Goal: Communication & Community: Connect with others

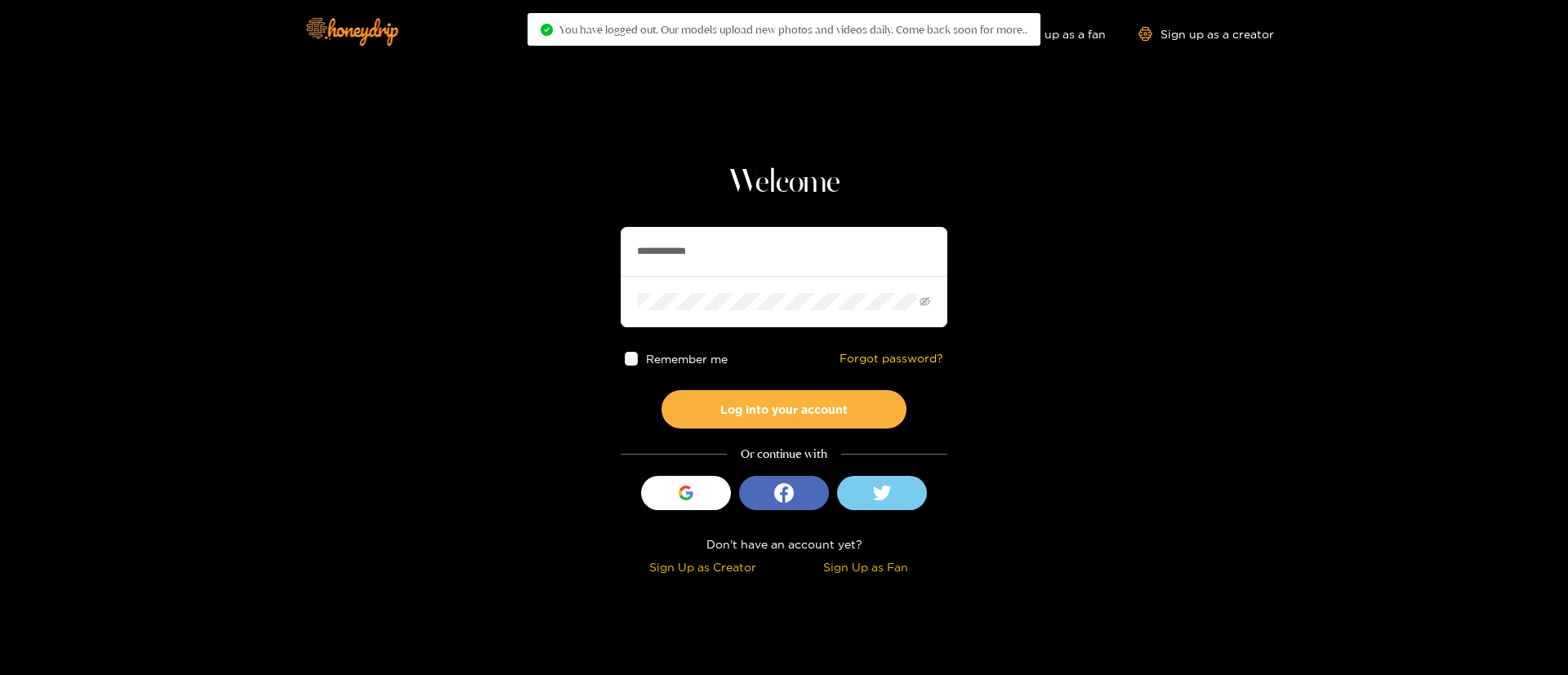
click at [816, 256] on input "**********" at bounding box center [784, 252] width 327 height 49
type input "*"
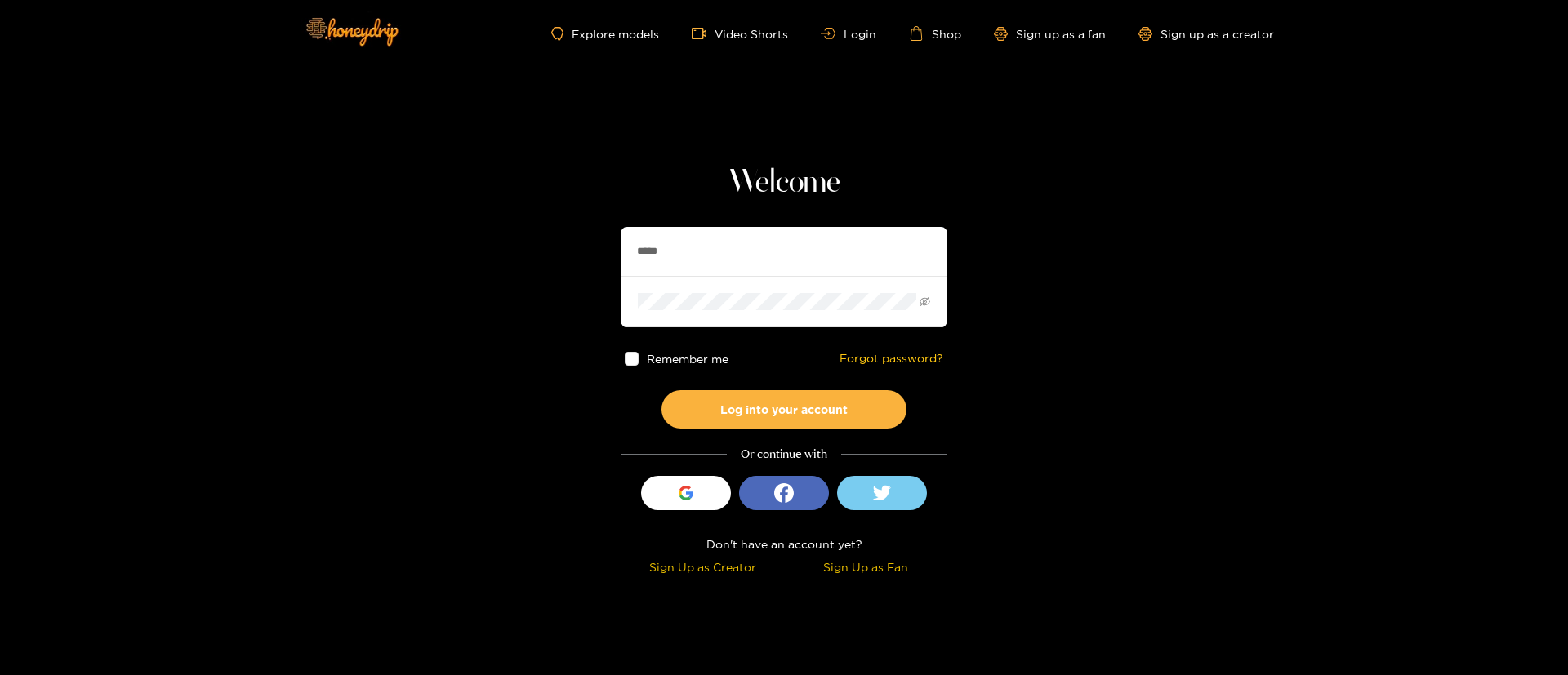
type input "******"
click at [804, 419] on button "Log into your account" at bounding box center [784, 409] width 245 height 38
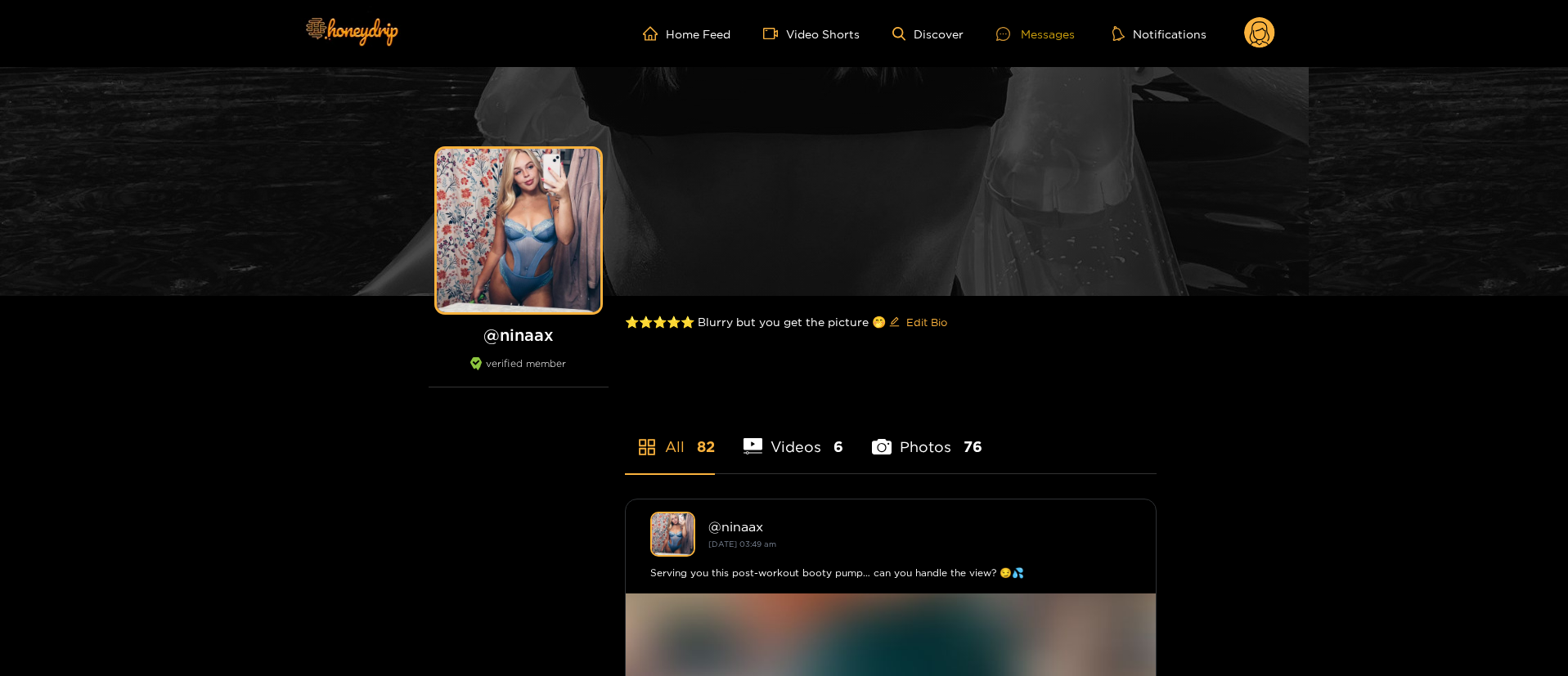
click at [1037, 32] on div "Messages" at bounding box center [1035, 34] width 78 height 19
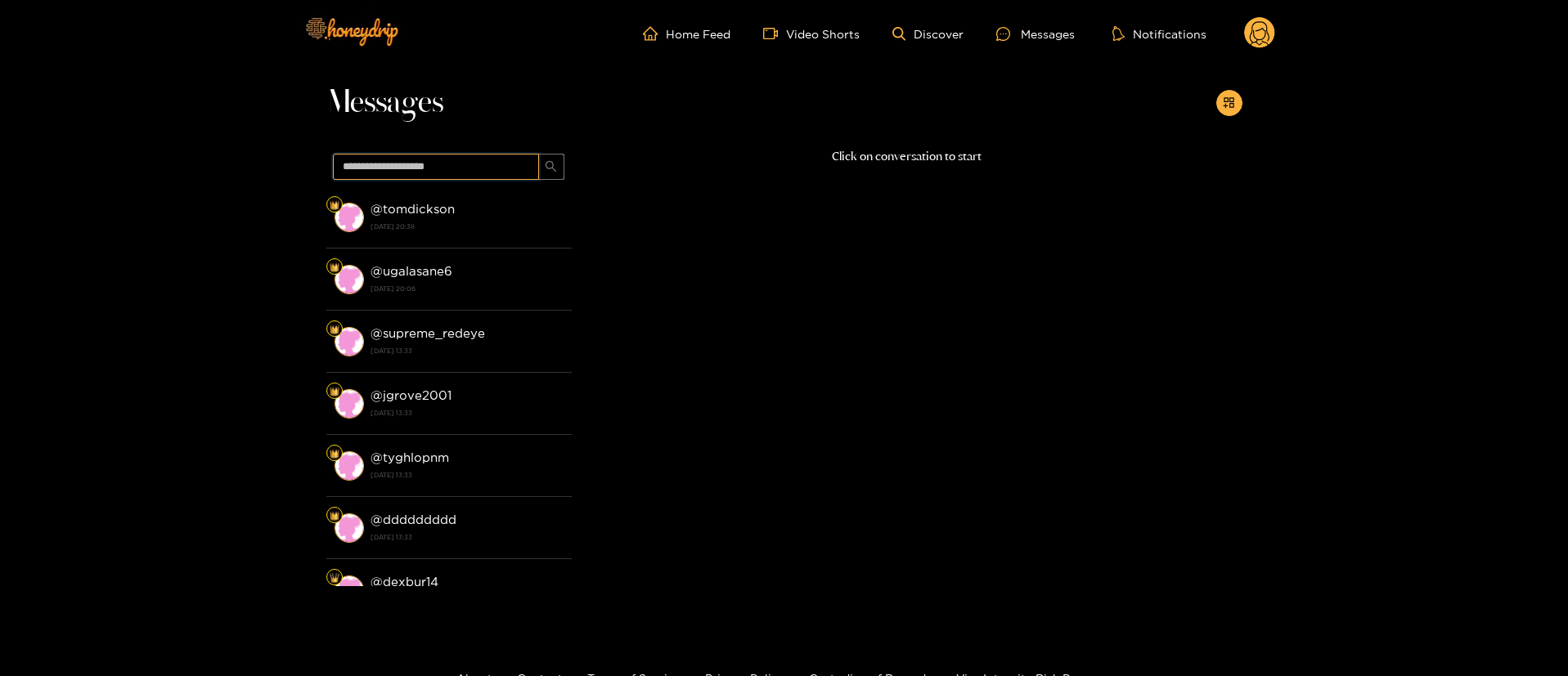
click at [479, 164] on input "text" at bounding box center [436, 166] width 207 height 26
type input "****"
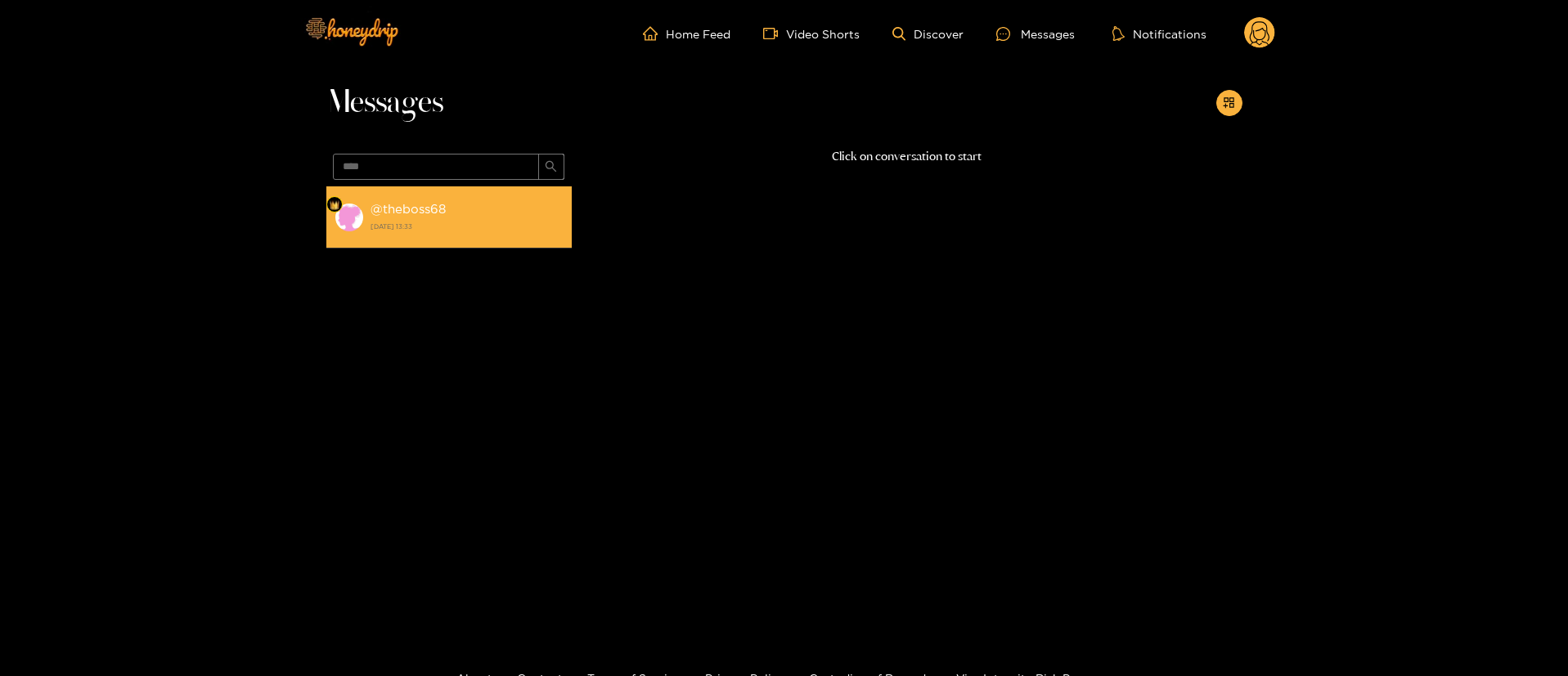
click at [507, 231] on strong "[DATE] 13:33" at bounding box center [467, 226] width 193 height 14
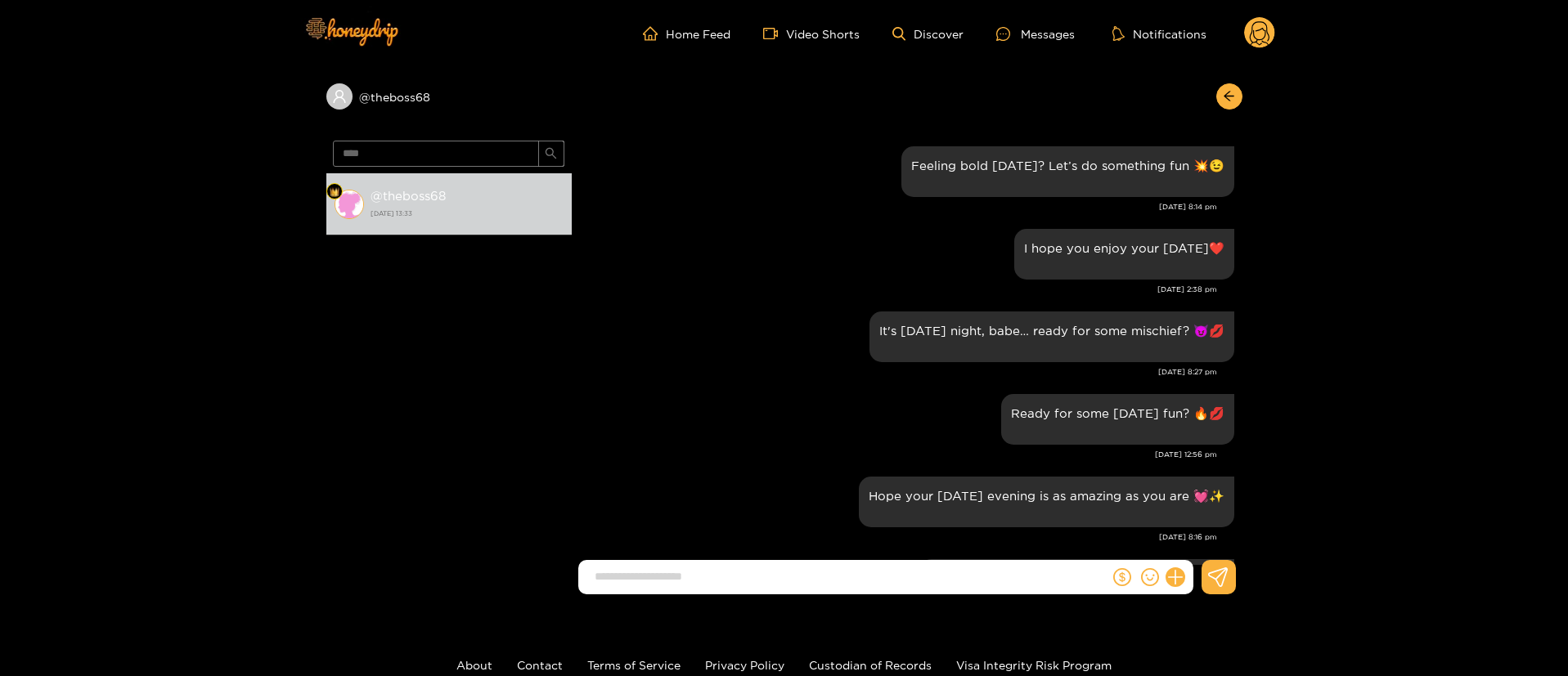
scroll to position [2180, 0]
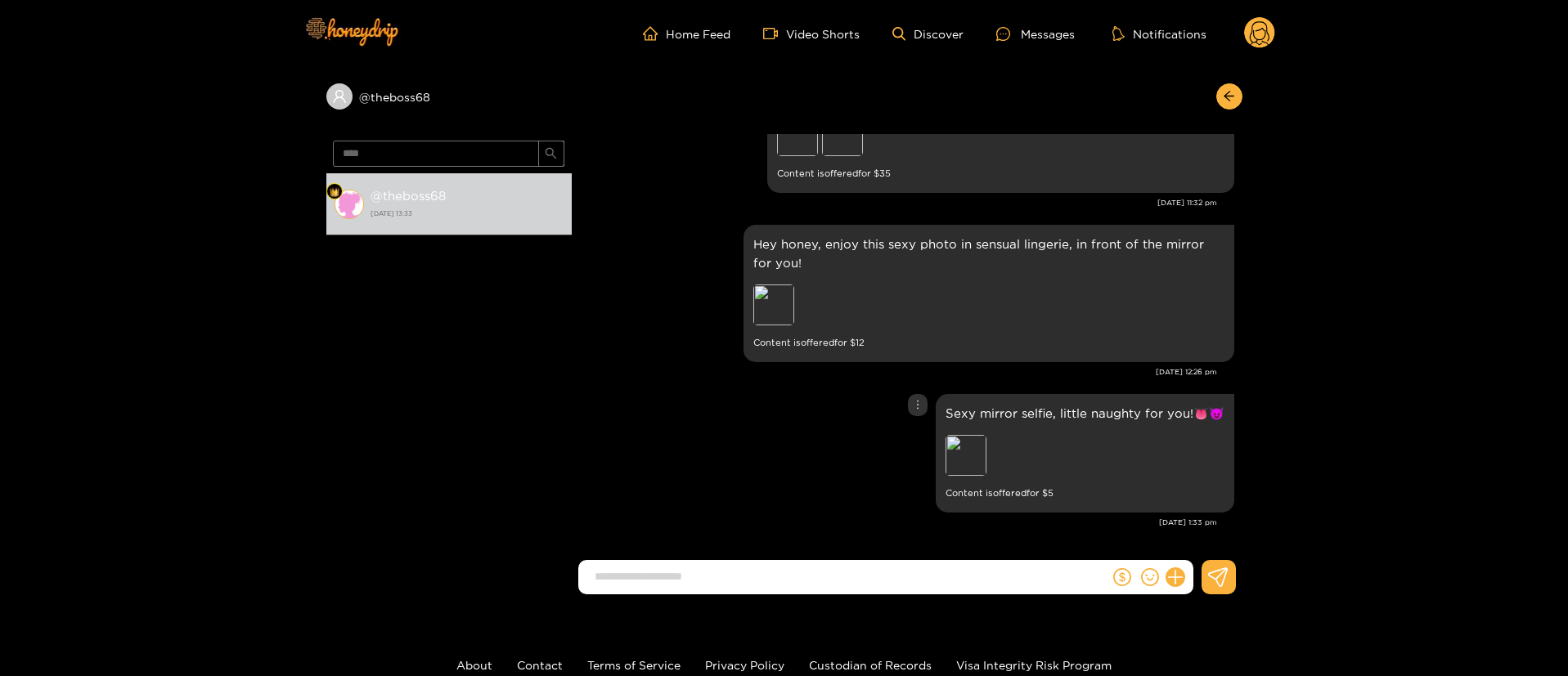
click at [812, 462] on div "Sexy mirror selfie, little naughty for you!👅😈 Preview Content is offered for $ 5" at bounding box center [907, 453] width 654 height 127
click at [781, 315] on div "Preview" at bounding box center [773, 305] width 41 height 41
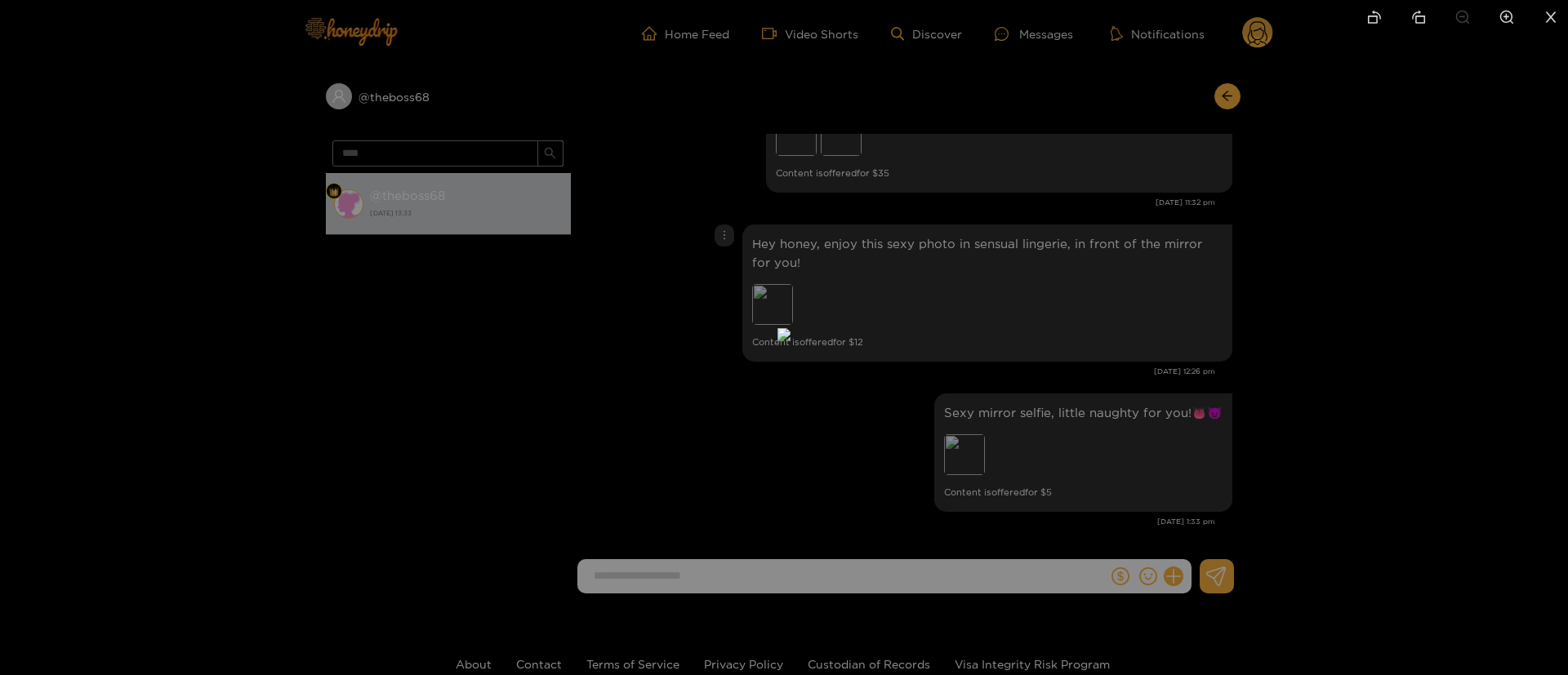
click at [1223, 313] on div at bounding box center [784, 338] width 1568 height 675
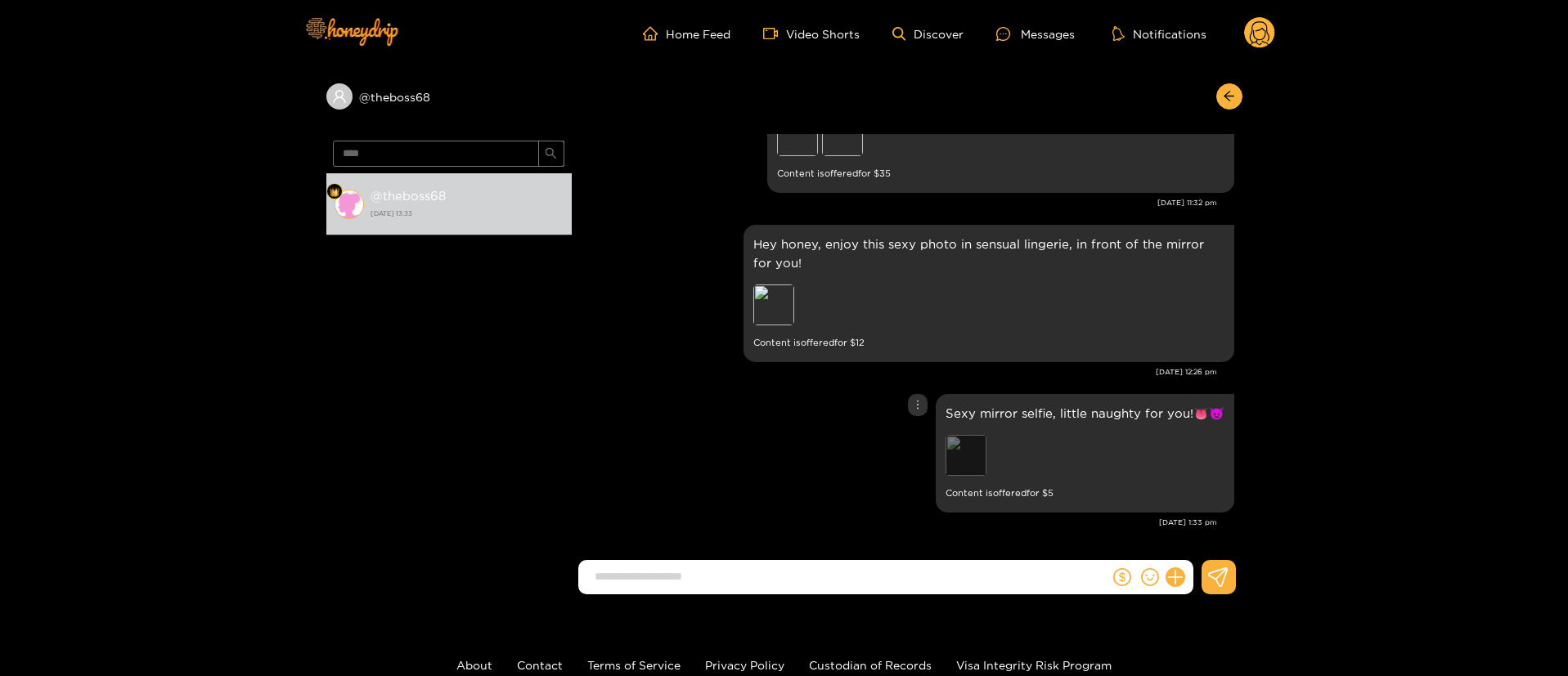
click at [955, 469] on div "Preview" at bounding box center [966, 455] width 41 height 41
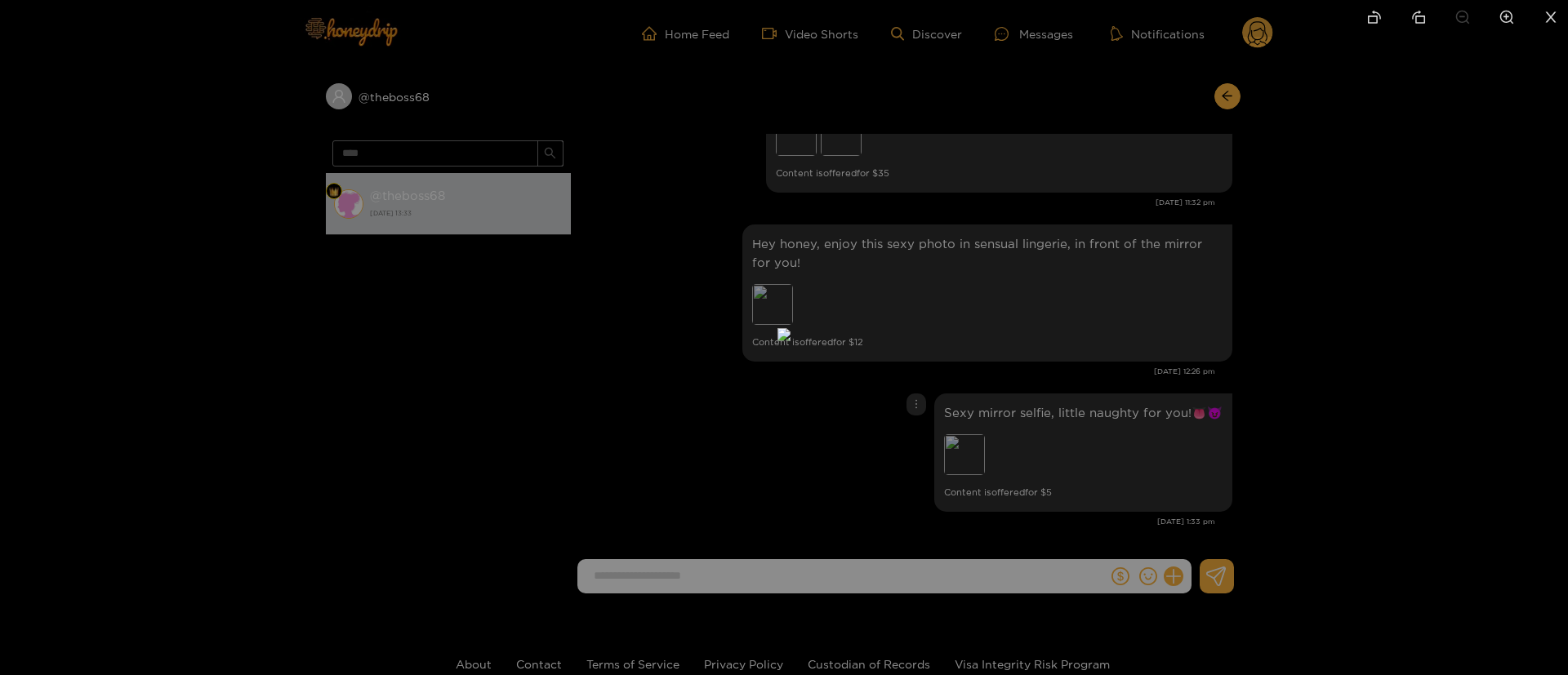
click at [1241, 377] on div at bounding box center [784, 338] width 1568 height 675
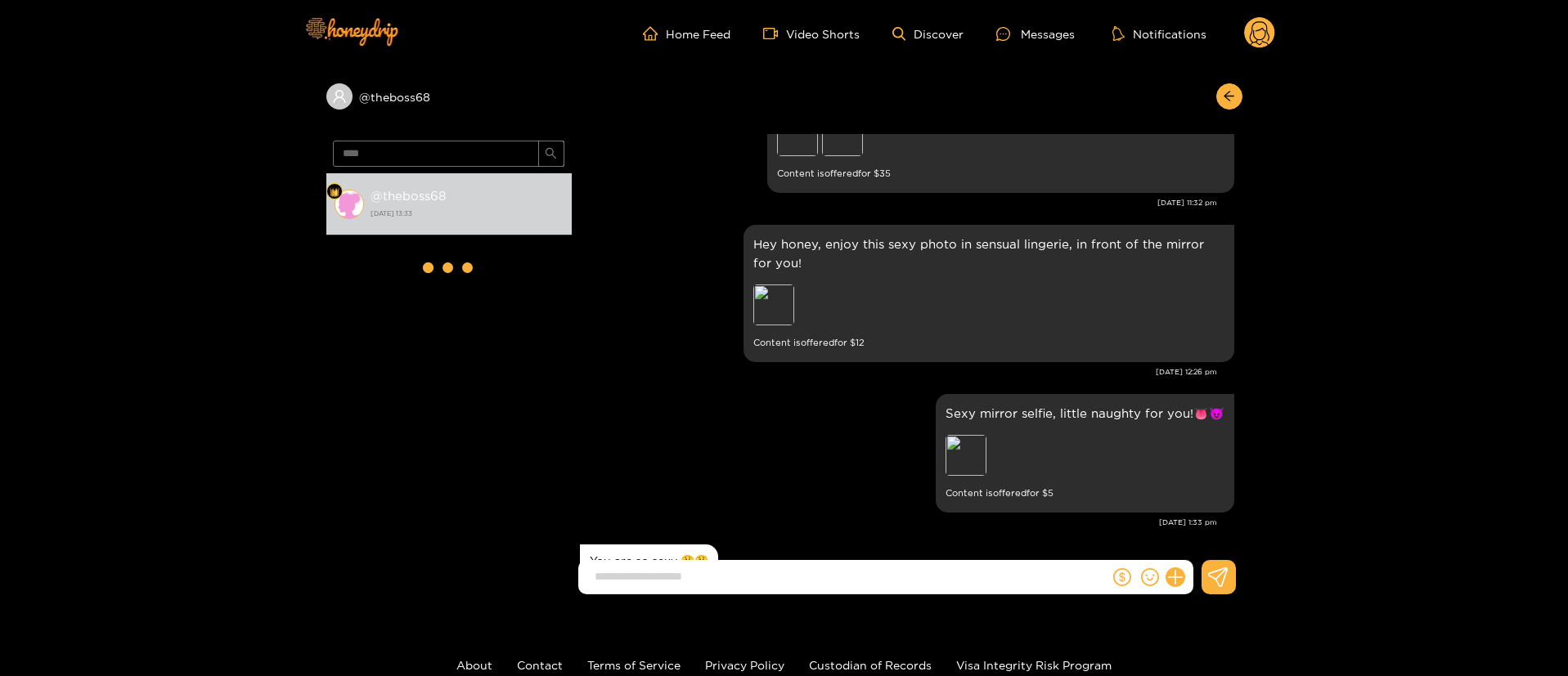
scroll to position [2245, 0]
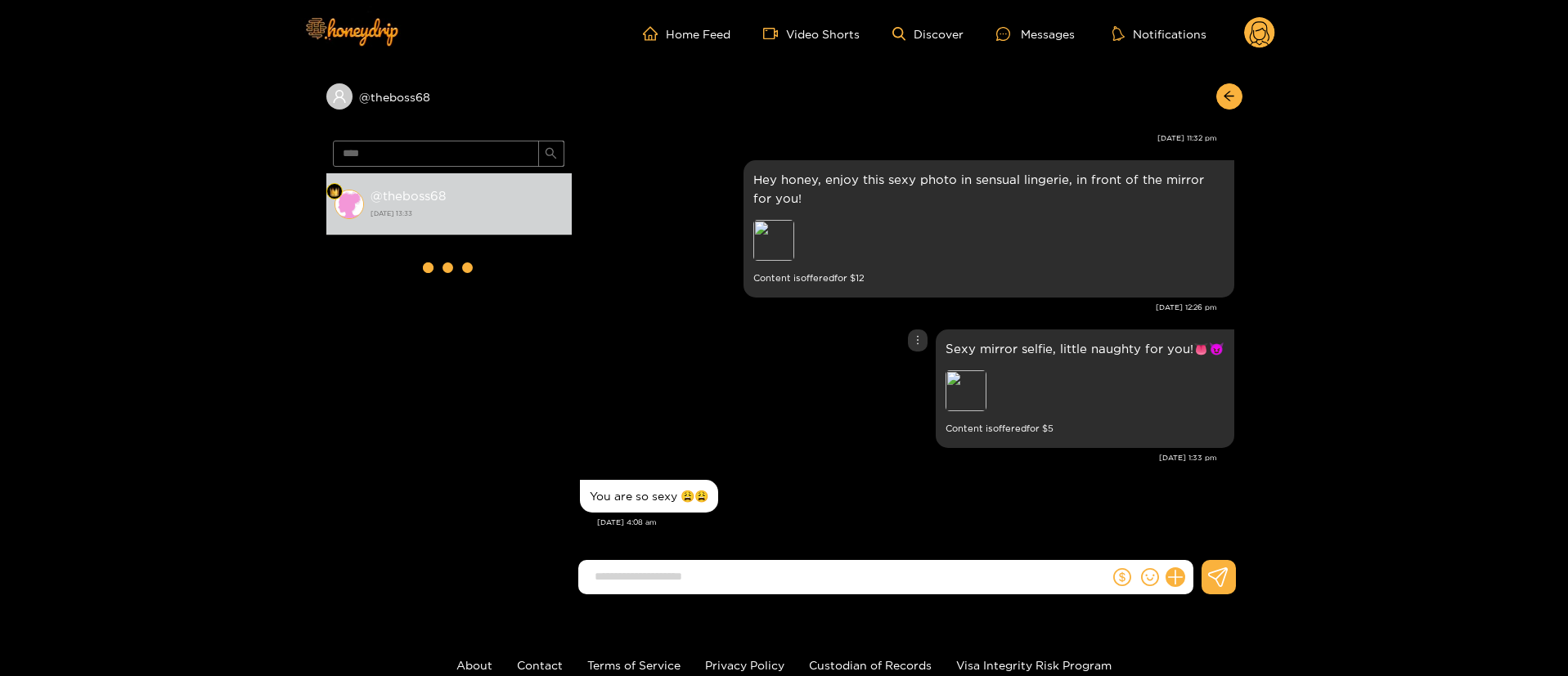
click at [784, 360] on div "Sexy mirror selfie, little naughty for you!👅😈 Preview Content is offered for $ 5" at bounding box center [907, 388] width 654 height 127
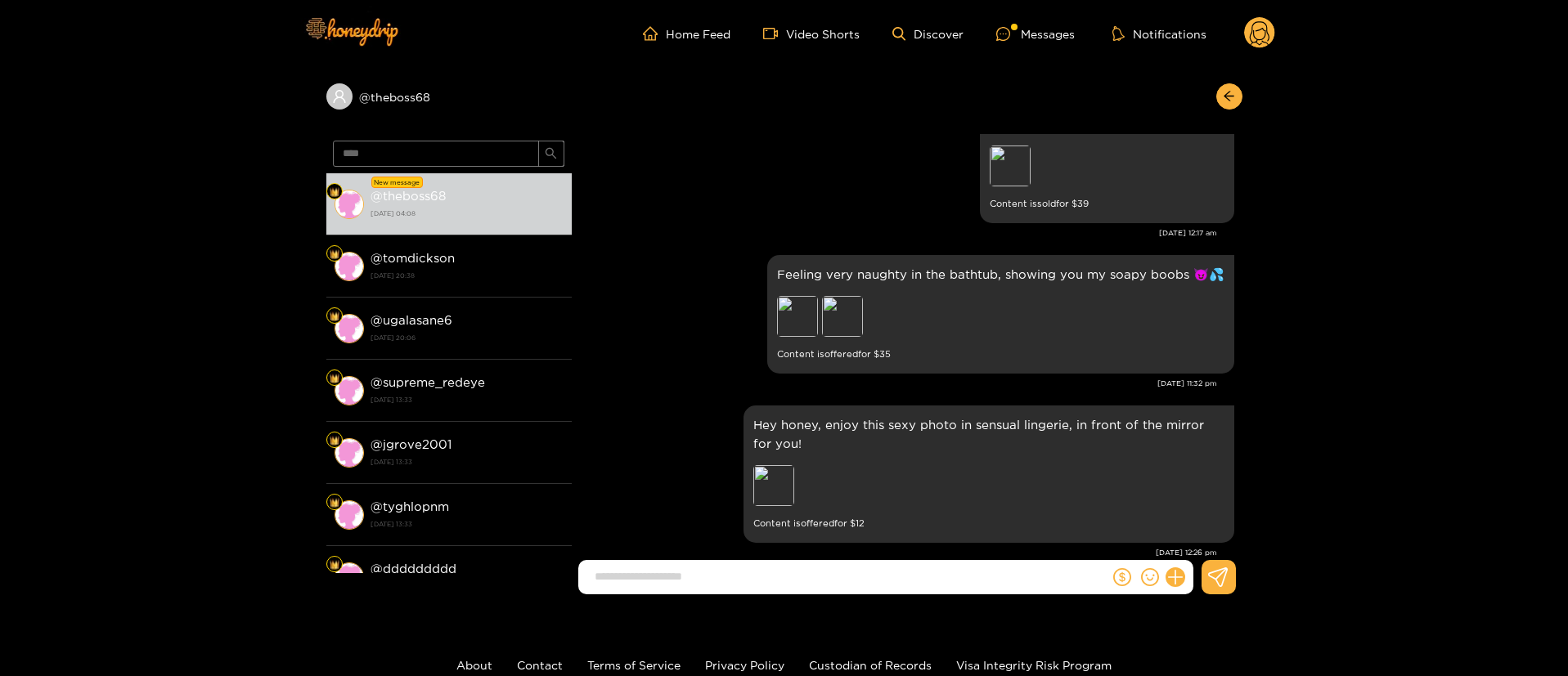
scroll to position [1877, 0]
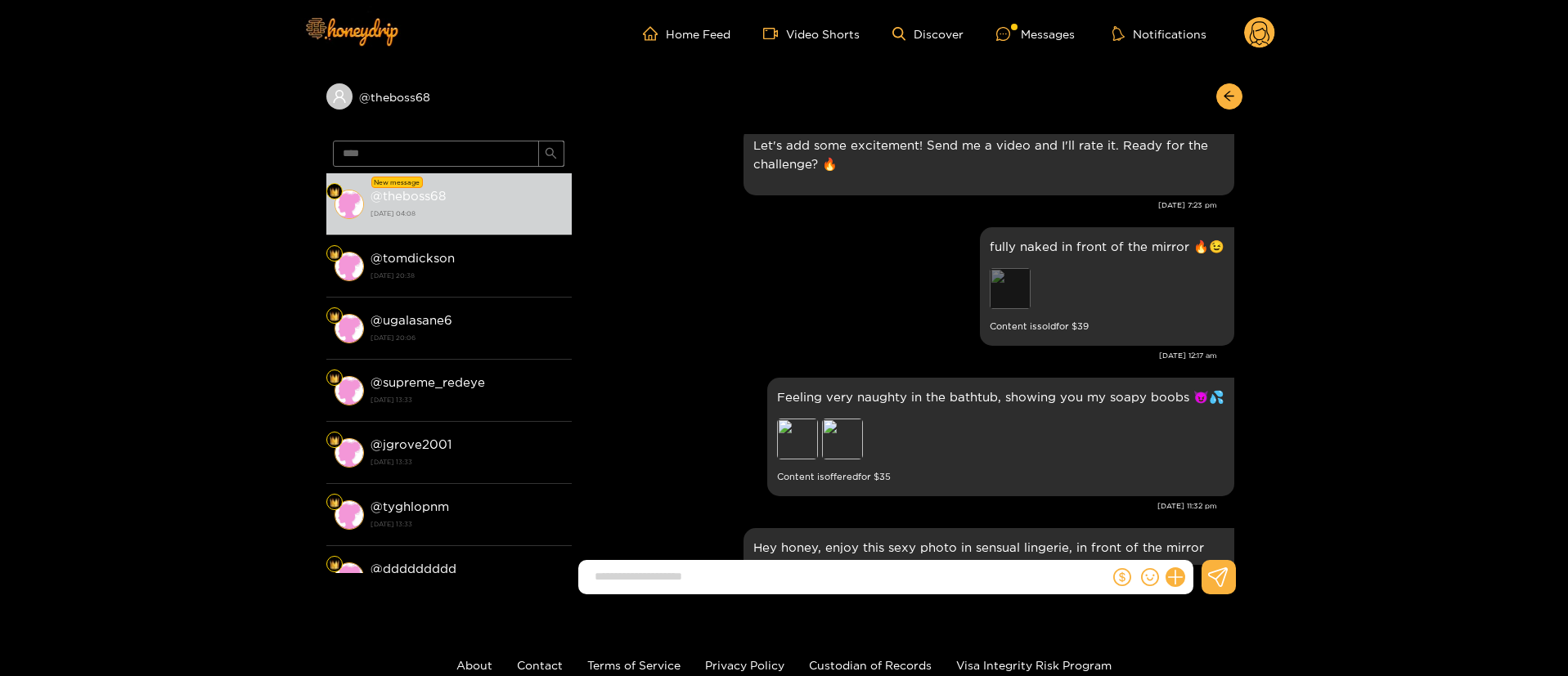
click at [998, 298] on div "Preview" at bounding box center [1010, 289] width 41 height 41
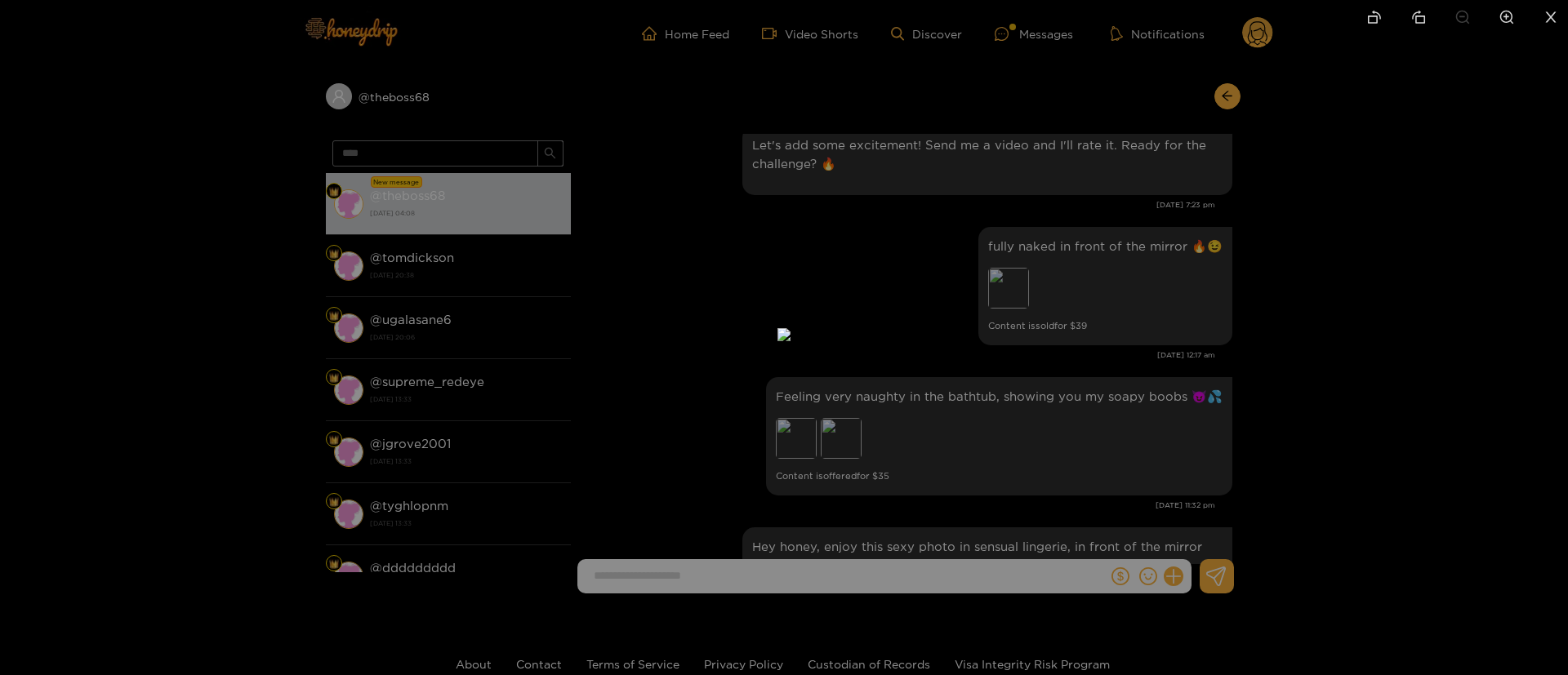
click at [1271, 263] on div at bounding box center [784, 338] width 1568 height 675
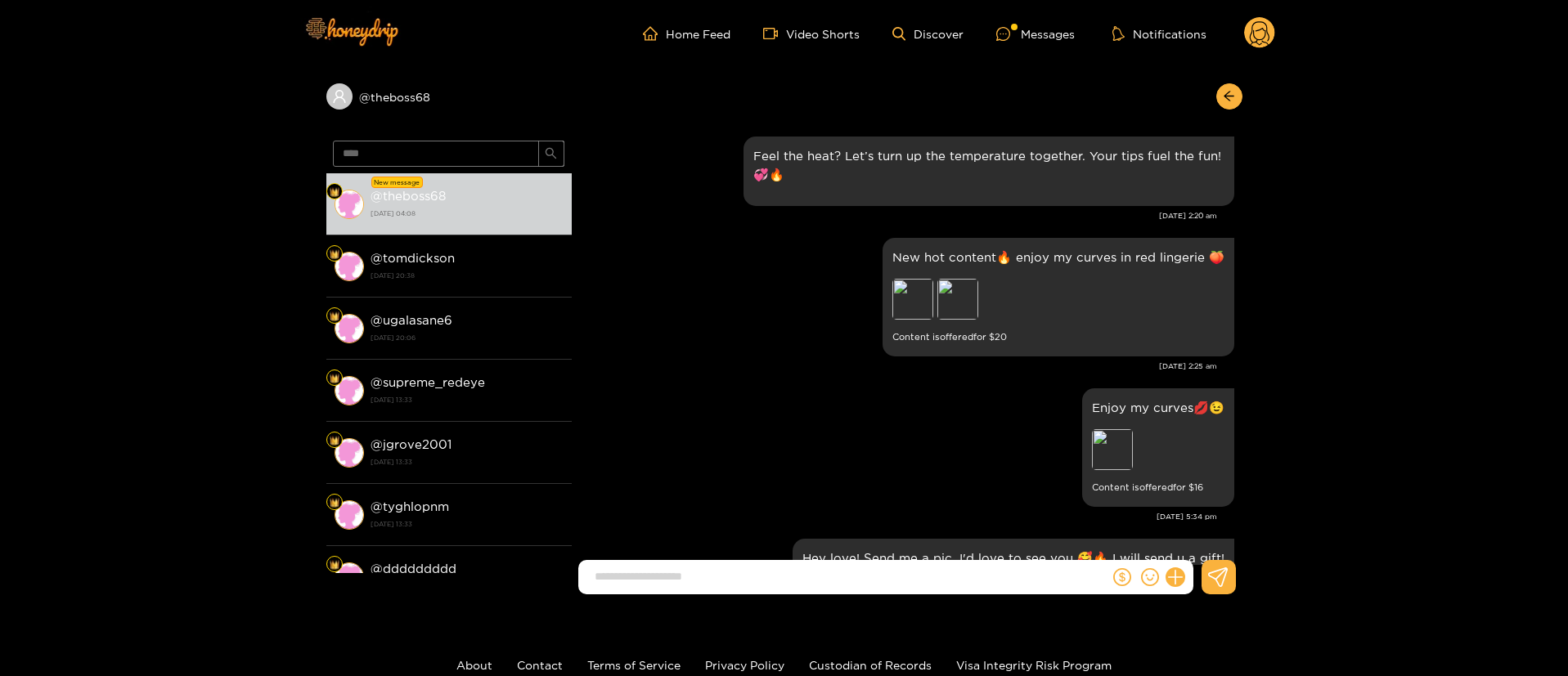
scroll to position [1018, 0]
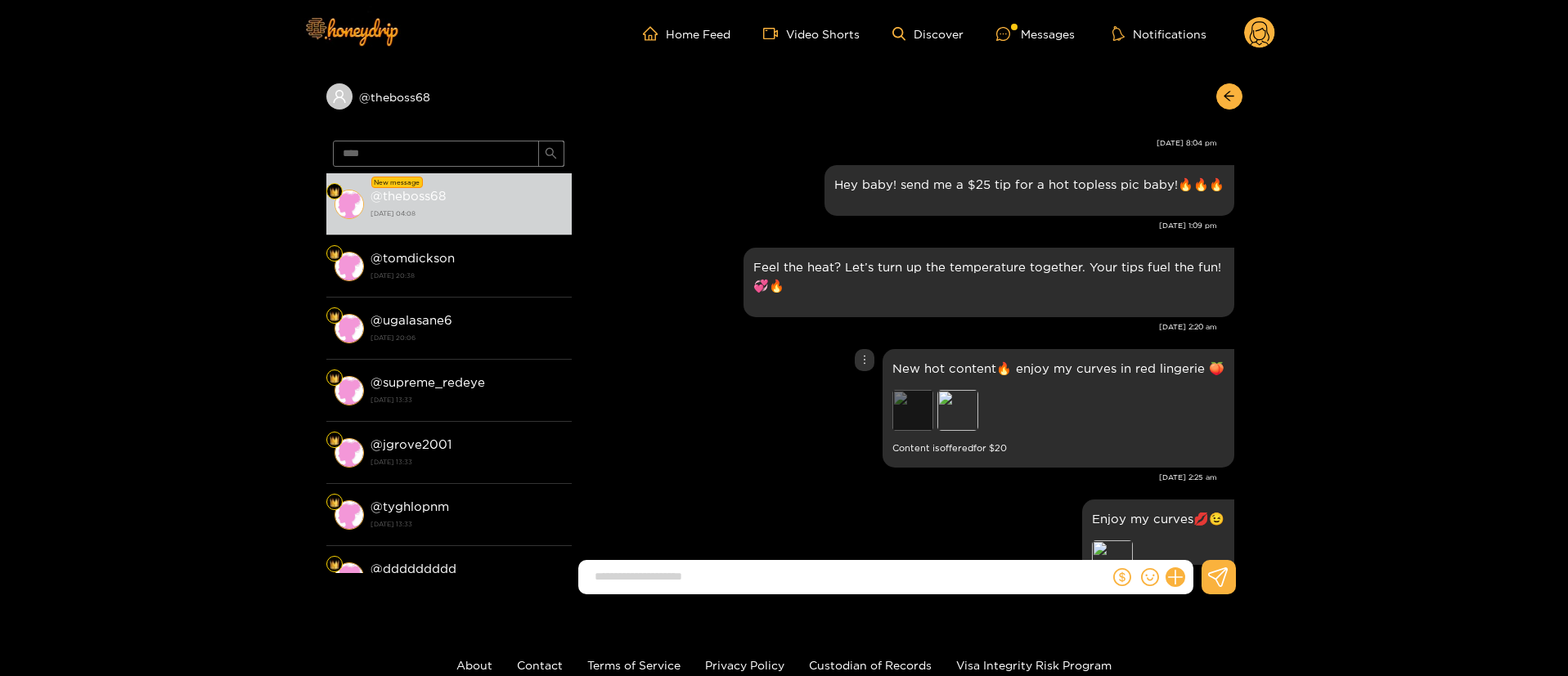
click at [910, 403] on div "Preview" at bounding box center [913, 410] width 41 height 41
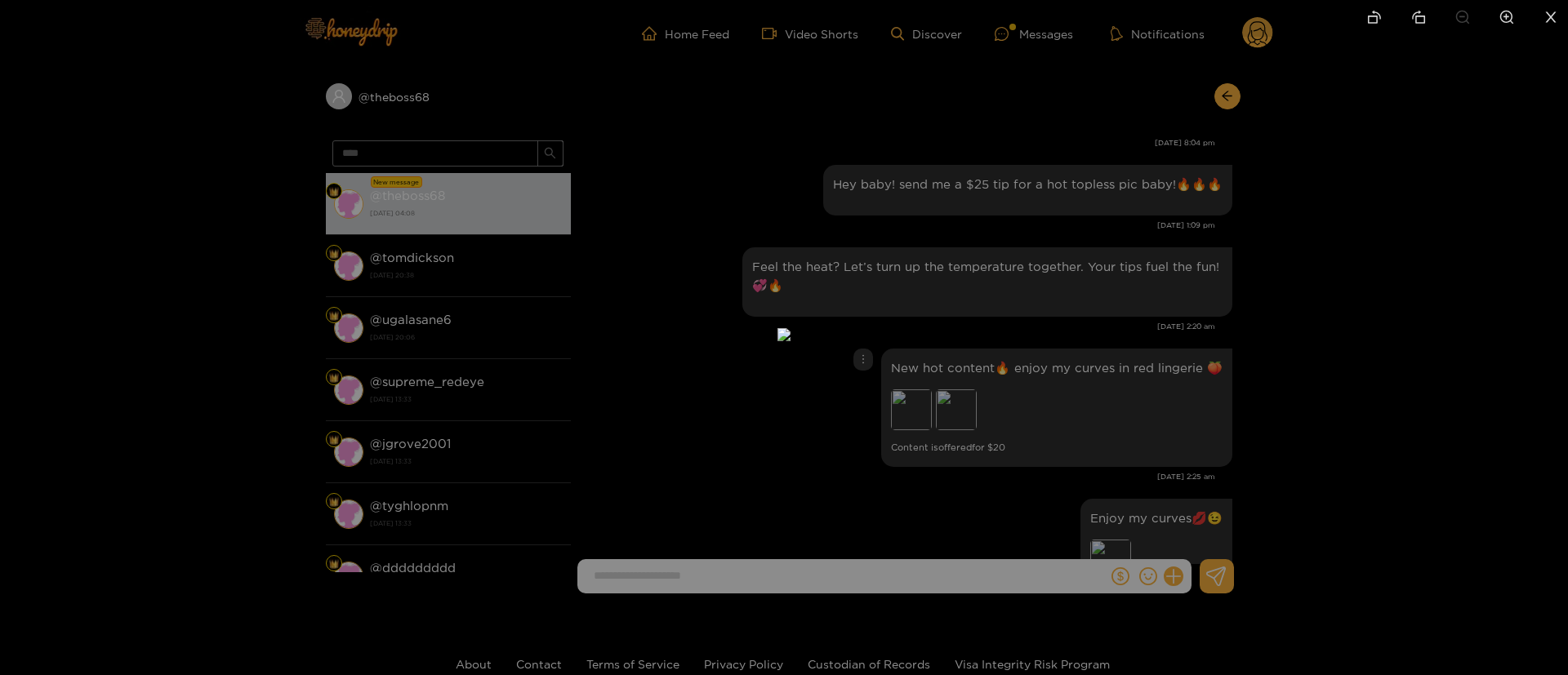
click at [1292, 343] on div at bounding box center [784, 338] width 1568 height 675
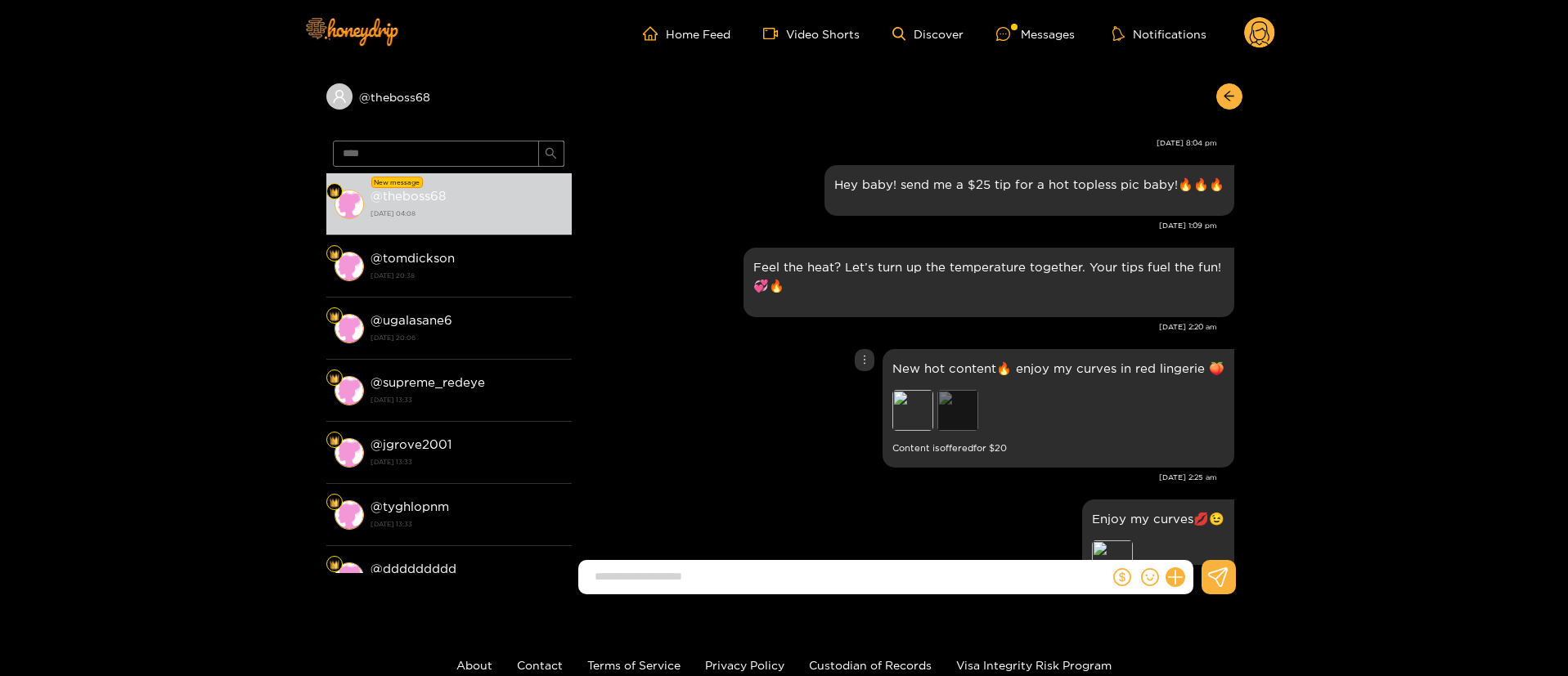
click at [971, 406] on div "Preview" at bounding box center [958, 410] width 41 height 41
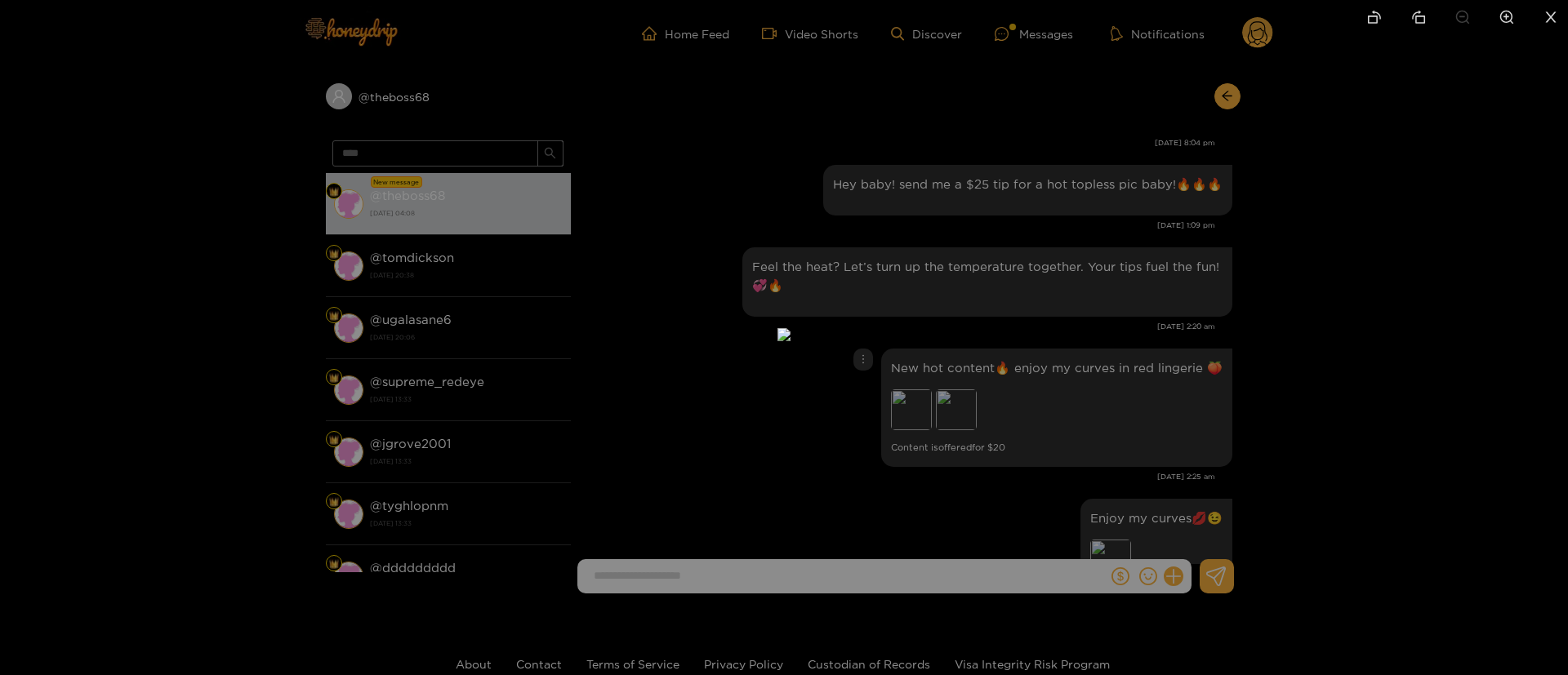
click at [1253, 327] on div at bounding box center [784, 338] width 1568 height 675
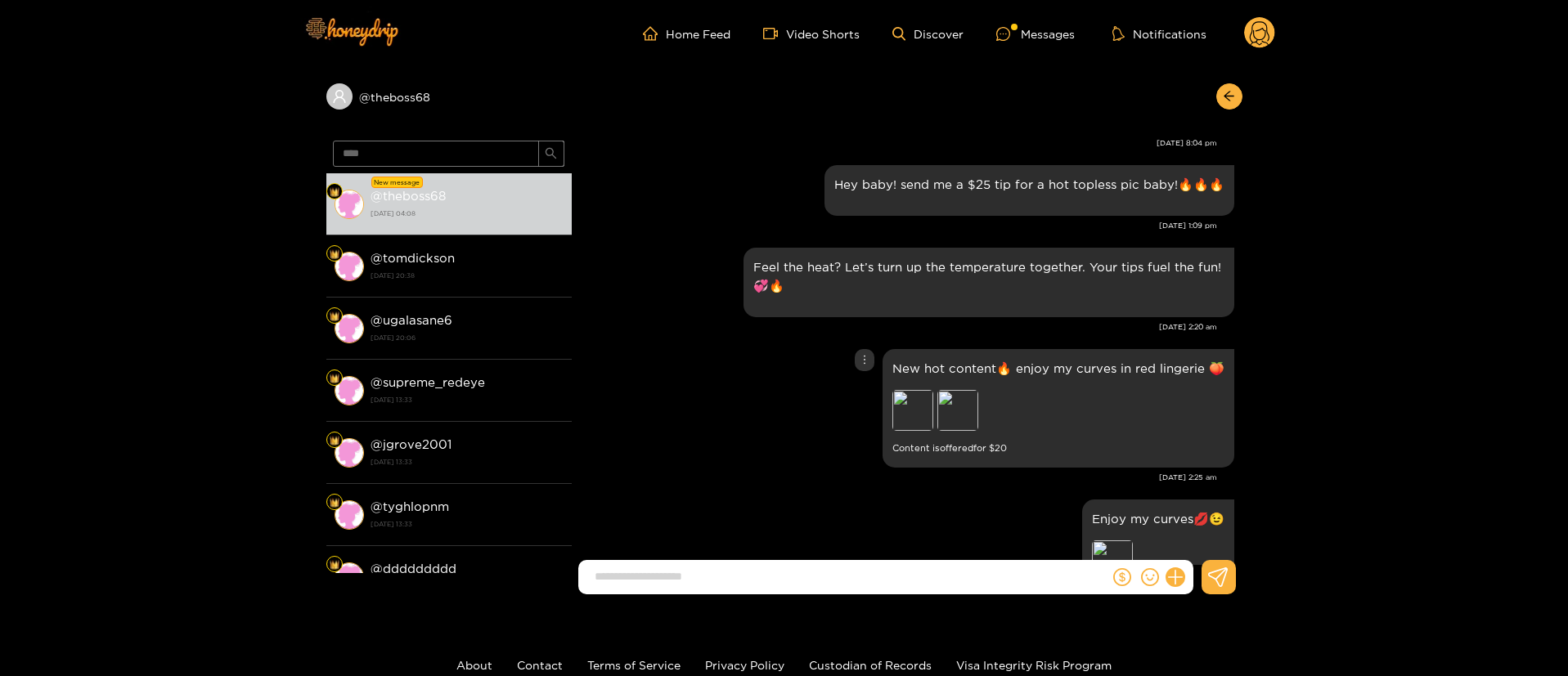
click at [867, 362] on icon "more" at bounding box center [864, 359] width 11 height 11
click at [866, 389] on div "Unsend" at bounding box center [865, 393] width 40 height 16
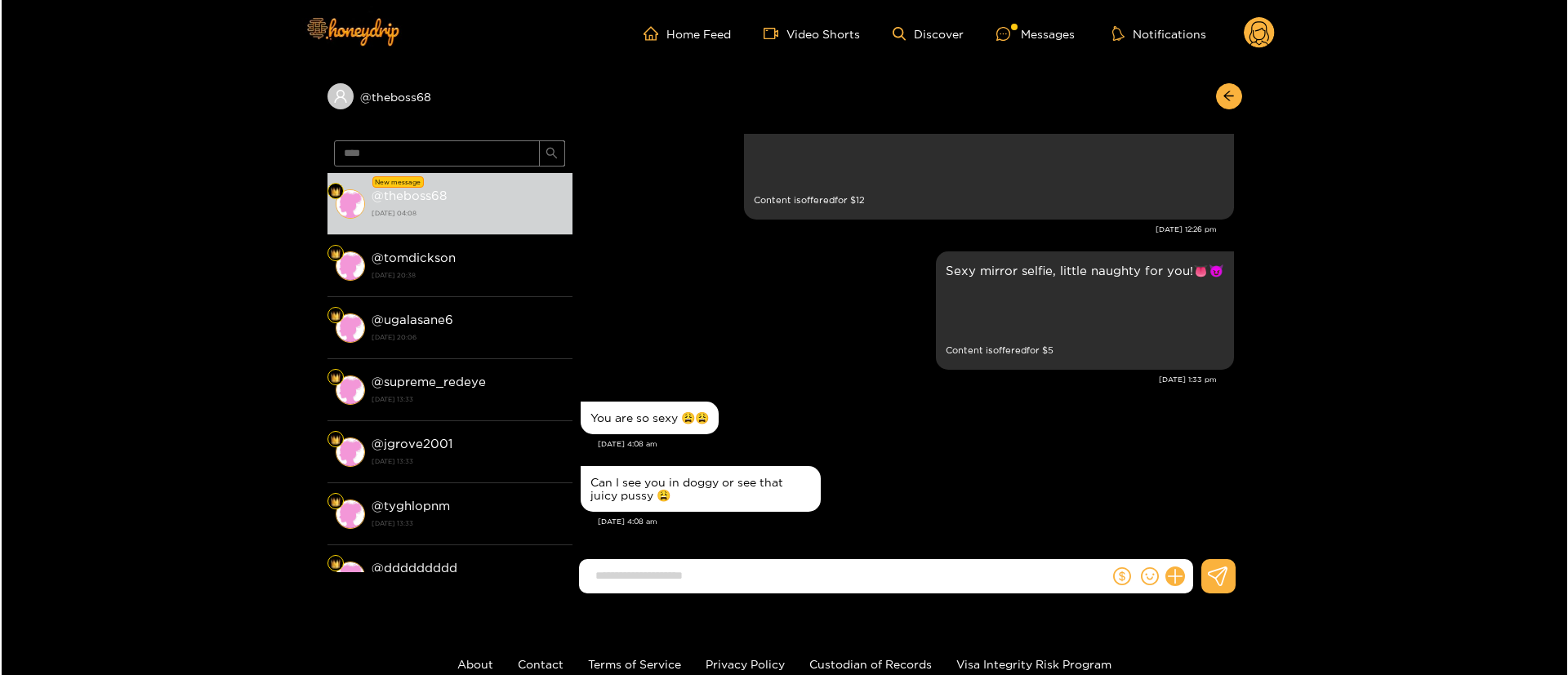
scroll to position [2168, 0]
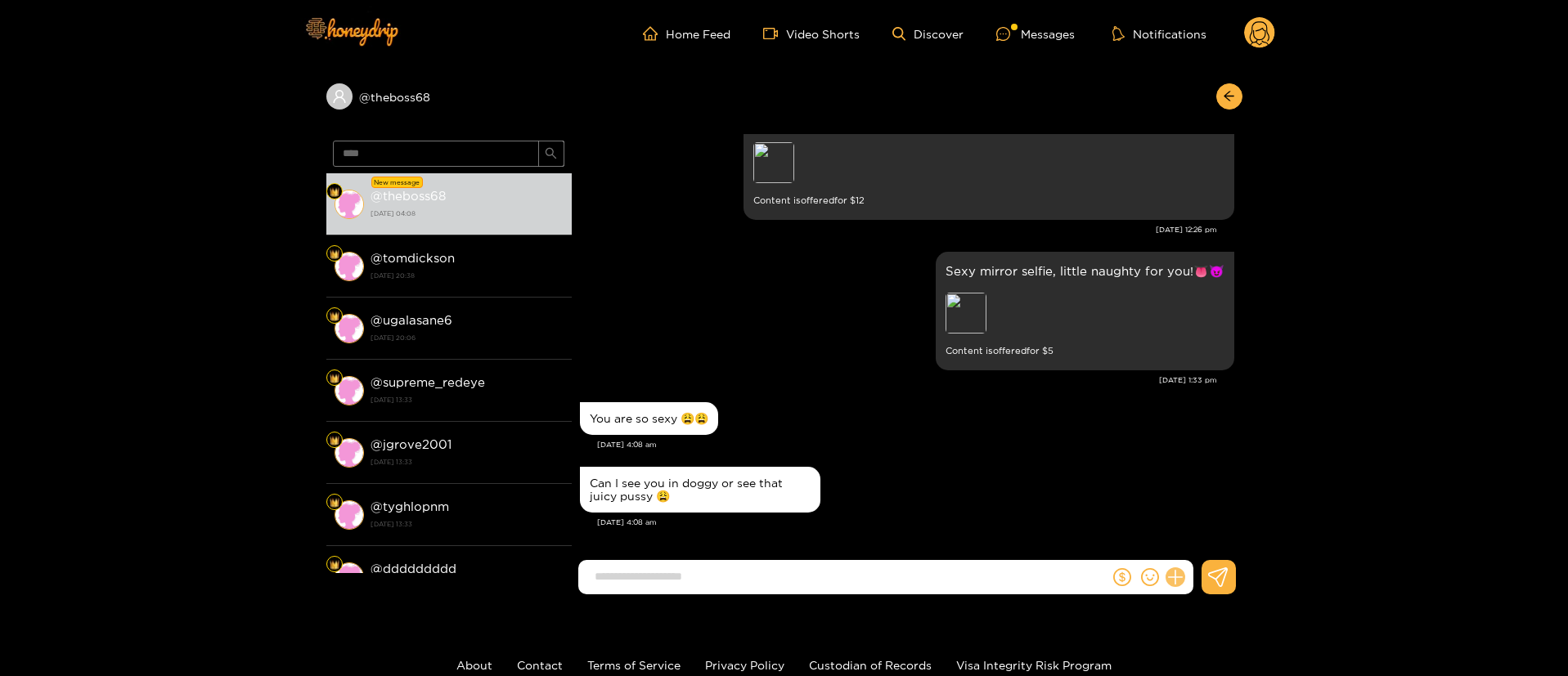
drag, startPoint x: 1173, startPoint y: 581, endPoint x: 1184, endPoint y: 561, distance: 22.8
click at [1174, 580] on icon at bounding box center [1175, 577] width 19 height 19
click at [1203, 542] on icon at bounding box center [1205, 537] width 16 height 16
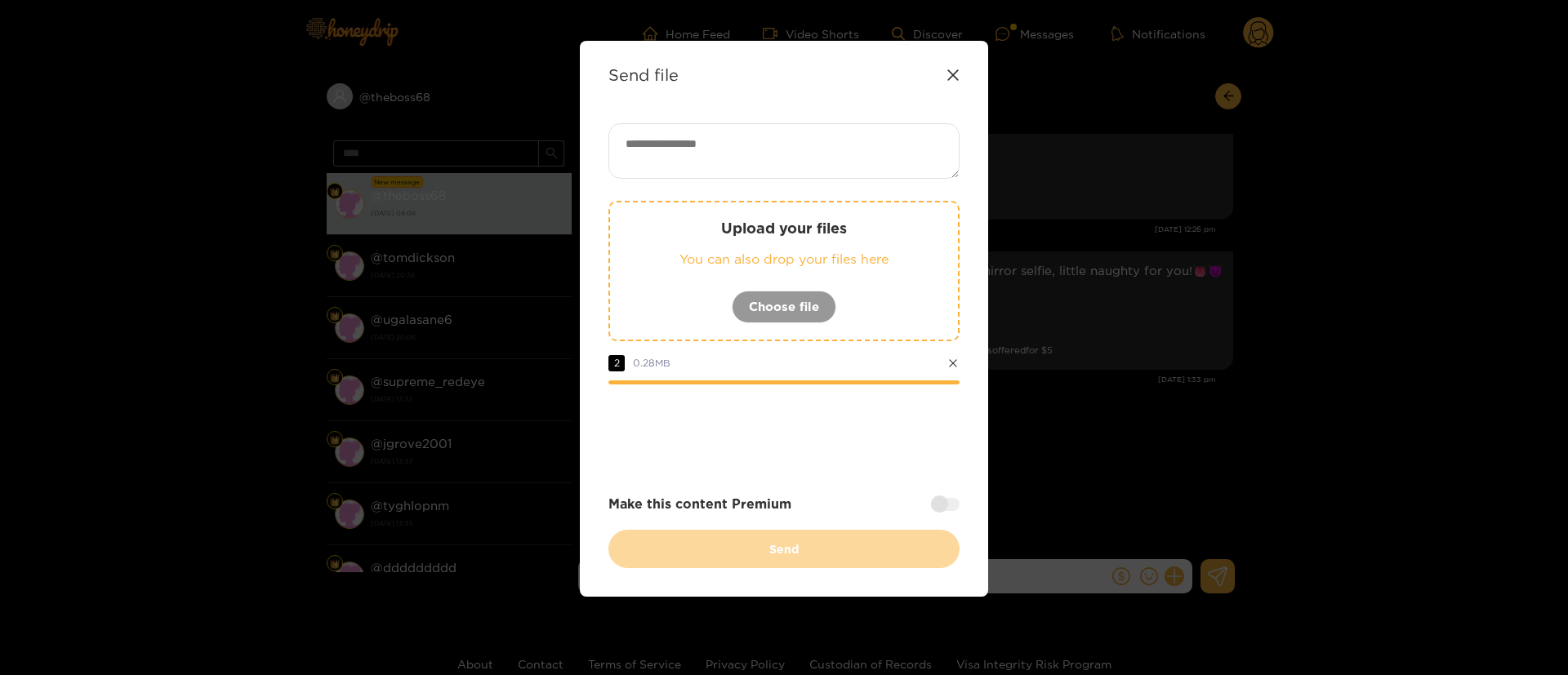
click at [953, 505] on div at bounding box center [945, 504] width 29 height 13
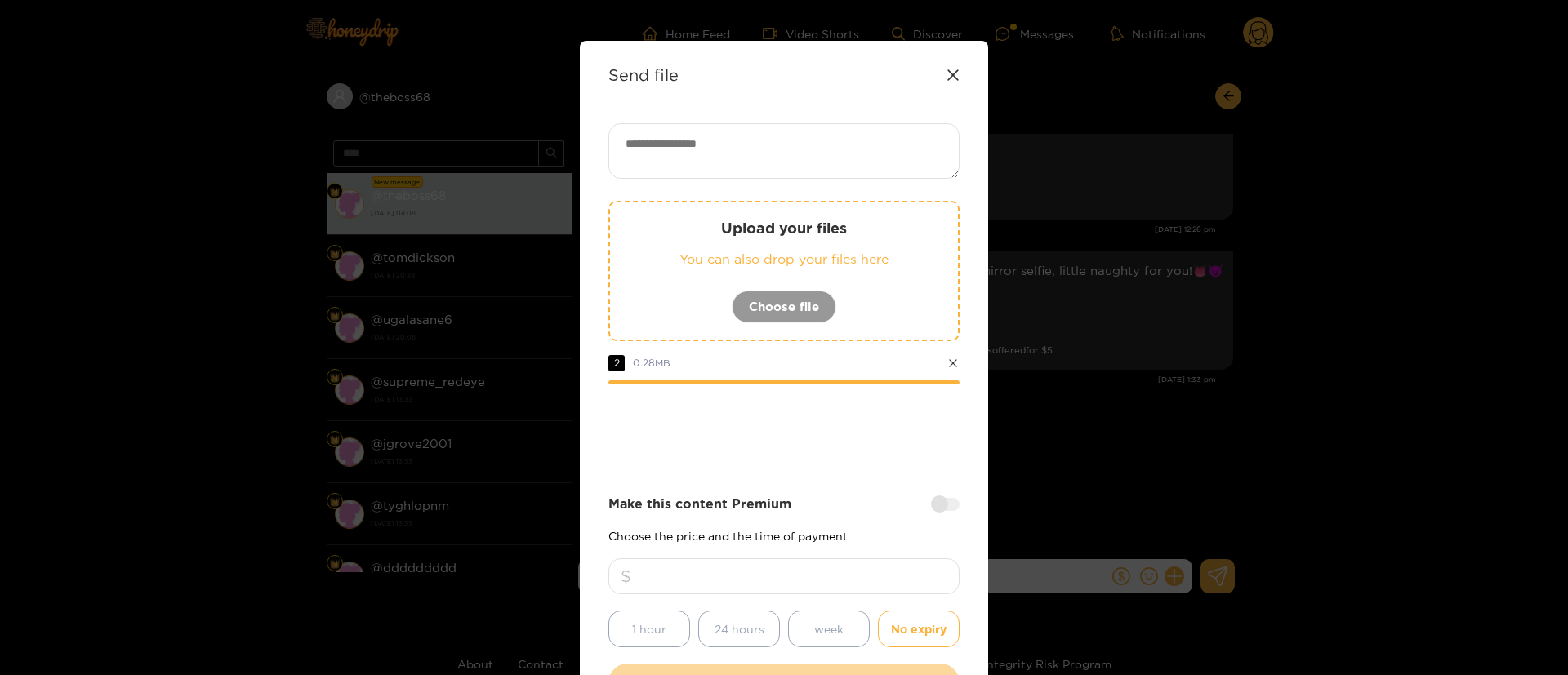
click at [864, 568] on input "number" at bounding box center [784, 576] width 351 height 36
type input "**"
click at [822, 170] on textarea at bounding box center [784, 150] width 351 height 55
paste textarea "***"
type textarea "**********"
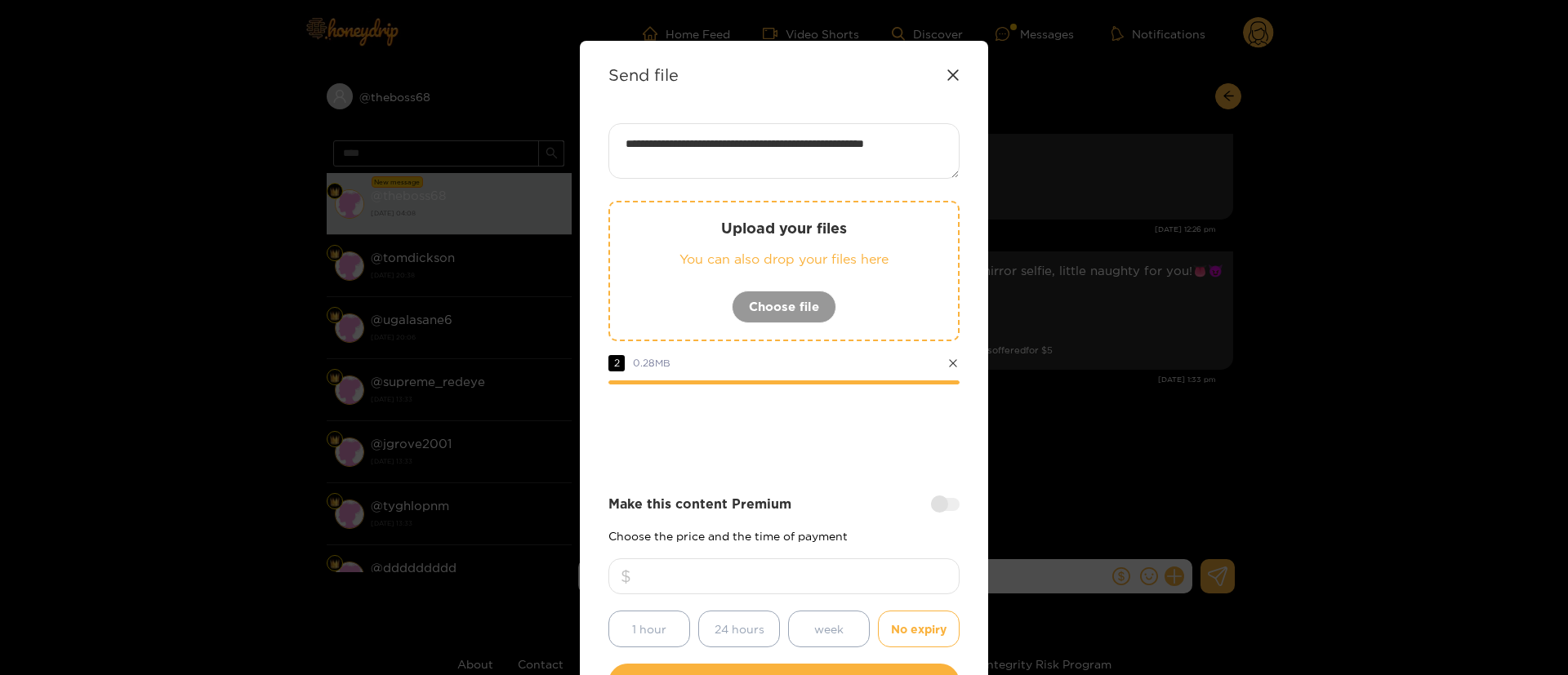
click at [889, 446] on div at bounding box center [784, 429] width 351 height 65
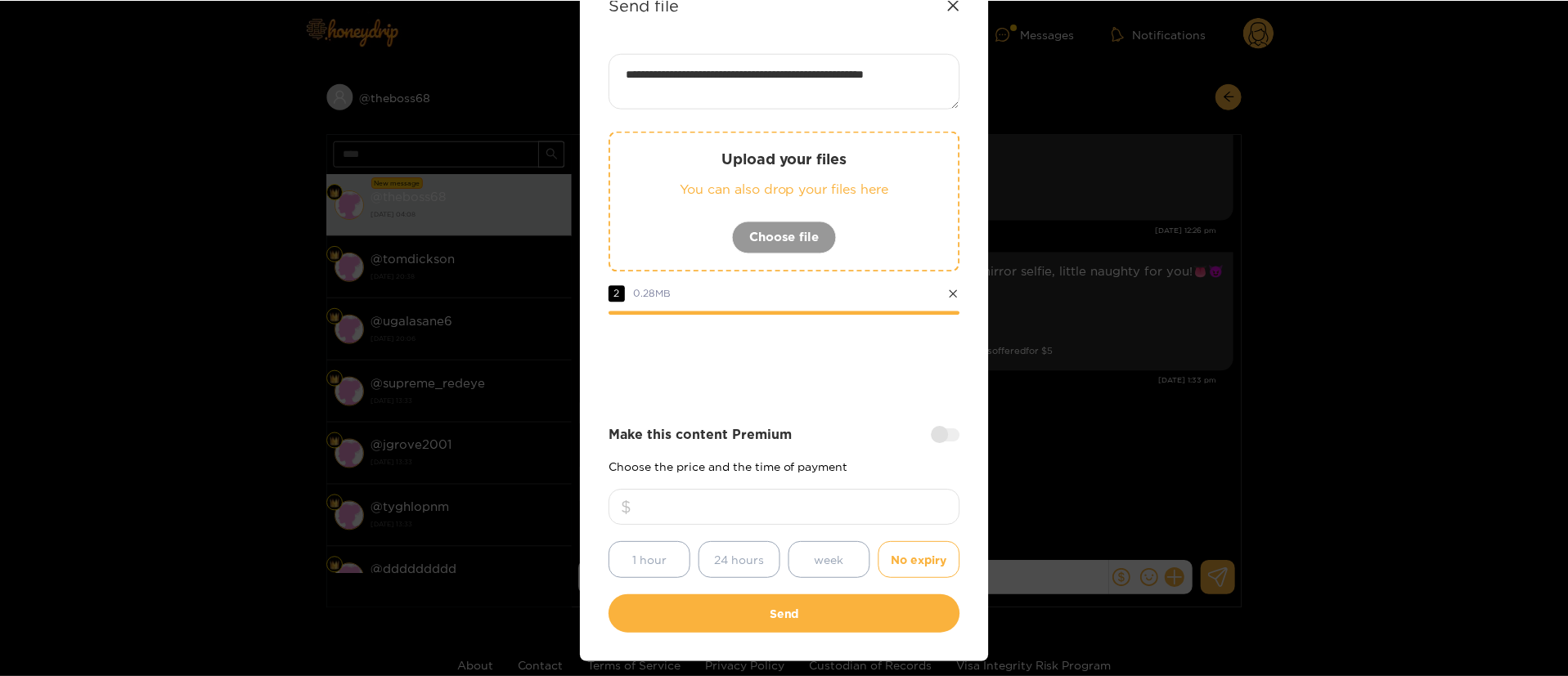
scroll to position [121, 0]
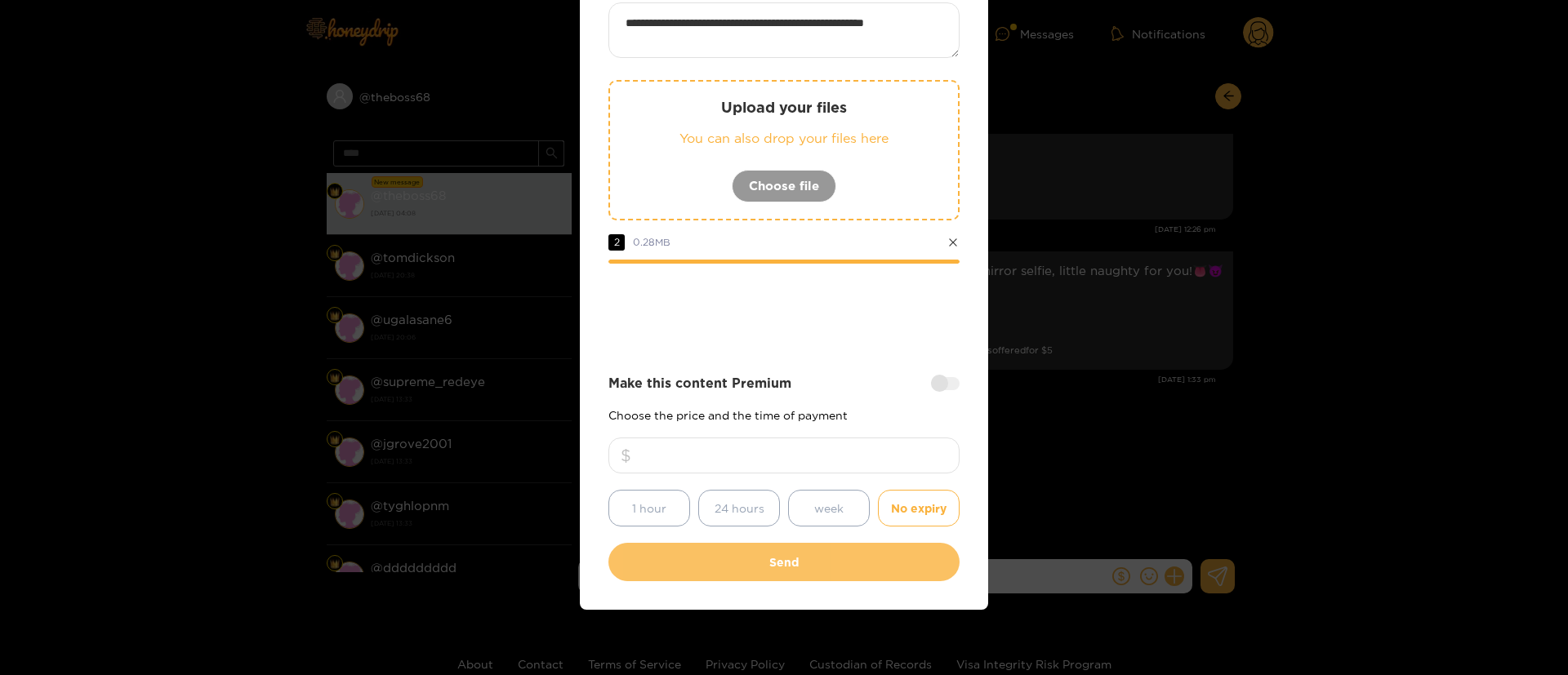
click at [825, 565] on button "Send" at bounding box center [784, 561] width 351 height 38
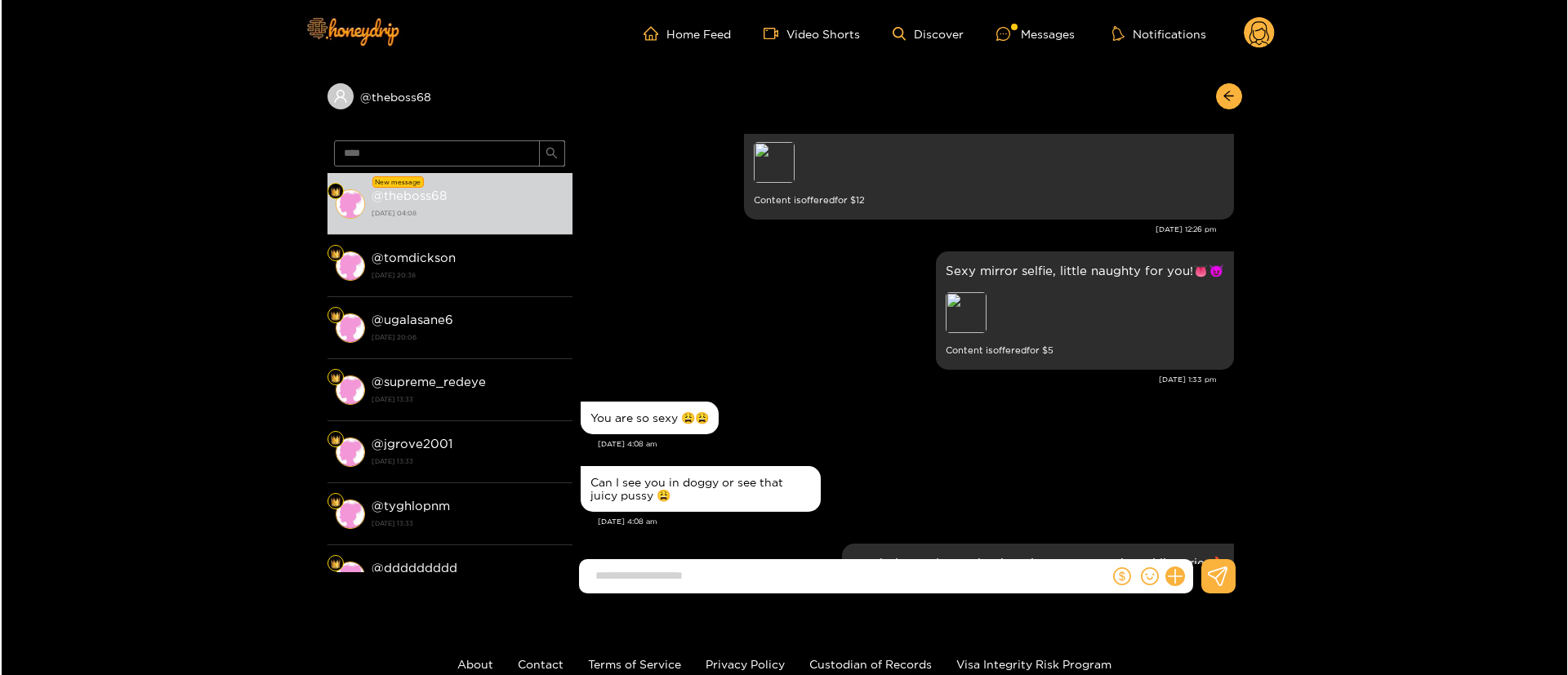
scroll to position [2319, 0]
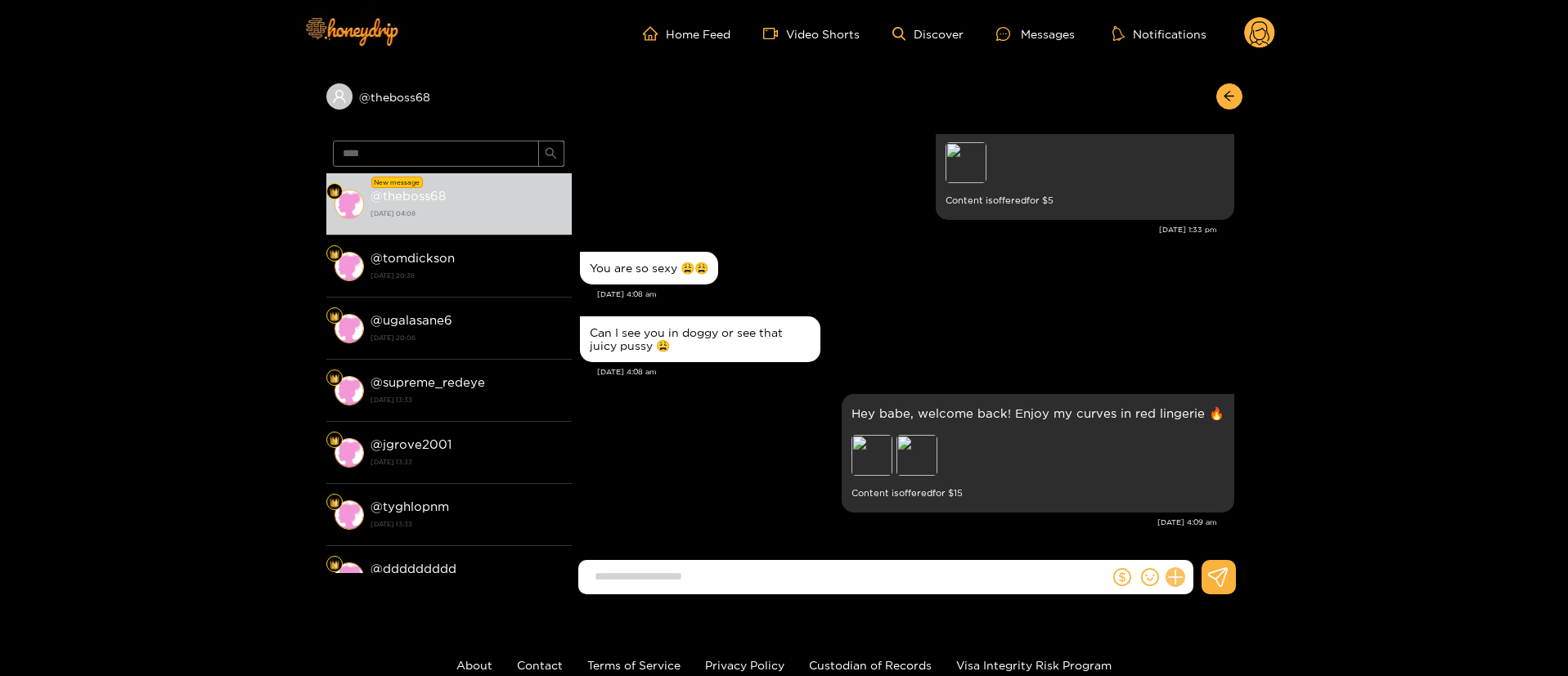
click at [1180, 576] on icon at bounding box center [1175, 577] width 19 height 19
click at [1209, 535] on icon at bounding box center [1205, 537] width 16 height 16
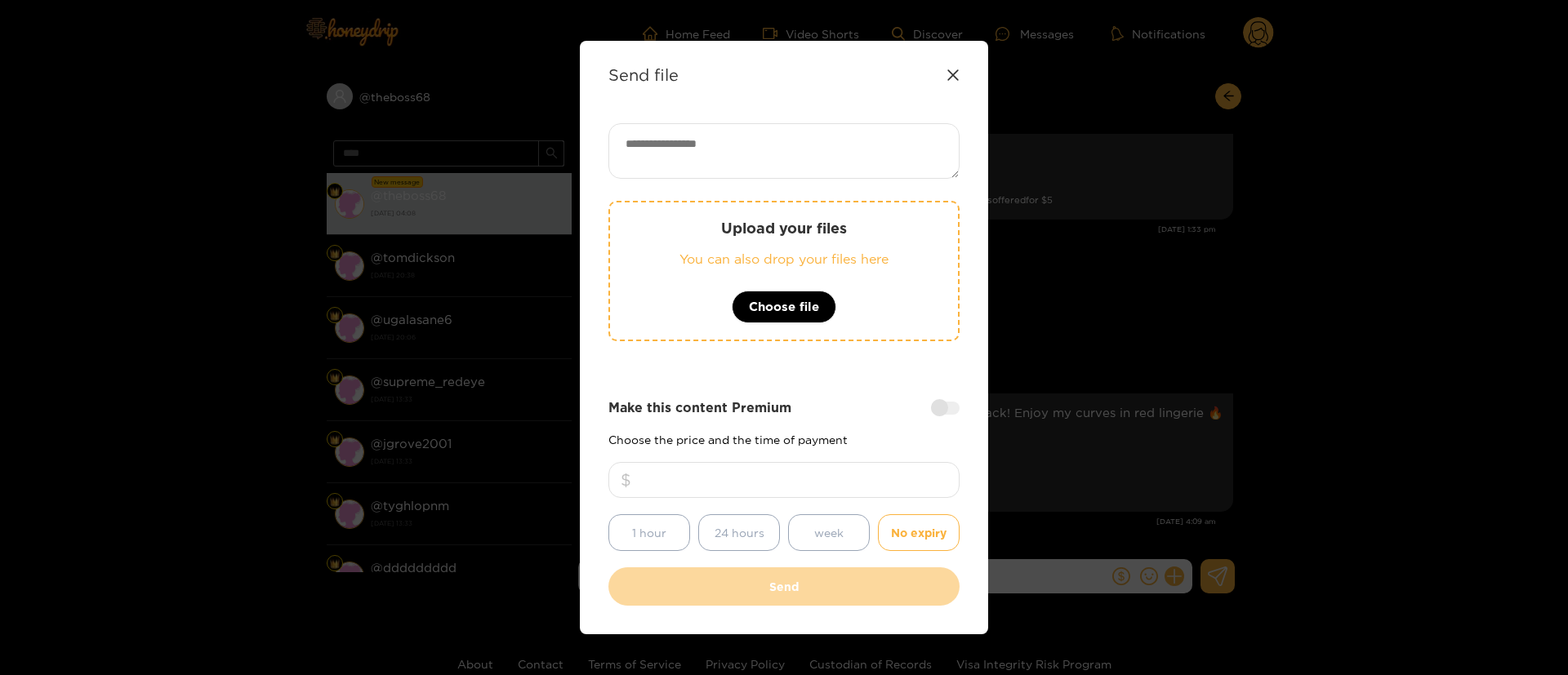
click at [770, 169] on textarea at bounding box center [784, 150] width 351 height 55
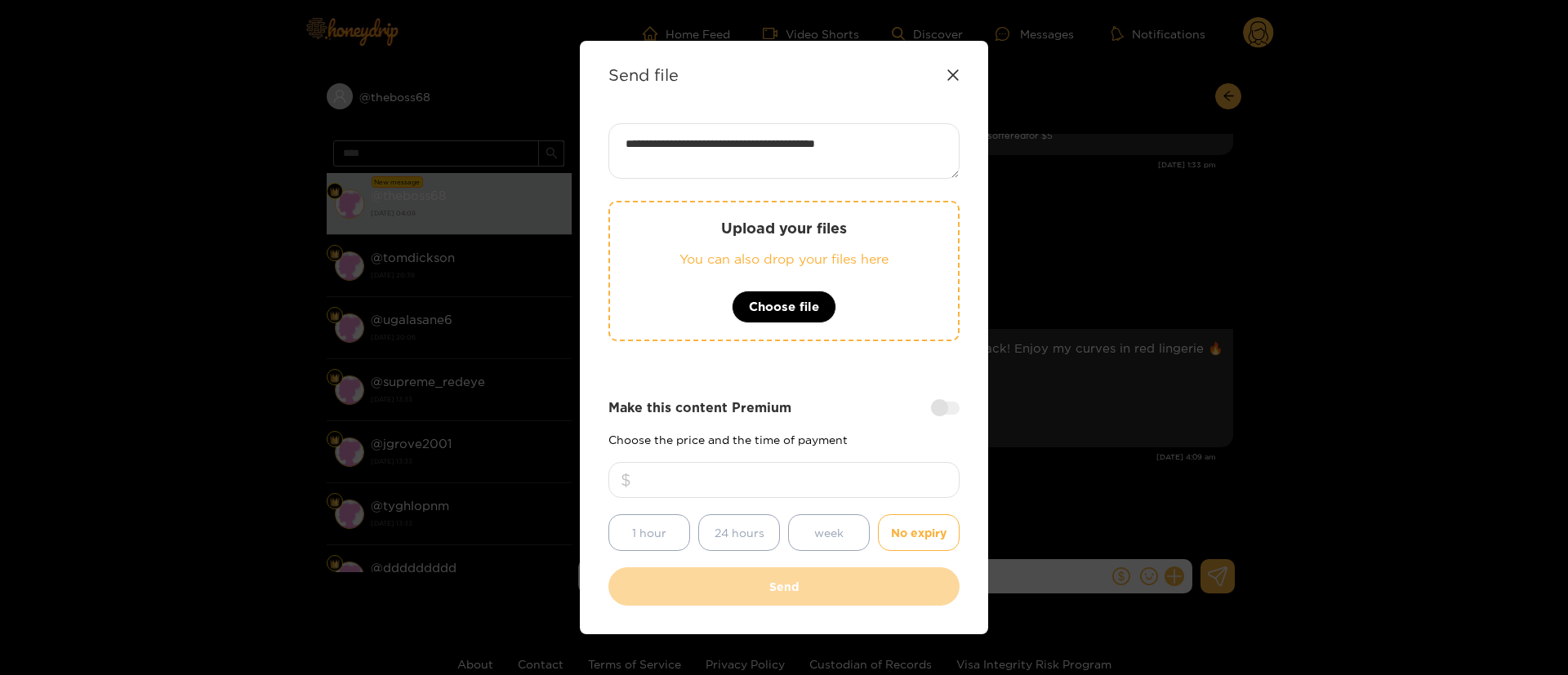
paste textarea "**"
type textarea "**********"
drag, startPoint x: 775, startPoint y: 482, endPoint x: 722, endPoint y: 483, distance: 53.0
click at [722, 483] on input "**" at bounding box center [784, 480] width 351 height 36
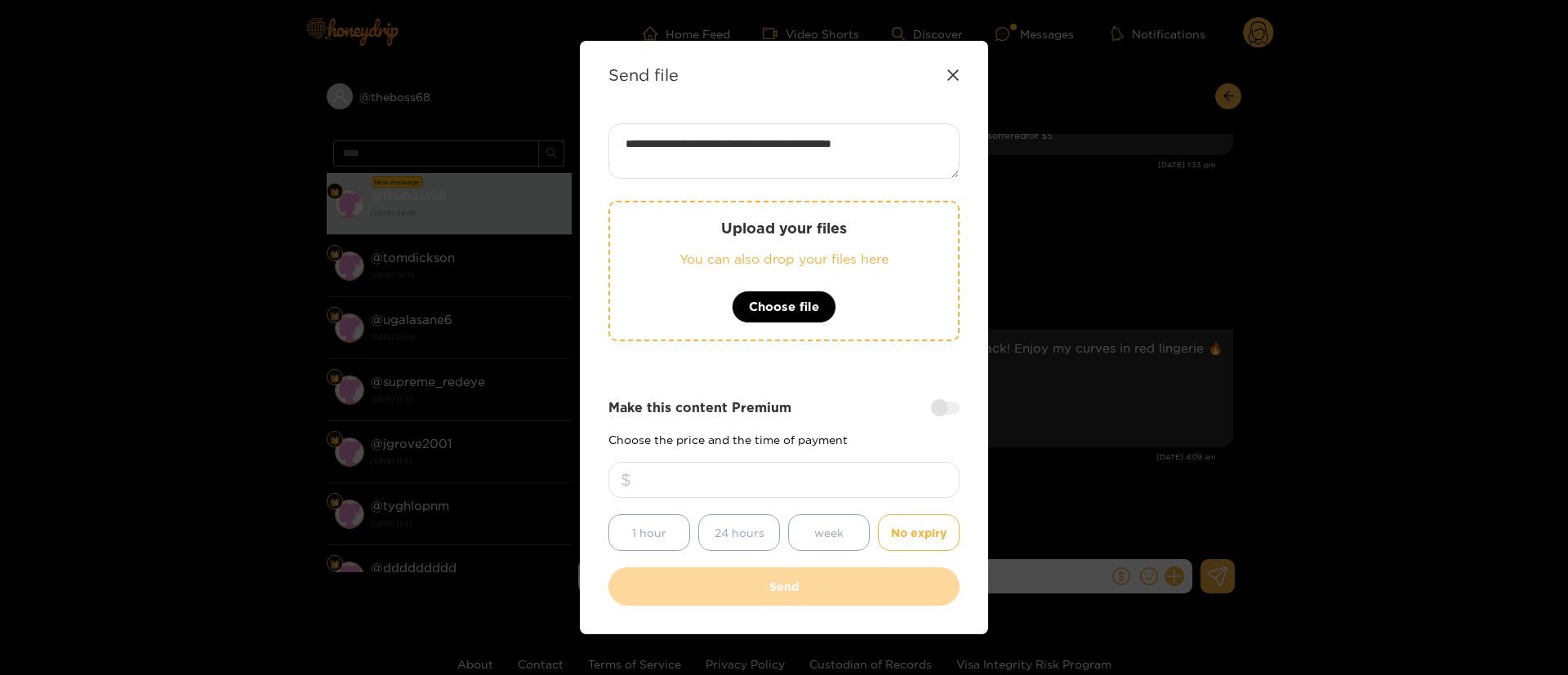
type input "**"
click at [871, 384] on div "**********" at bounding box center [784, 364] width 351 height 483
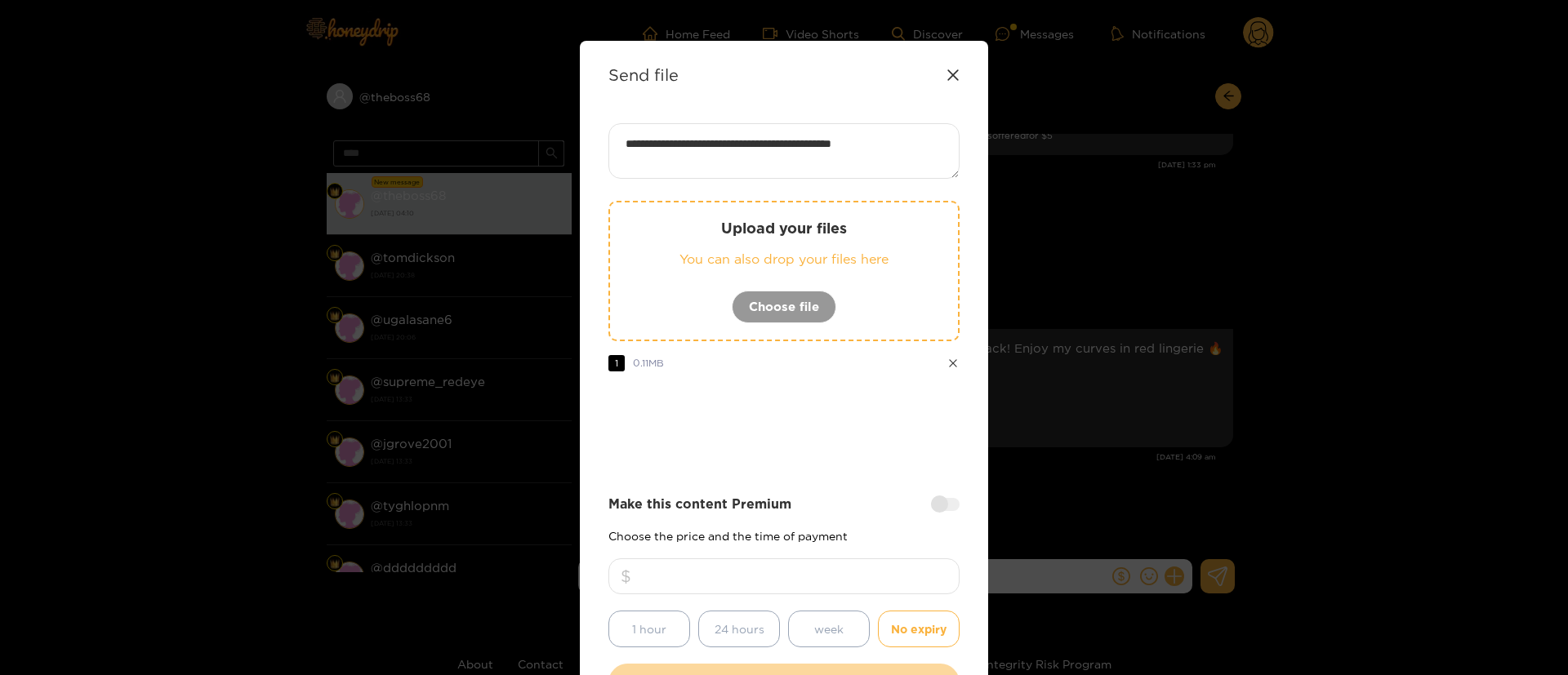
click at [803, 430] on div at bounding box center [784, 429] width 351 height 65
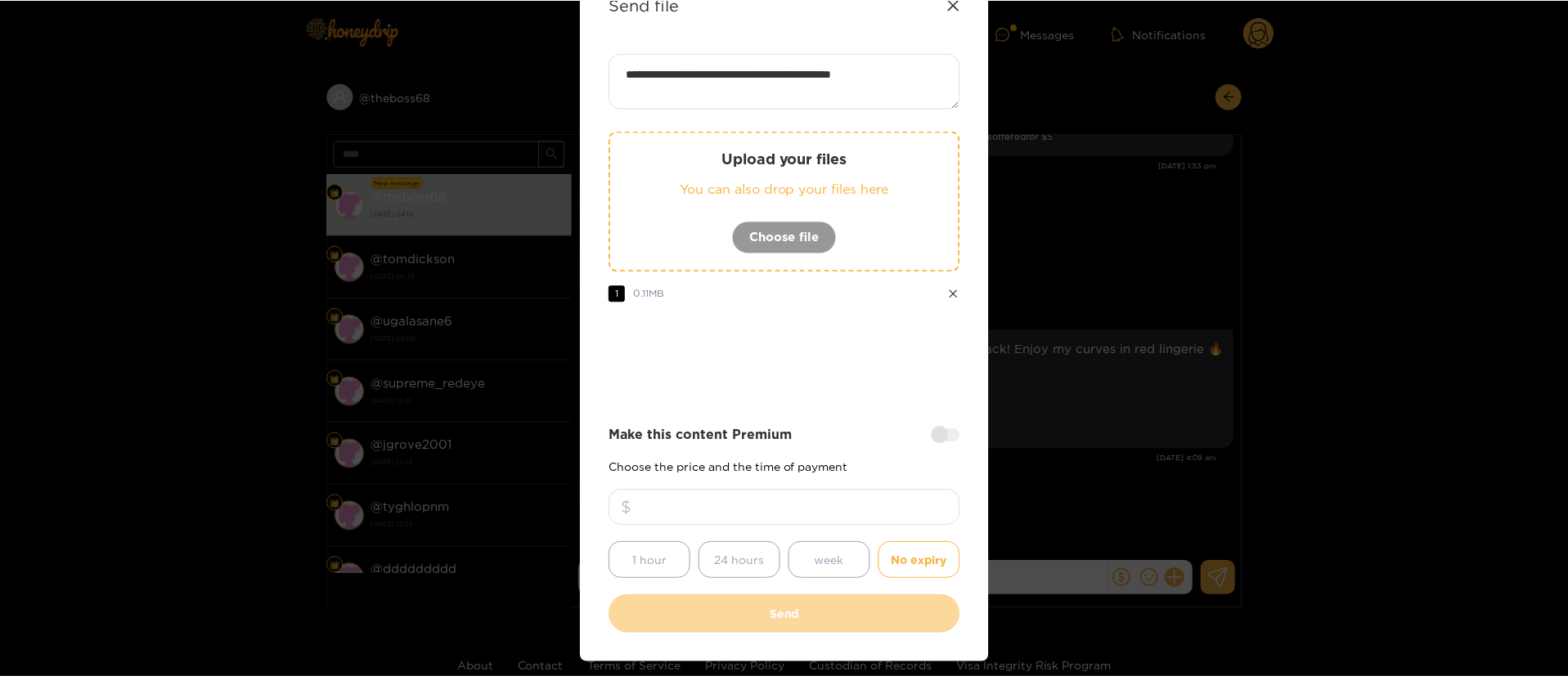
scroll to position [121, 0]
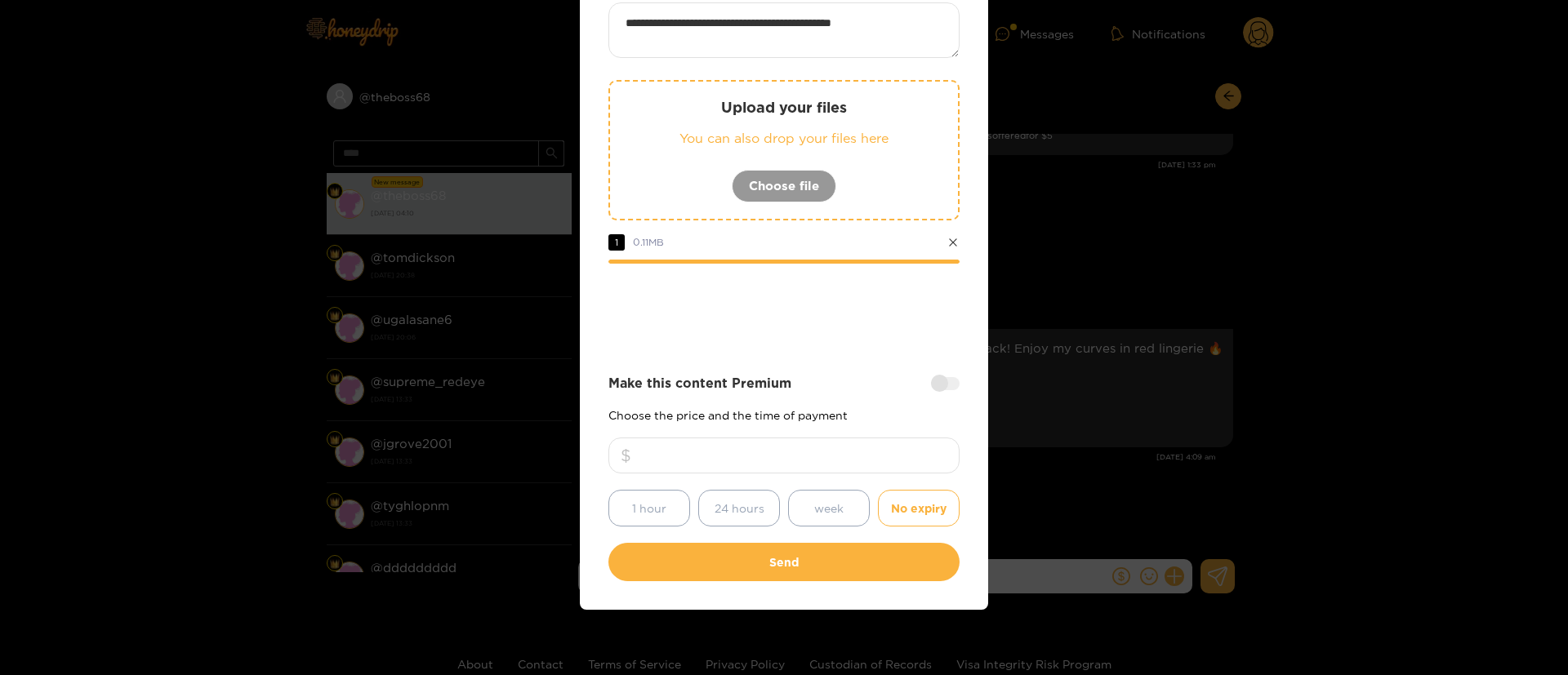
click at [848, 378] on div "Make this content Premium" at bounding box center [784, 383] width 351 height 19
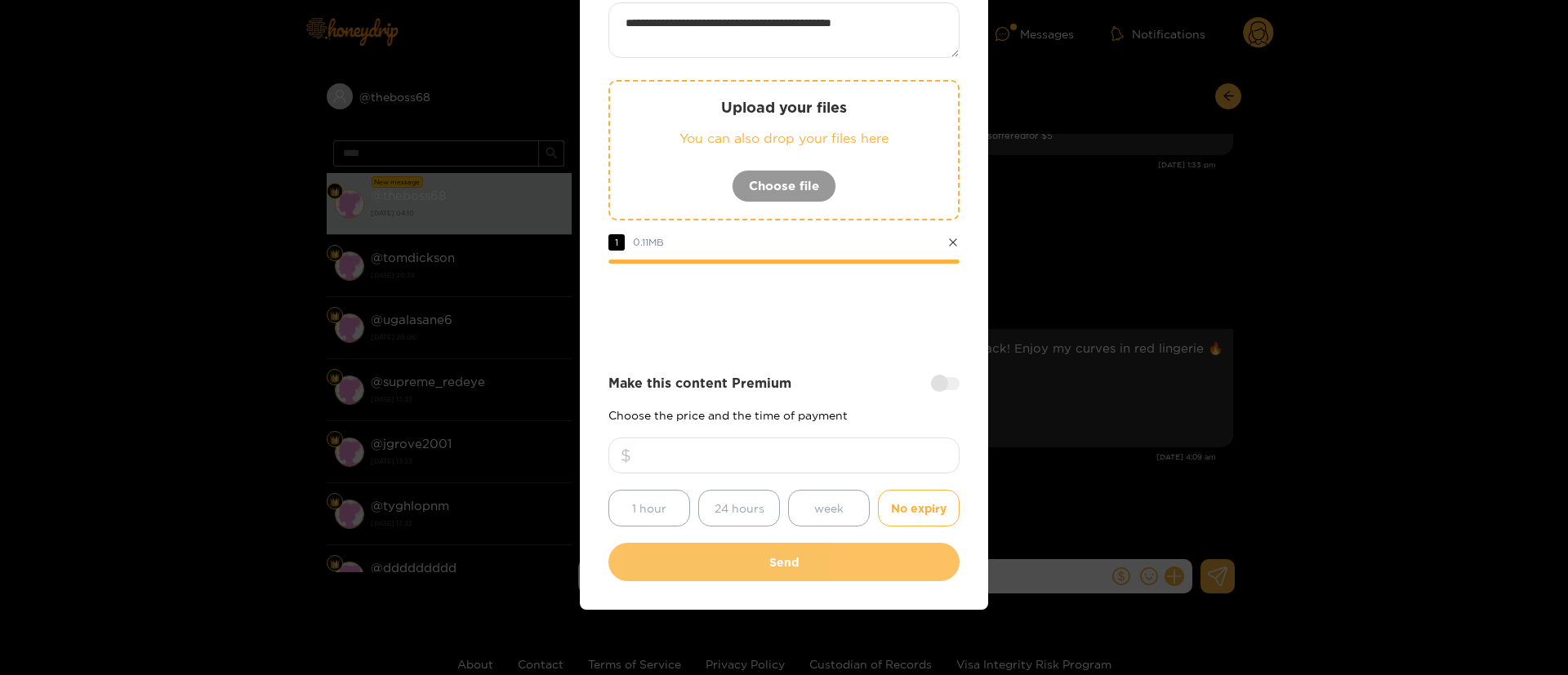
click at [829, 567] on button "Send" at bounding box center [784, 561] width 351 height 38
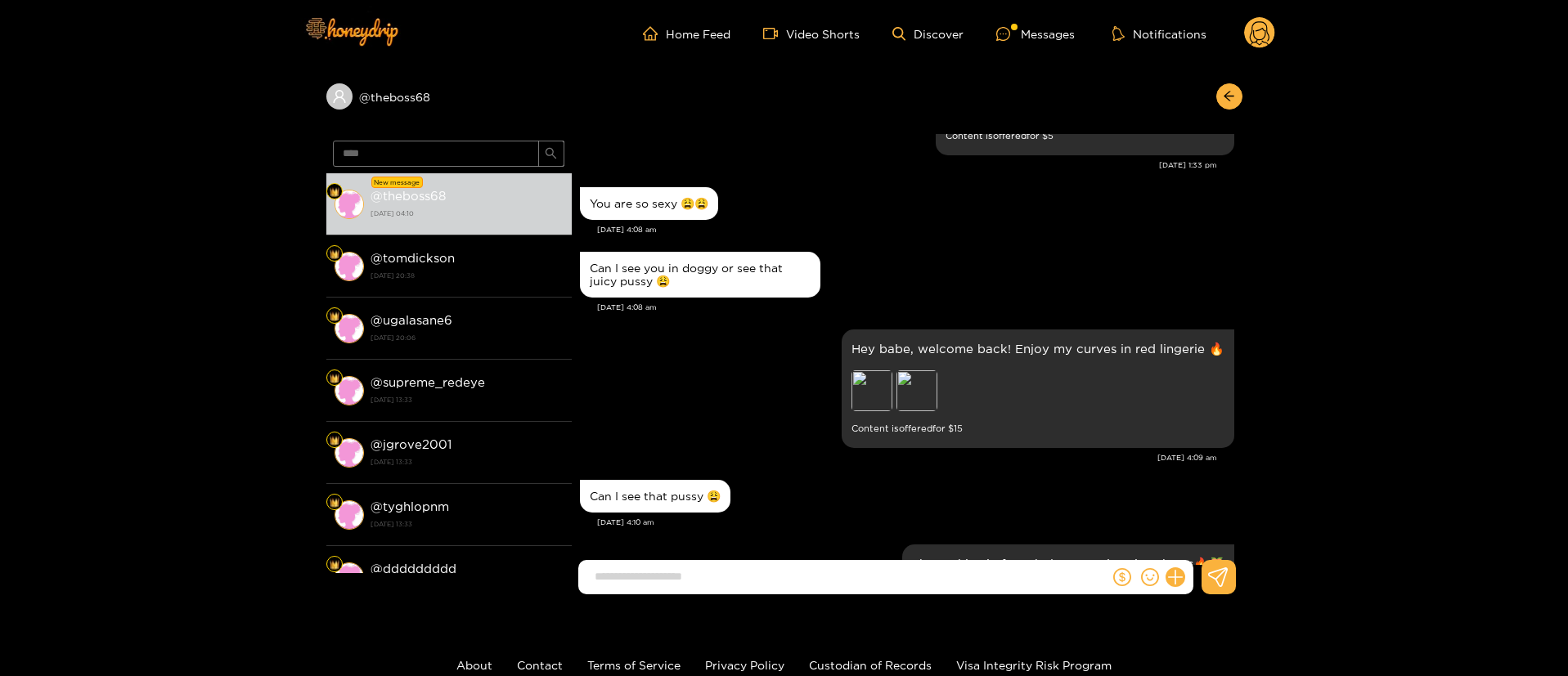
scroll to position [2538, 0]
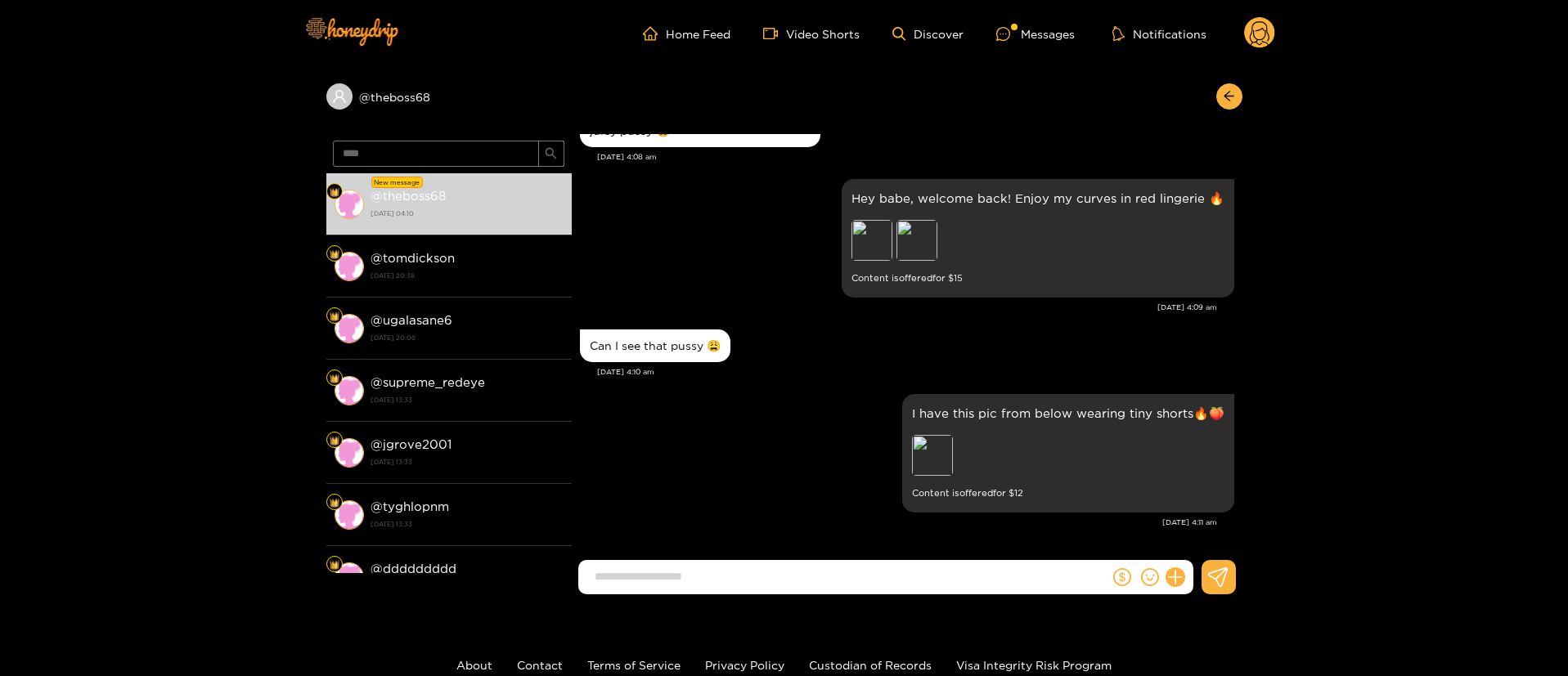
click at [802, 578] on input at bounding box center [847, 577] width 523 height 27
type input "*"
type input "**********"
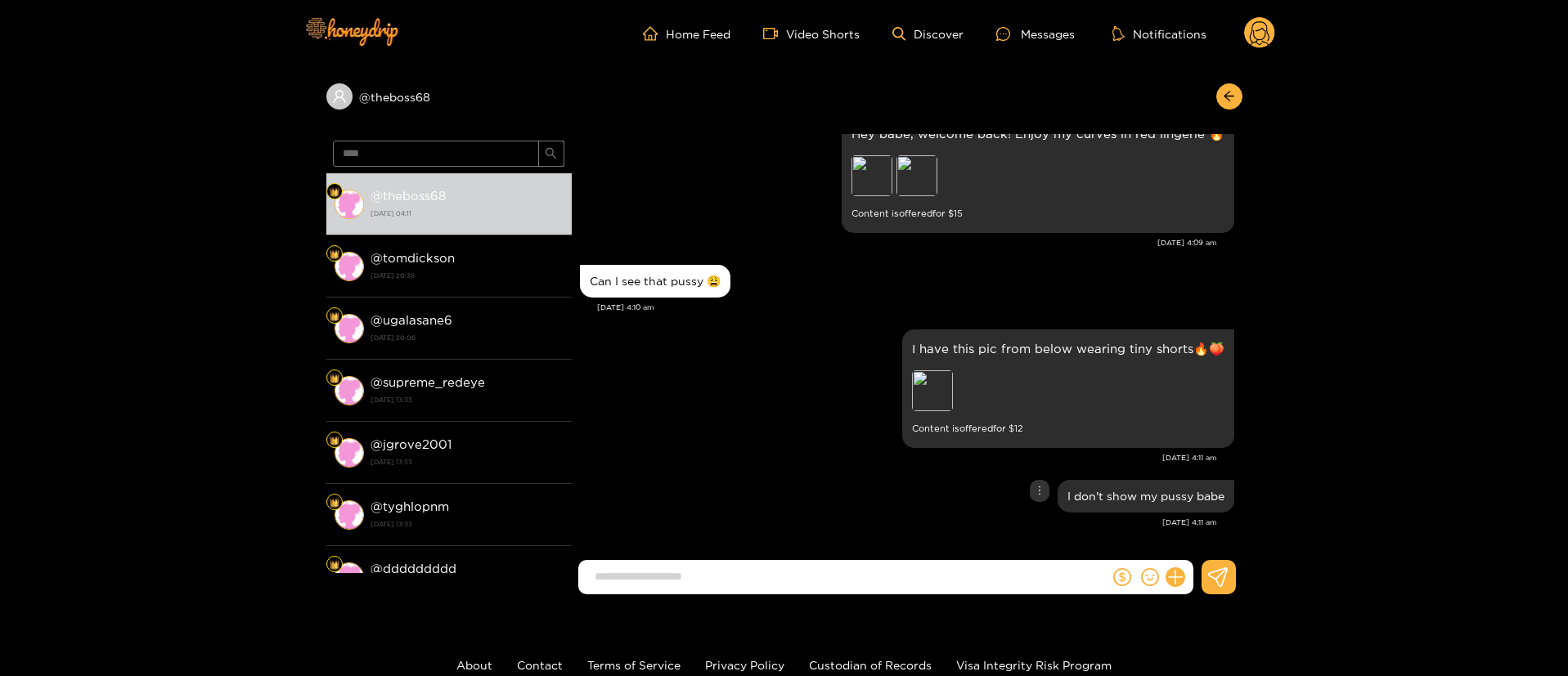
click at [758, 476] on div "I don't show my pussy babe" at bounding box center [907, 496] width 654 height 41
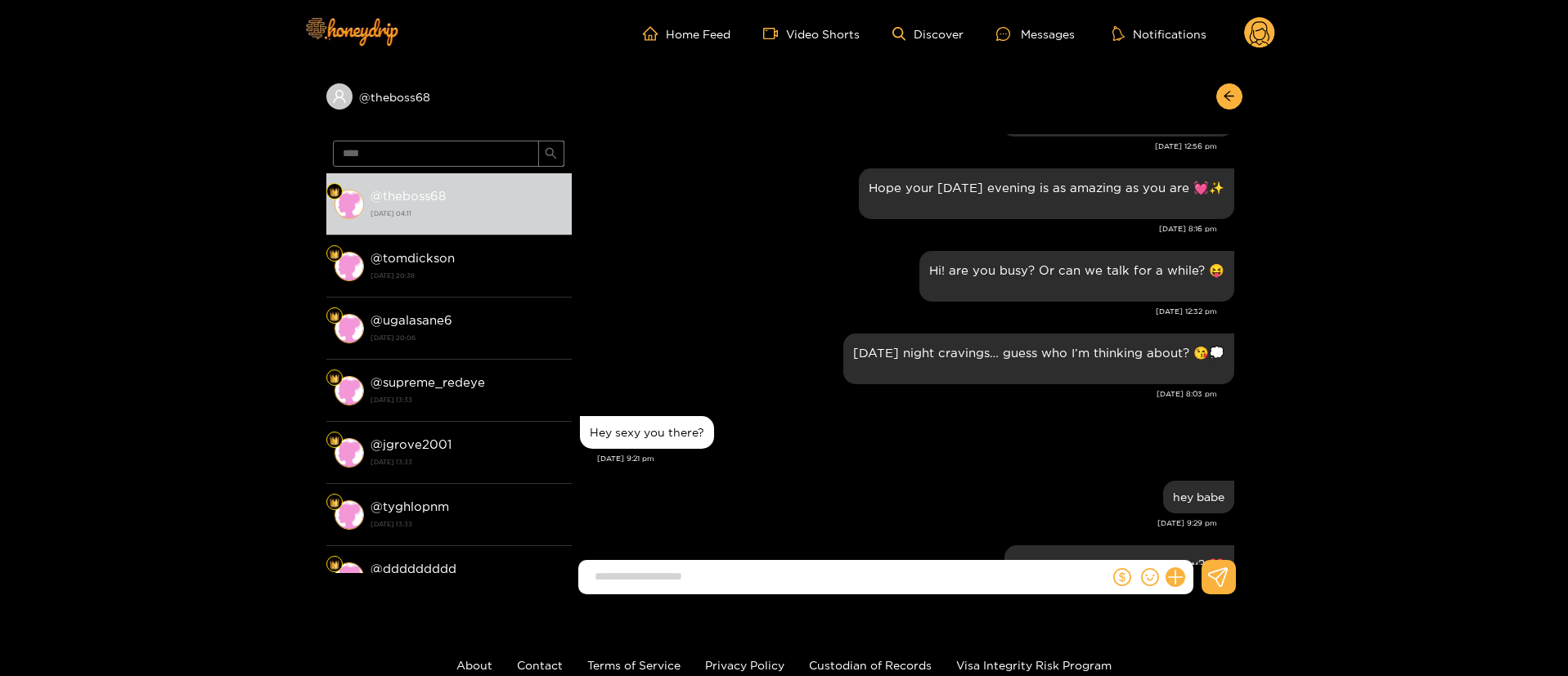
scroll to position [0, 0]
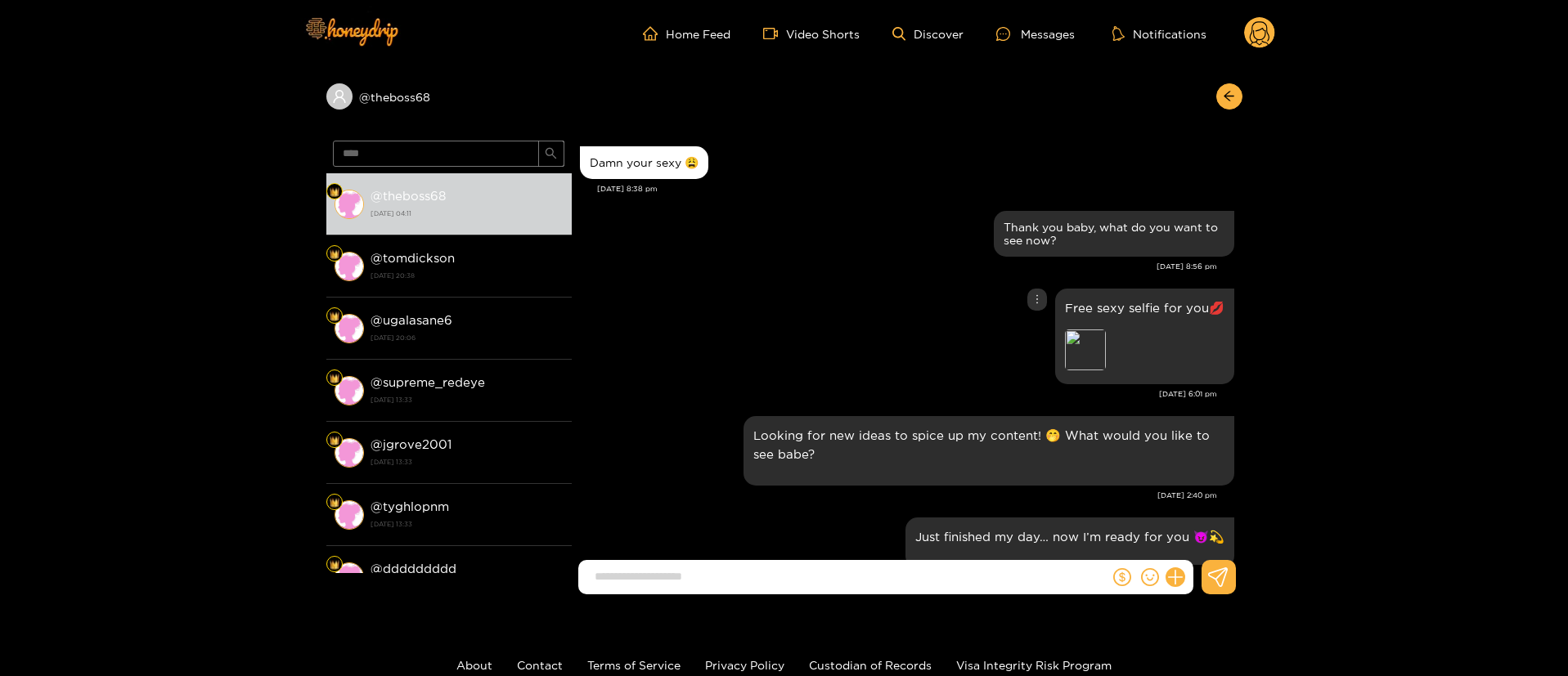
click at [881, 289] on div "Free sexy selfie for you💋 Preview" at bounding box center [907, 336] width 654 height 104
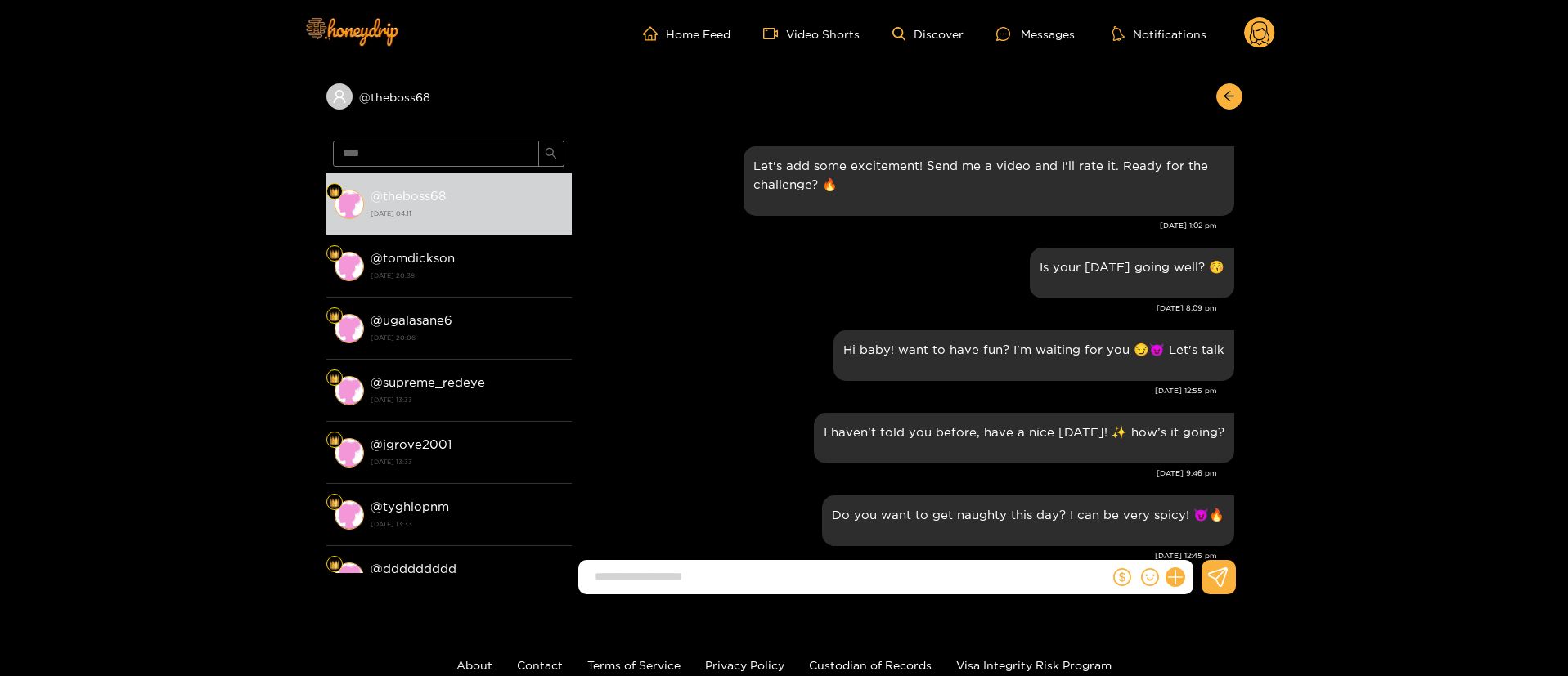
click at [923, 316] on div "Is your [DATE] going well? 😚 [DATE] 8:09 pm" at bounding box center [907, 284] width 654 height 82
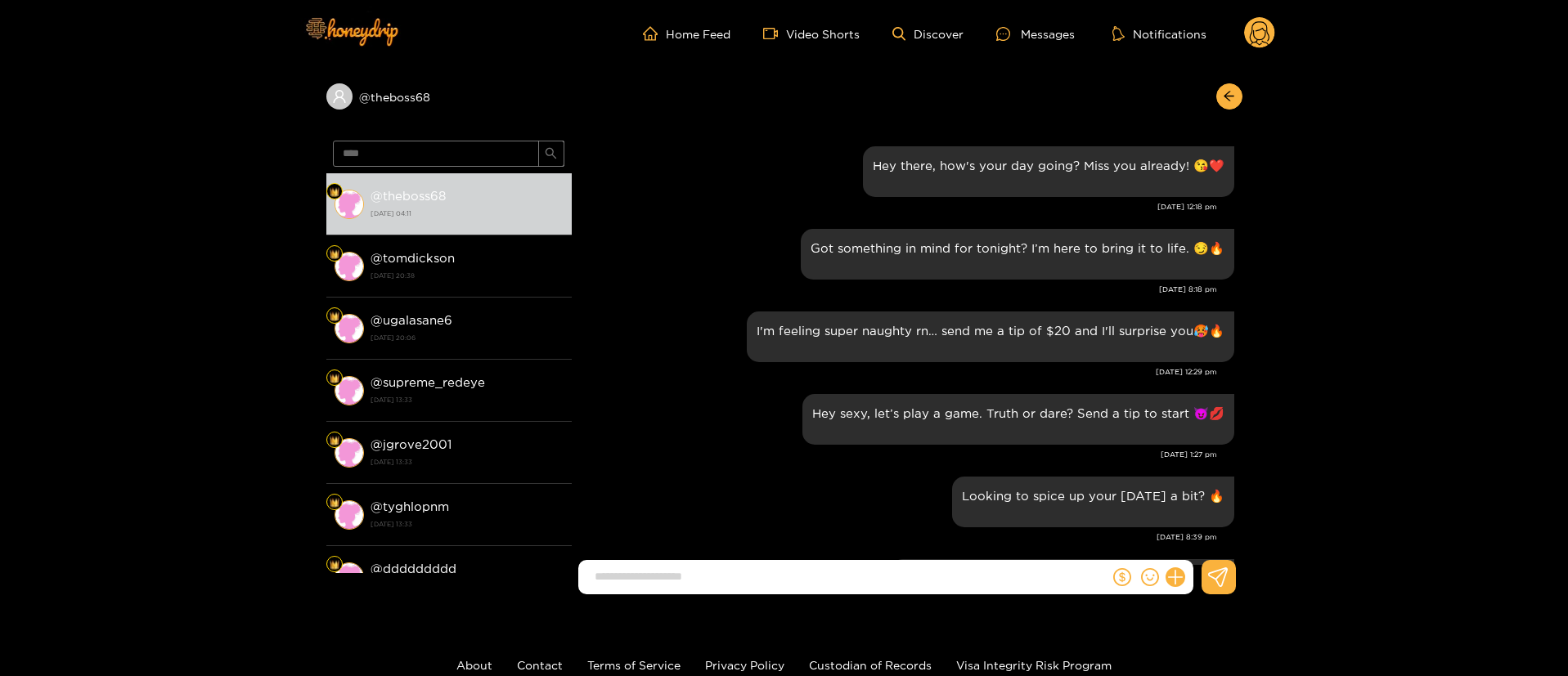
click at [745, 373] on div "[DATE] 12:29 pm" at bounding box center [898, 371] width 637 height 11
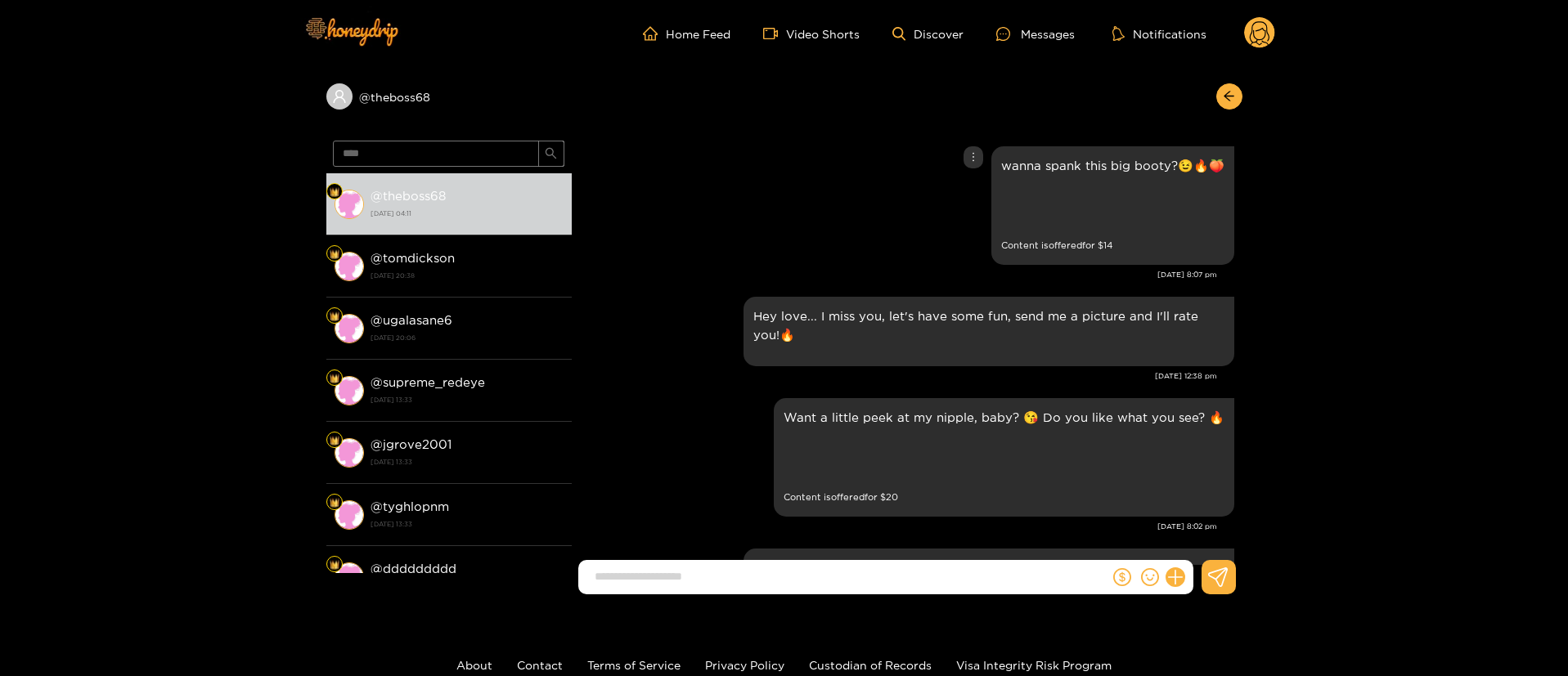
click at [775, 204] on div "wanna spank this big booty?😉🔥🍑 Preview Content is offered for $ 14" at bounding box center [907, 205] width 654 height 127
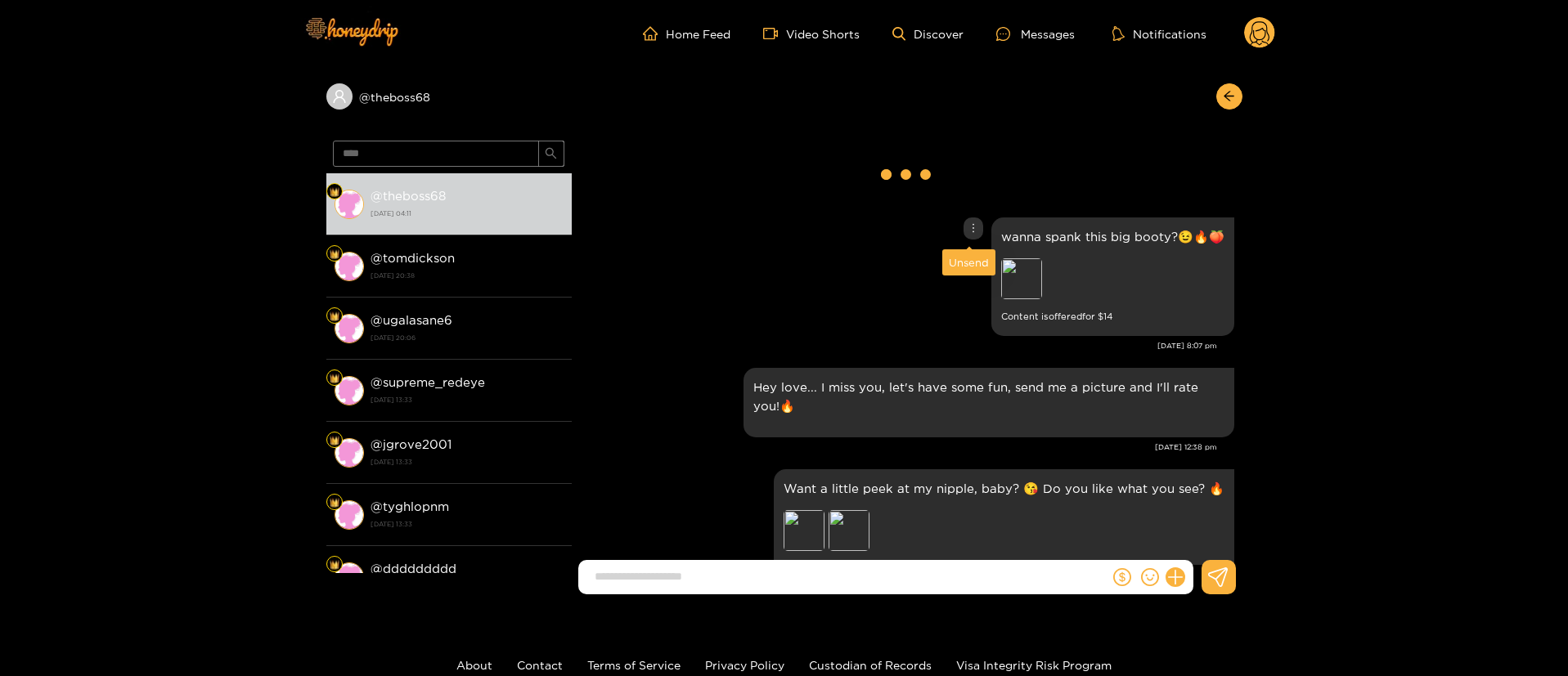
click at [968, 227] on icon "more" at bounding box center [973, 228] width 11 height 11
click at [967, 262] on div "Unsend" at bounding box center [969, 262] width 40 height 16
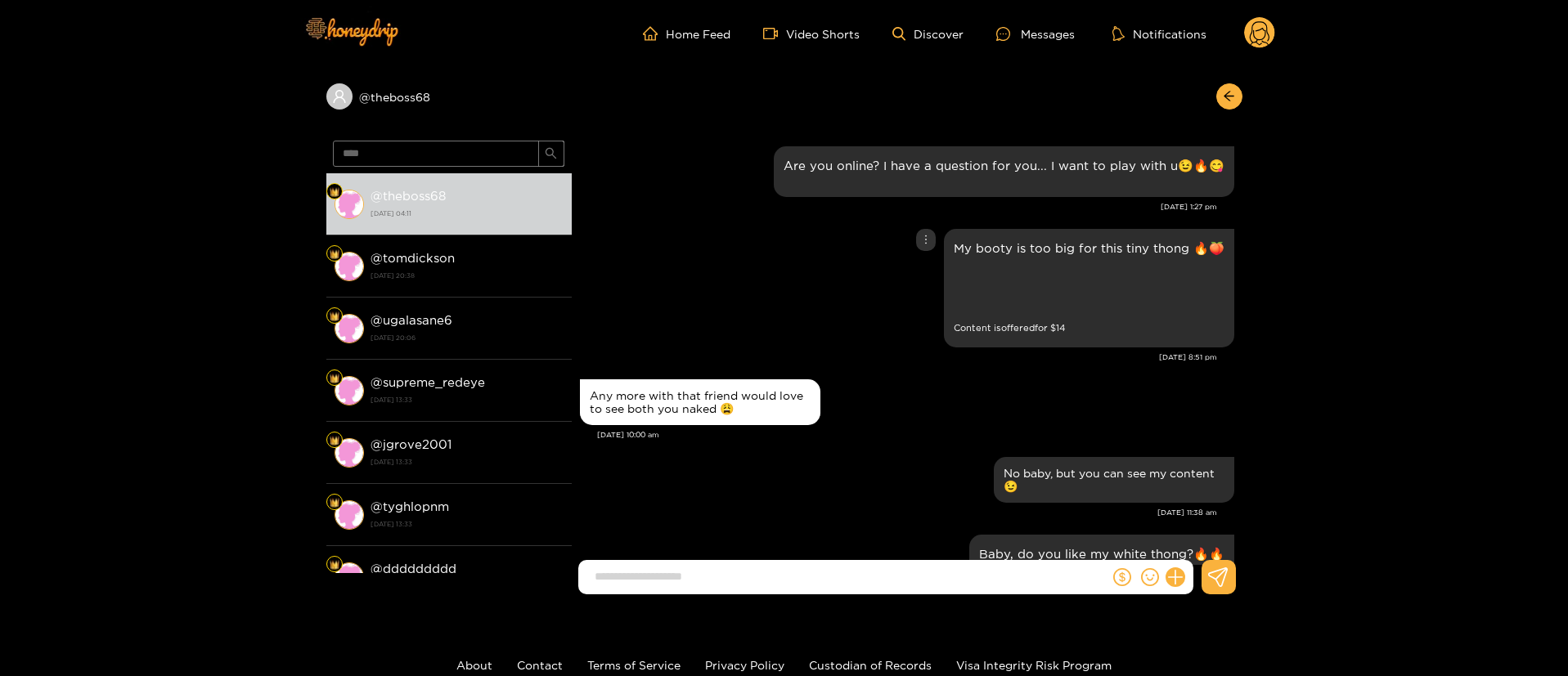
click at [783, 297] on div "My booty is too big for this tiny thong 🔥🍑 Preview Content is offered for $ 14" at bounding box center [907, 288] width 654 height 127
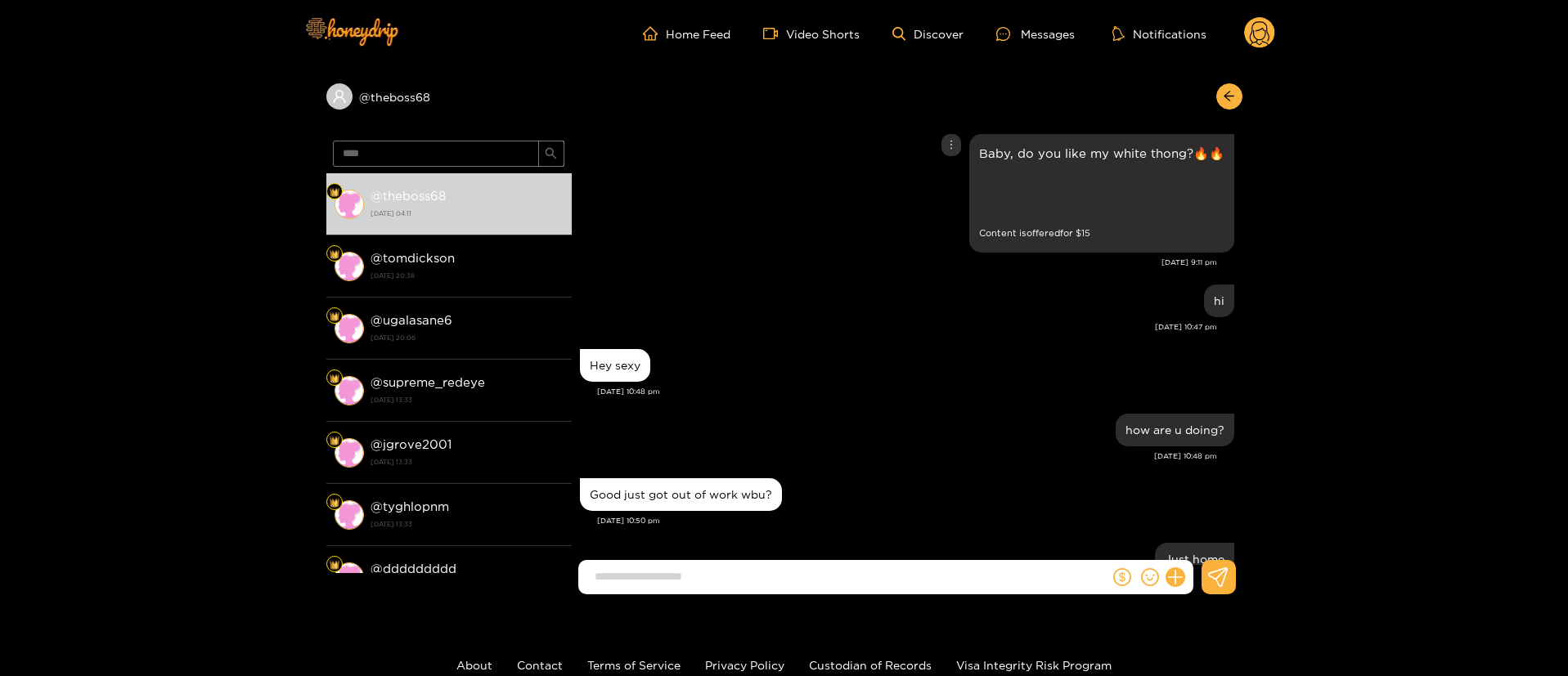
scroll to position [368, 0]
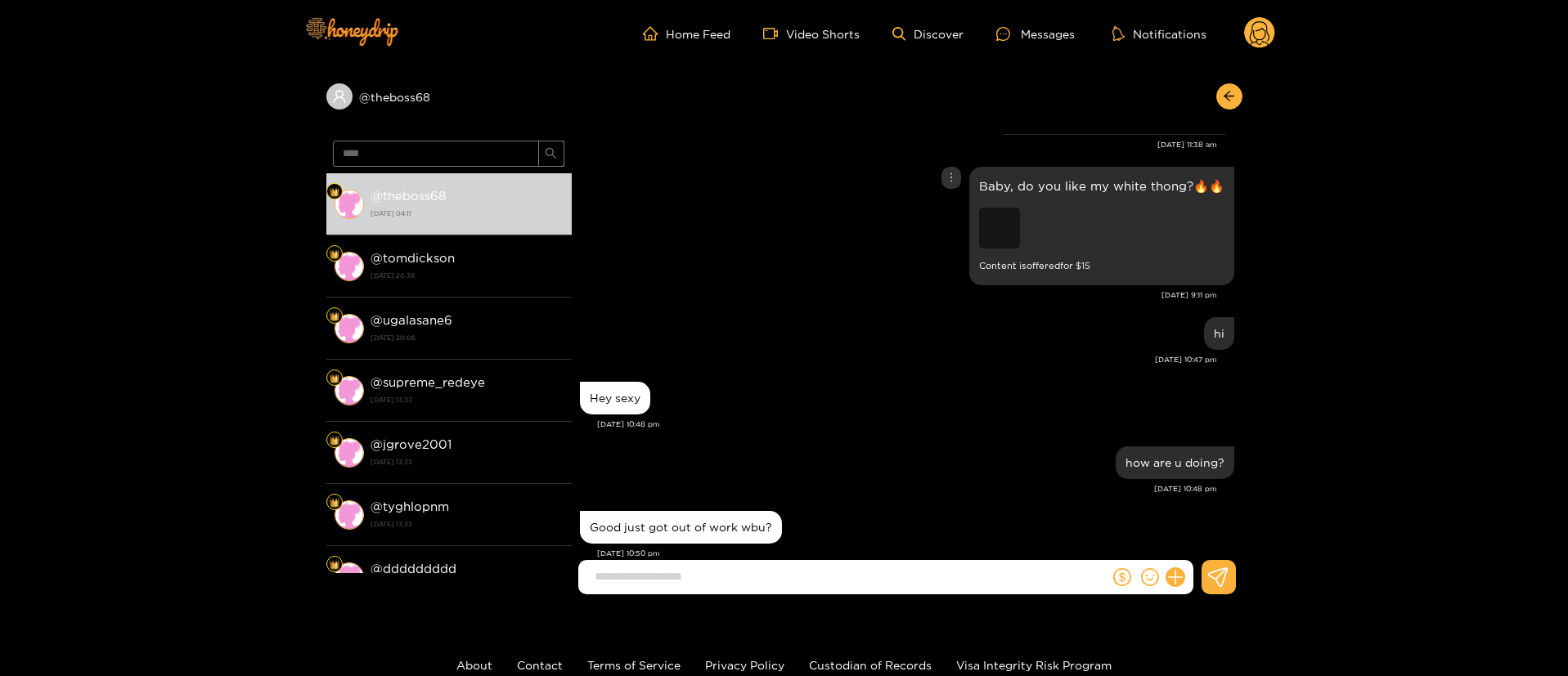
click at [994, 235] on div "Preview" at bounding box center [999, 228] width 41 height 41
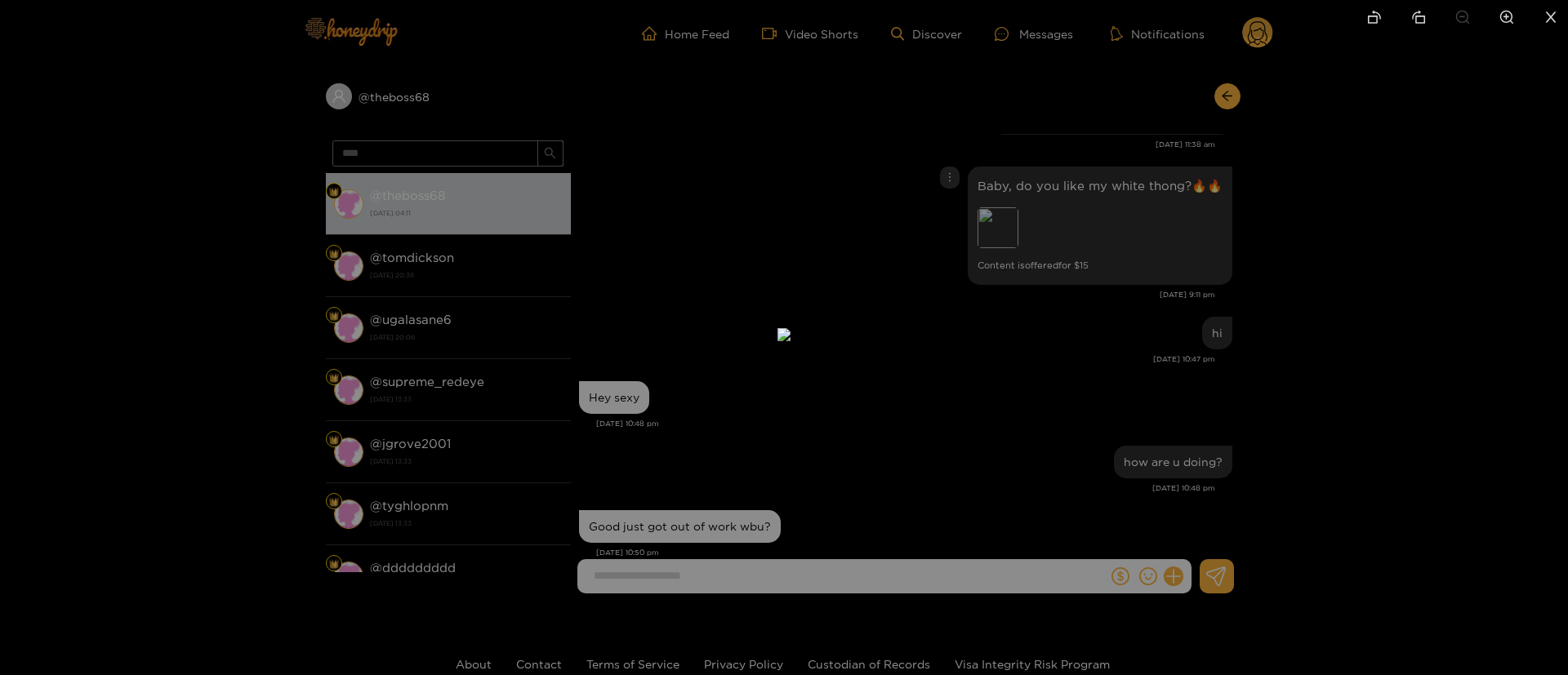
click at [1148, 281] on div at bounding box center [784, 338] width 1568 height 675
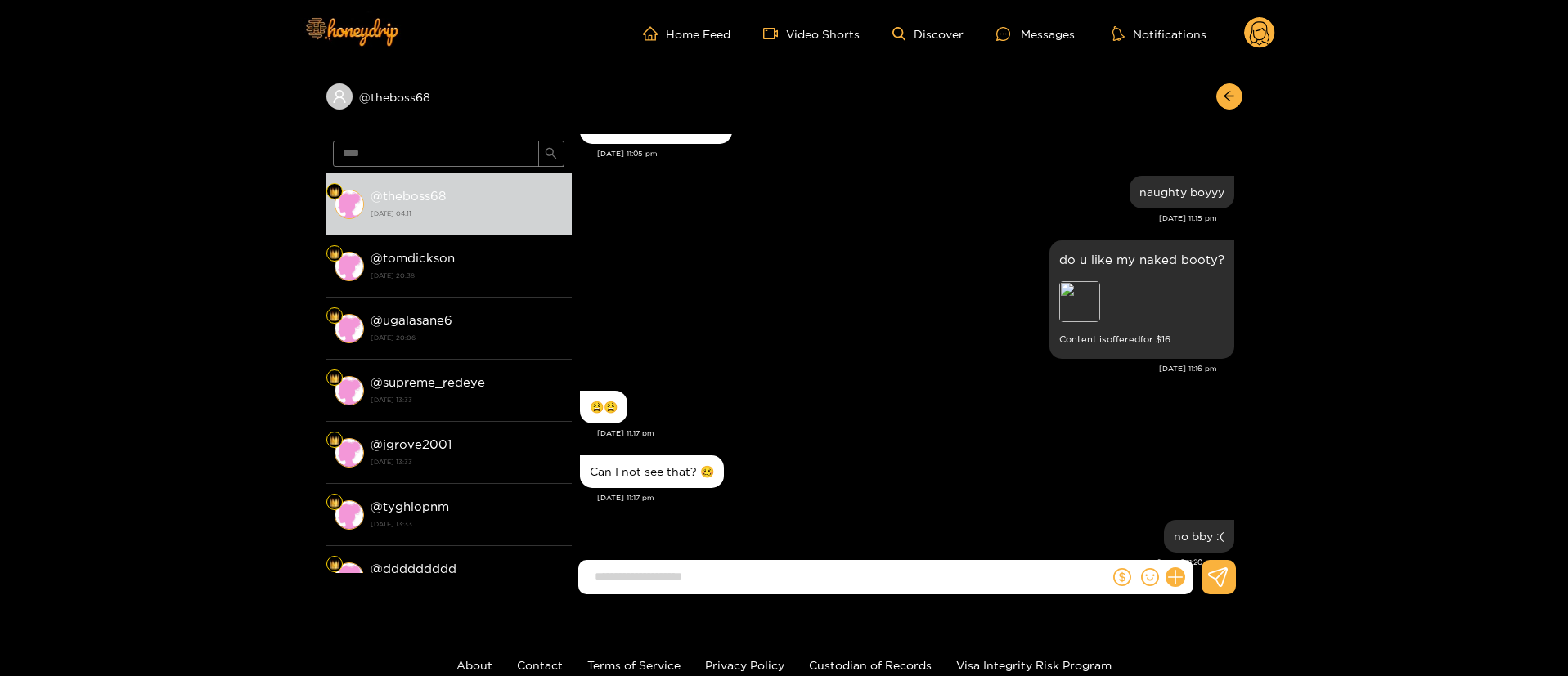
scroll to position [1103, 0]
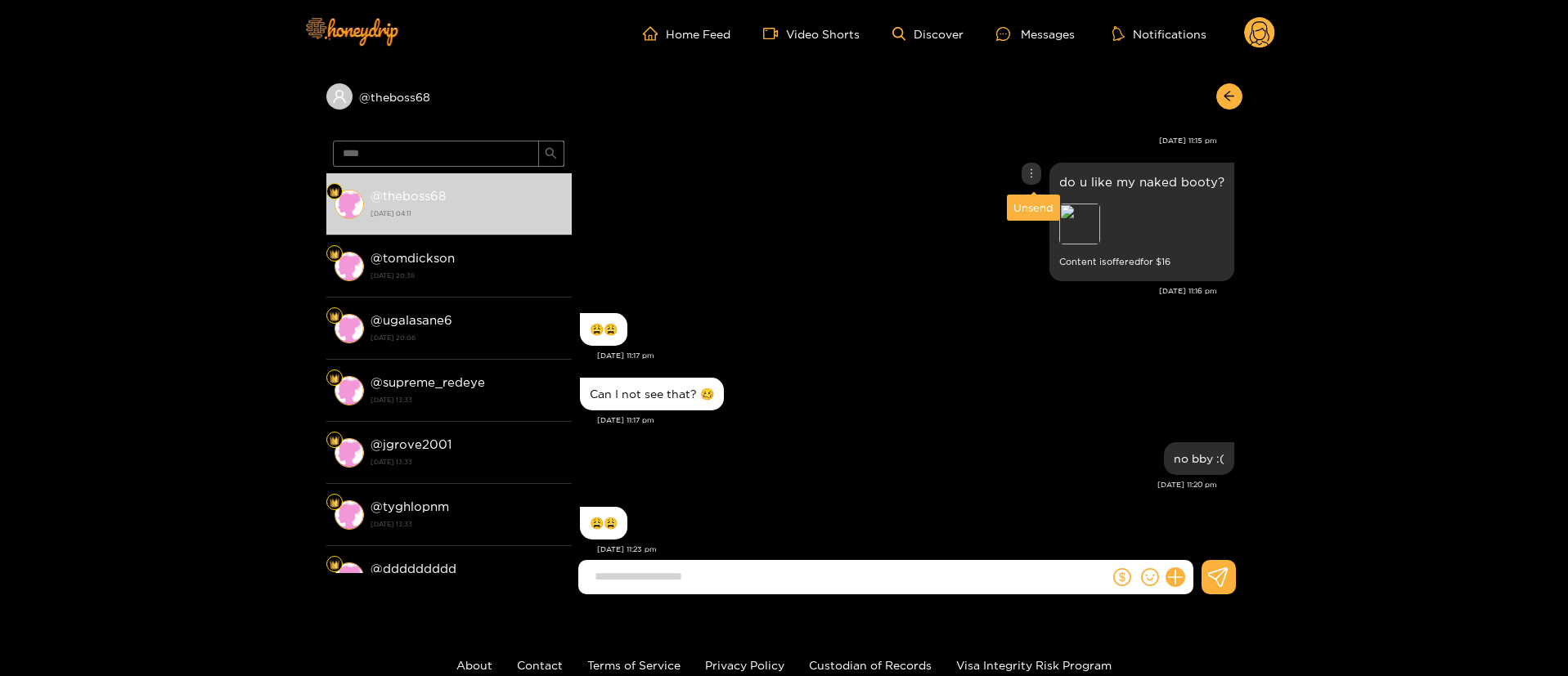
click at [1031, 174] on icon "more" at bounding box center [1031, 172] width 11 height 11
click at [1030, 208] on div "Unsend" at bounding box center [1033, 207] width 40 height 16
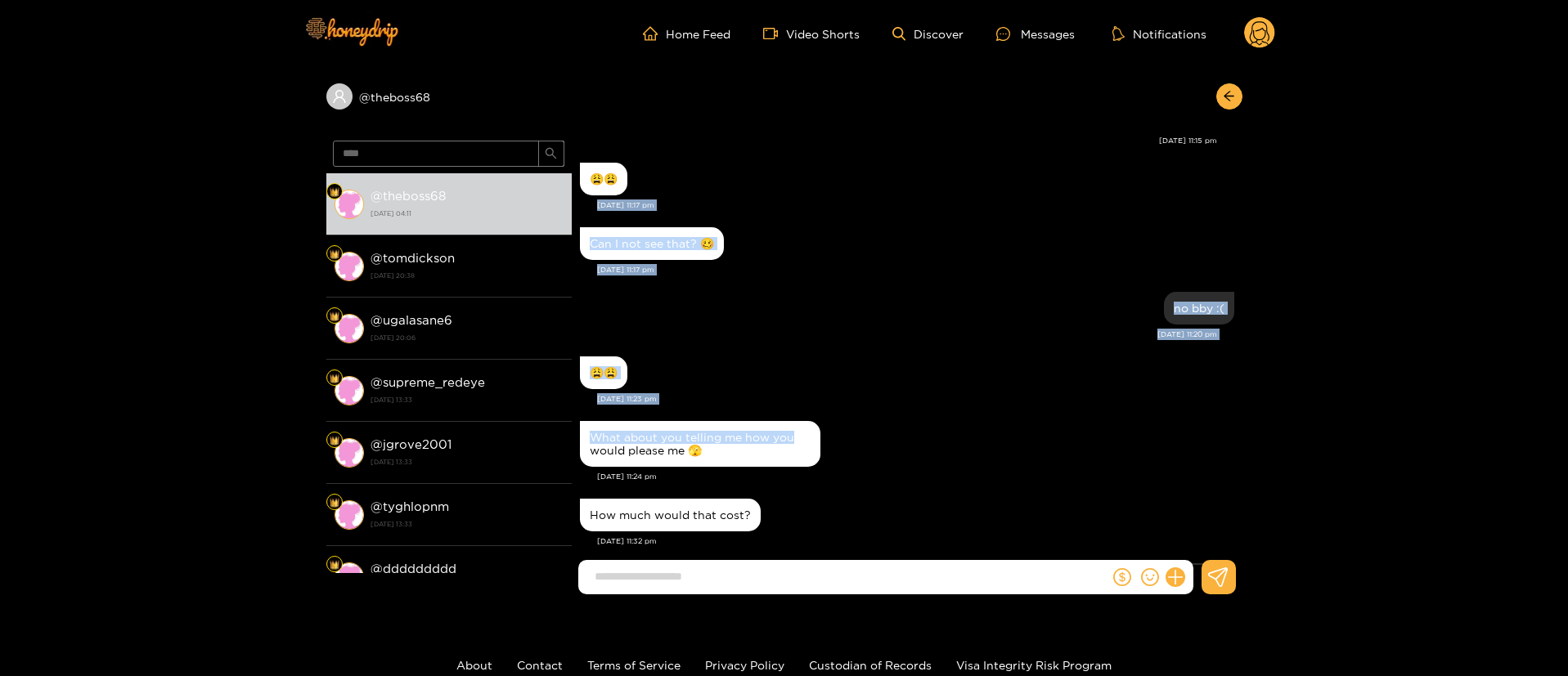
drag, startPoint x: 1243, startPoint y: 180, endPoint x: 1240, endPoint y: 235, distance: 55.1
click at [1214, 406] on div "@ theboss68 **** @ theboss68 [DATE] 04:11 @ tomdickson [DATE] 20:38 @ [GEOGRAPH…" at bounding box center [784, 337] width 1568 height 540
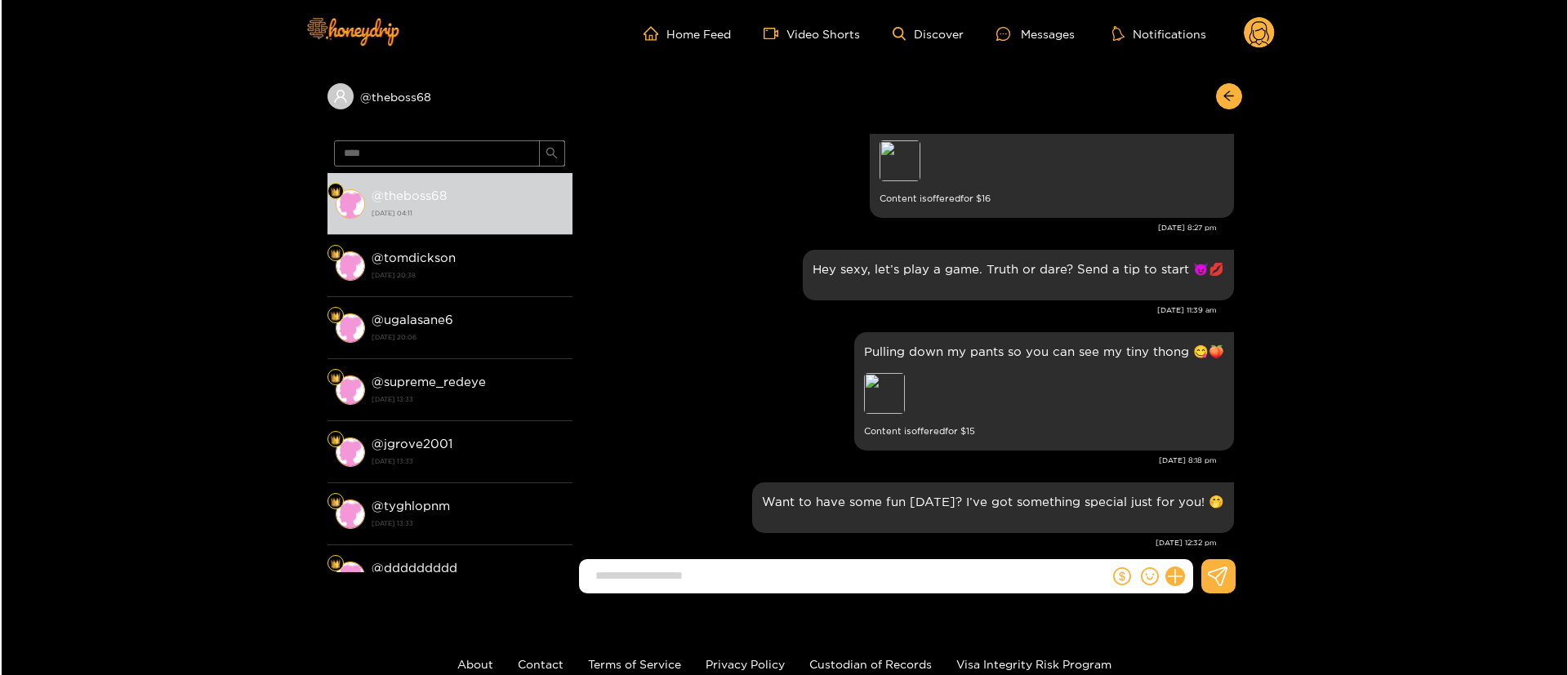
scroll to position [21495, 0]
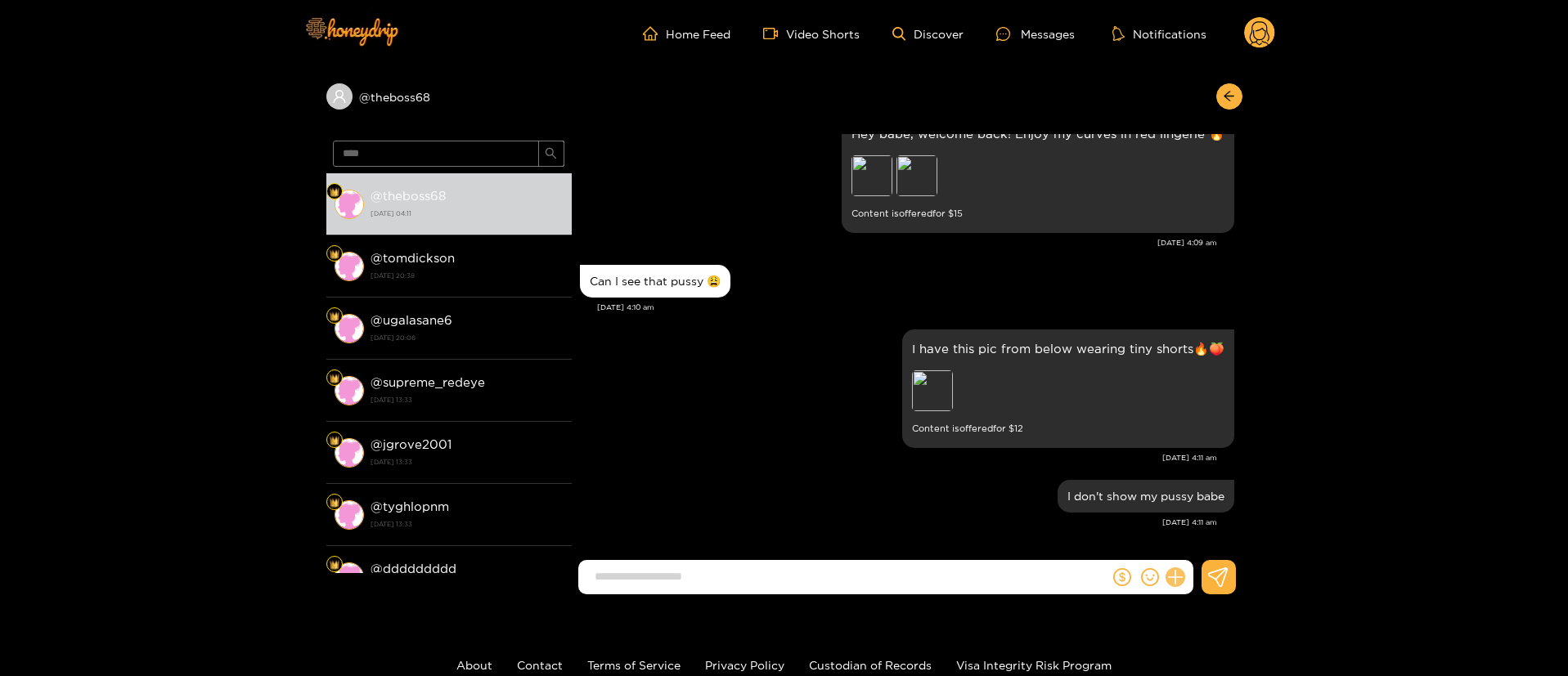
click at [1177, 579] on icon at bounding box center [1175, 577] width 19 height 19
click at [1224, 562] on button at bounding box center [1219, 577] width 34 height 34
click at [1220, 545] on button at bounding box center [1205, 537] width 57 height 37
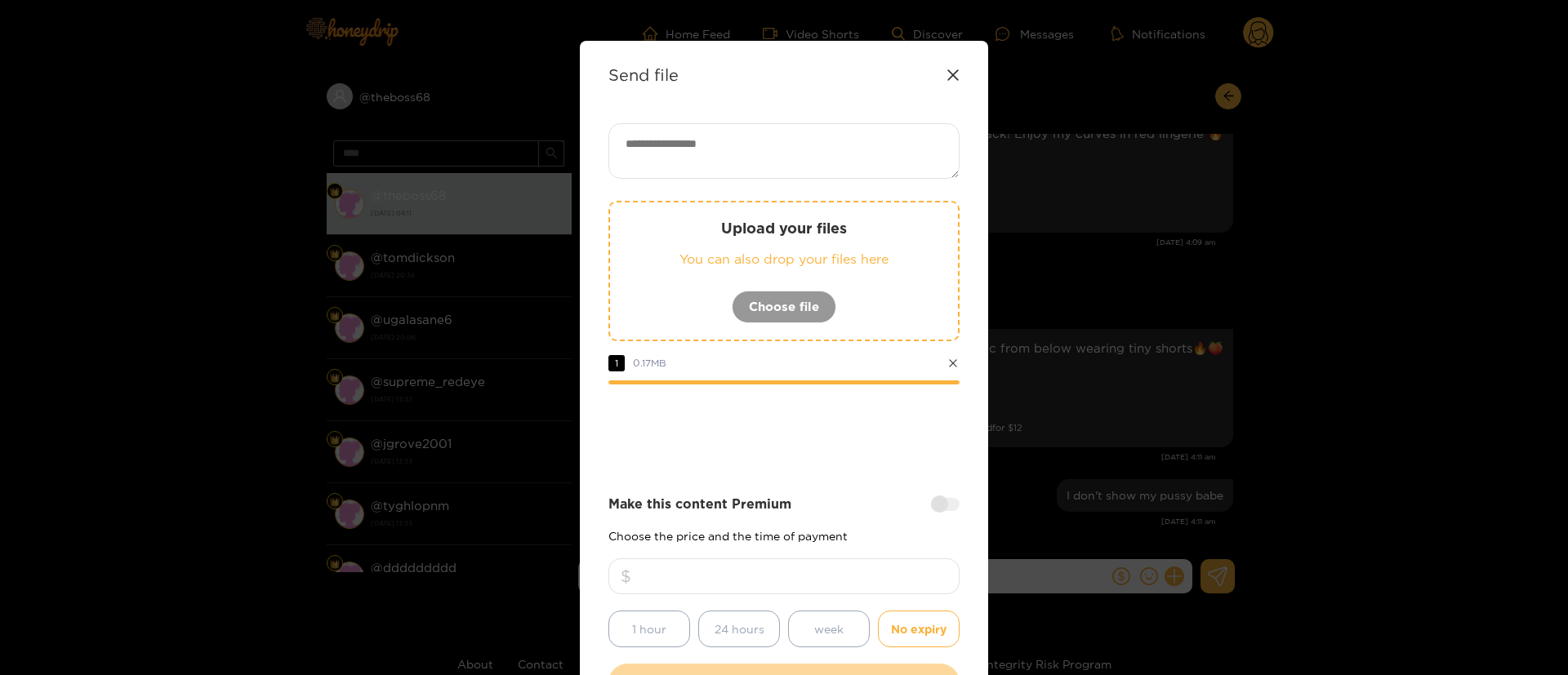
drag, startPoint x: 851, startPoint y: 563, endPoint x: 522, endPoint y: 566, distance: 329.0
click at [522, 566] on div "Send file Upload your files You can also drop your files here Choose file 1 0.1…" at bounding box center [784, 338] width 1568 height 675
type input "**"
click at [867, 154] on textarea at bounding box center [784, 150] width 351 height 55
paste textarea "*****"
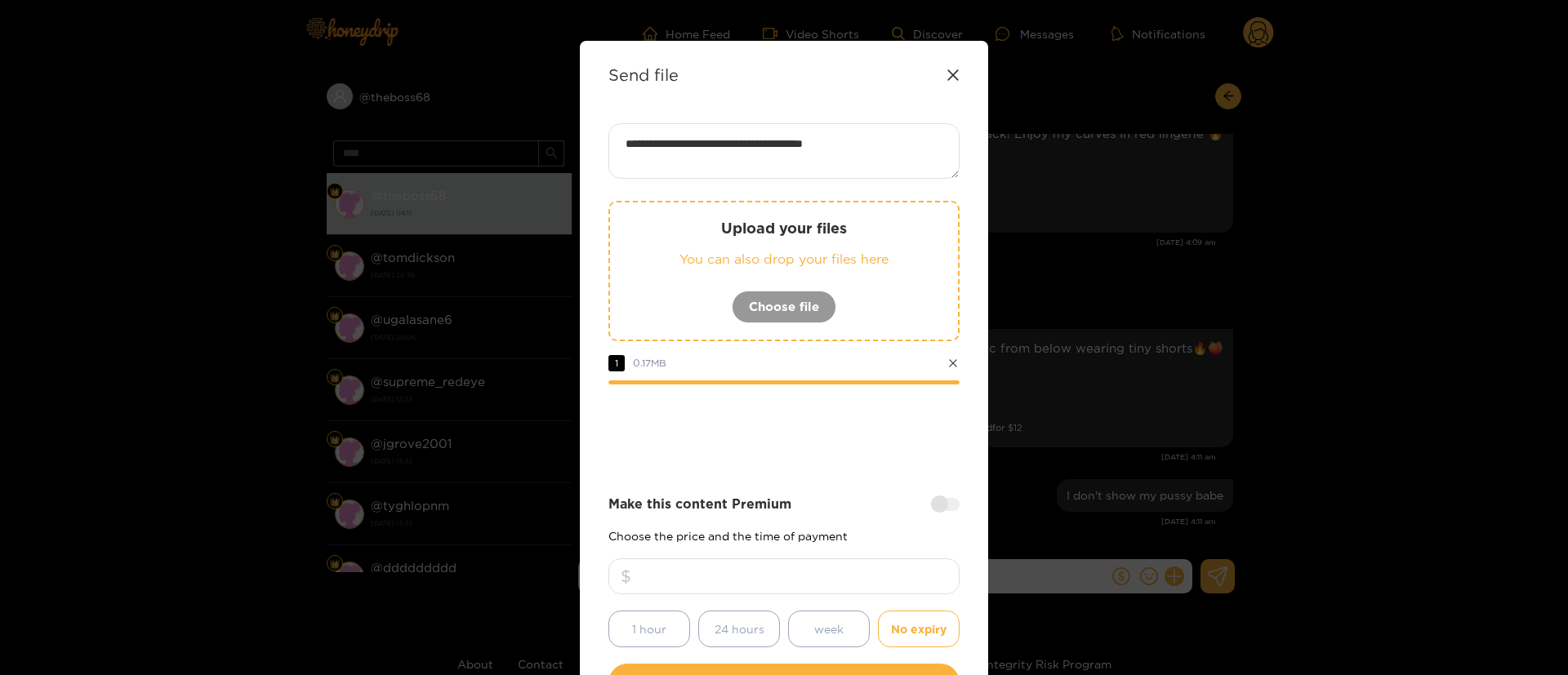
type textarea "**********"
click at [840, 481] on div "**********" at bounding box center [784, 412] width 351 height 578
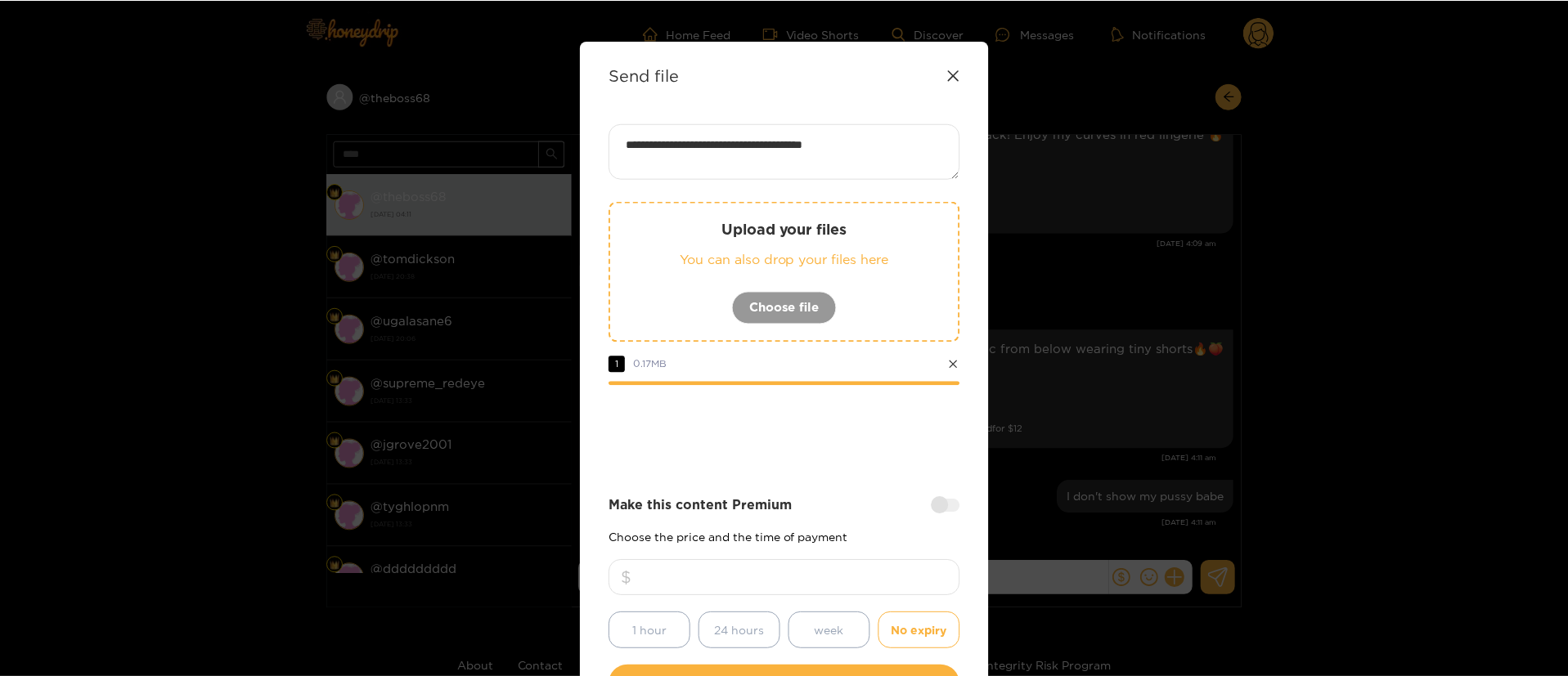
scroll to position [121, 0]
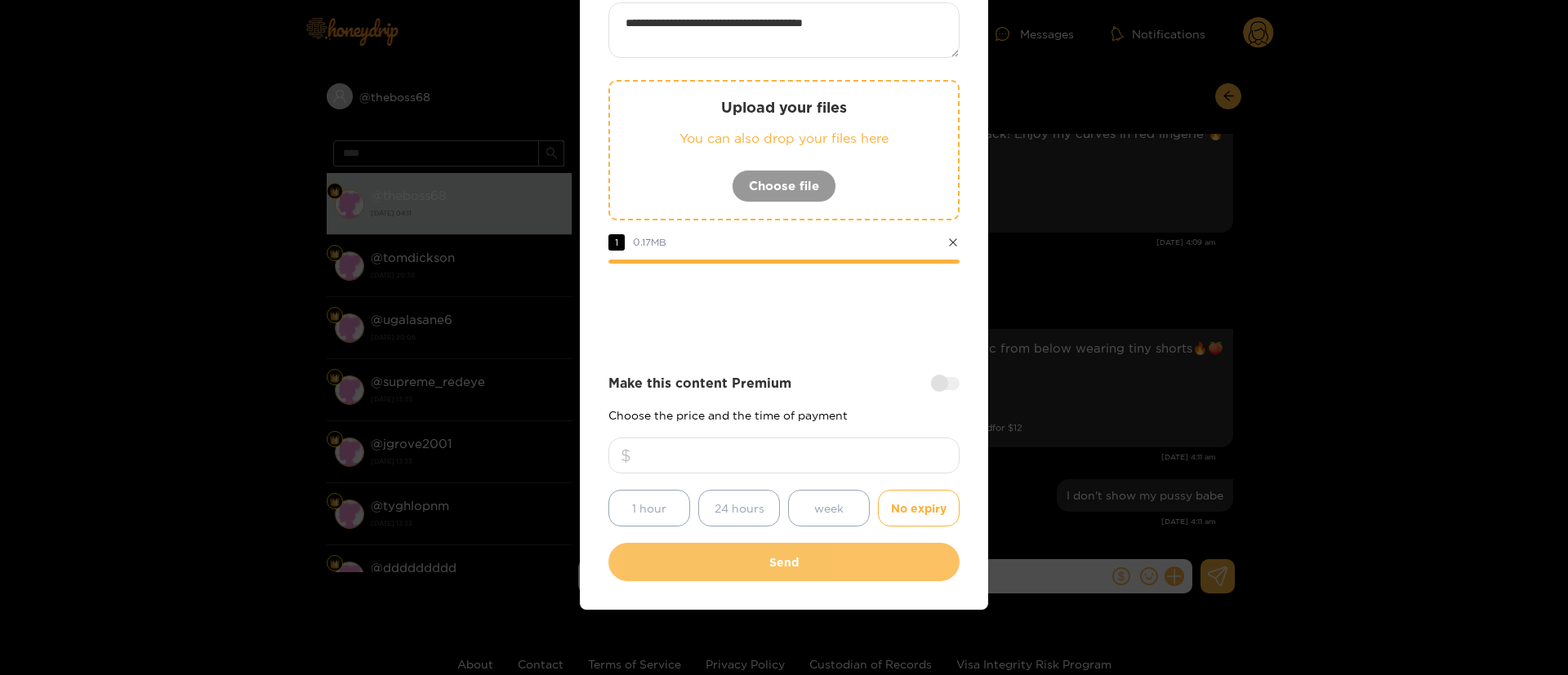
click at [880, 558] on button "Send" at bounding box center [784, 561] width 351 height 38
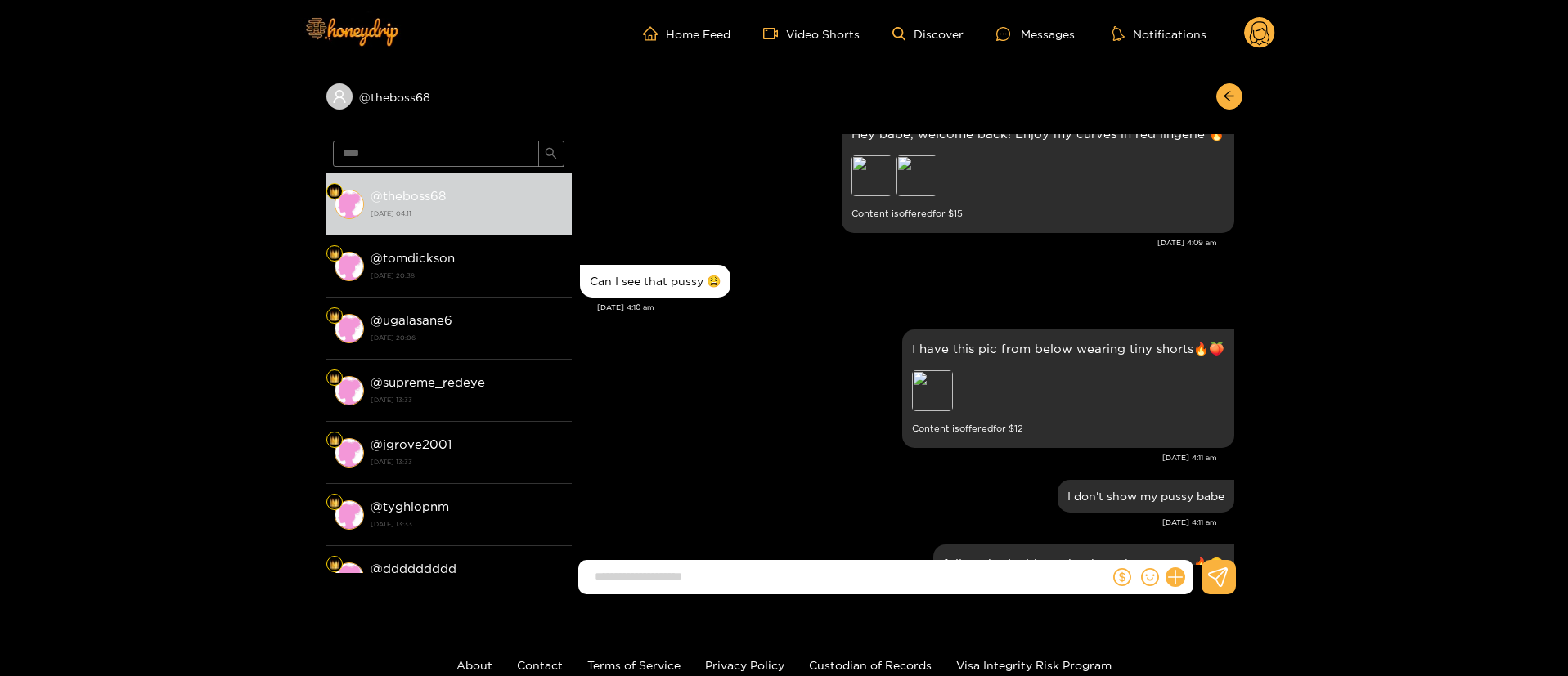
scroll to position [0, 0]
drag, startPoint x: 797, startPoint y: 455, endPoint x: 964, endPoint y: 279, distance: 242.6
click at [797, 452] on div "[DATE] 4:11 am" at bounding box center [898, 457] width 637 height 11
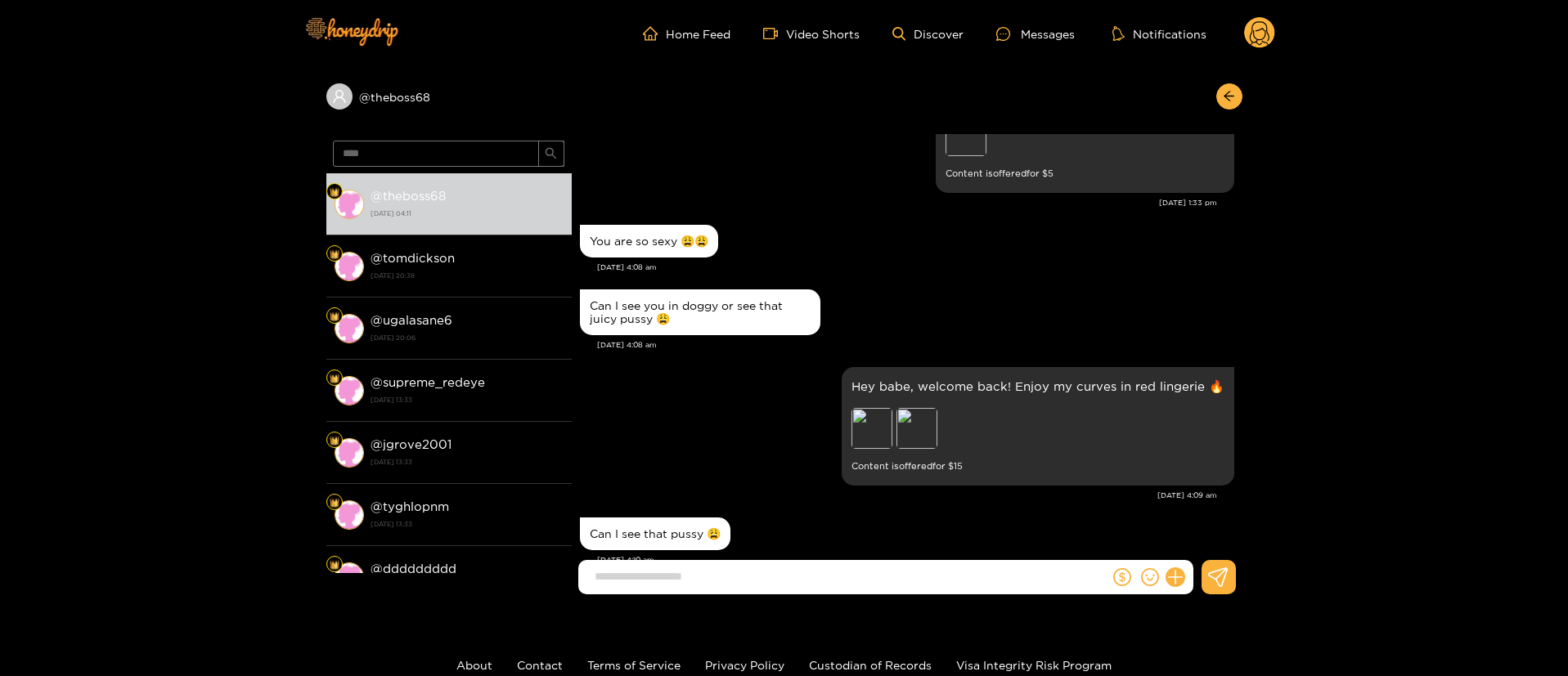
scroll to position [21187, 0]
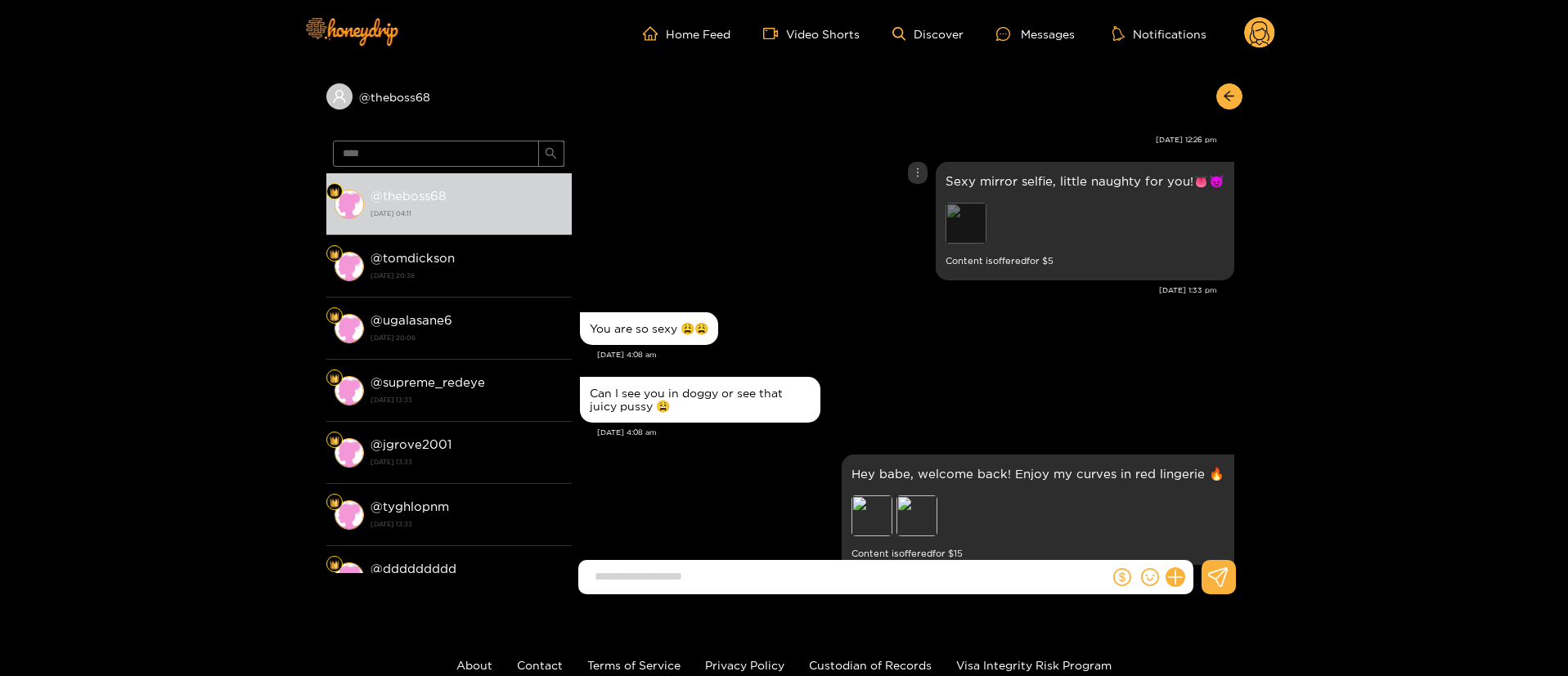
click at [971, 219] on div "Preview" at bounding box center [966, 223] width 41 height 41
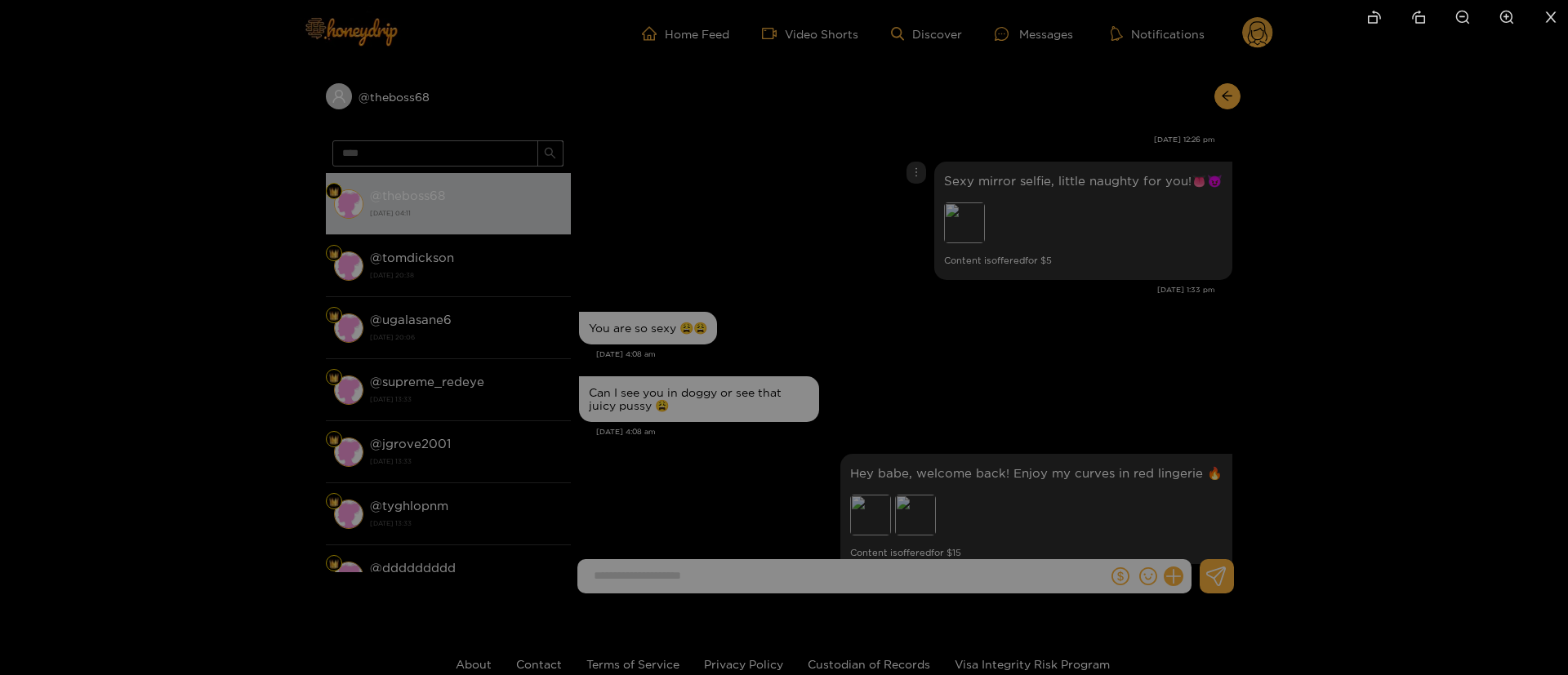
drag, startPoint x: 861, startPoint y: 478, endPoint x: 888, endPoint y: 125, distance: 354.0
drag, startPoint x: 960, startPoint y: 349, endPoint x: 960, endPoint y: 412, distance: 63.0
click at [824, 120] on img at bounding box center [810, 107] width 26 height 26
click at [1130, 243] on div at bounding box center [784, 338] width 1568 height 675
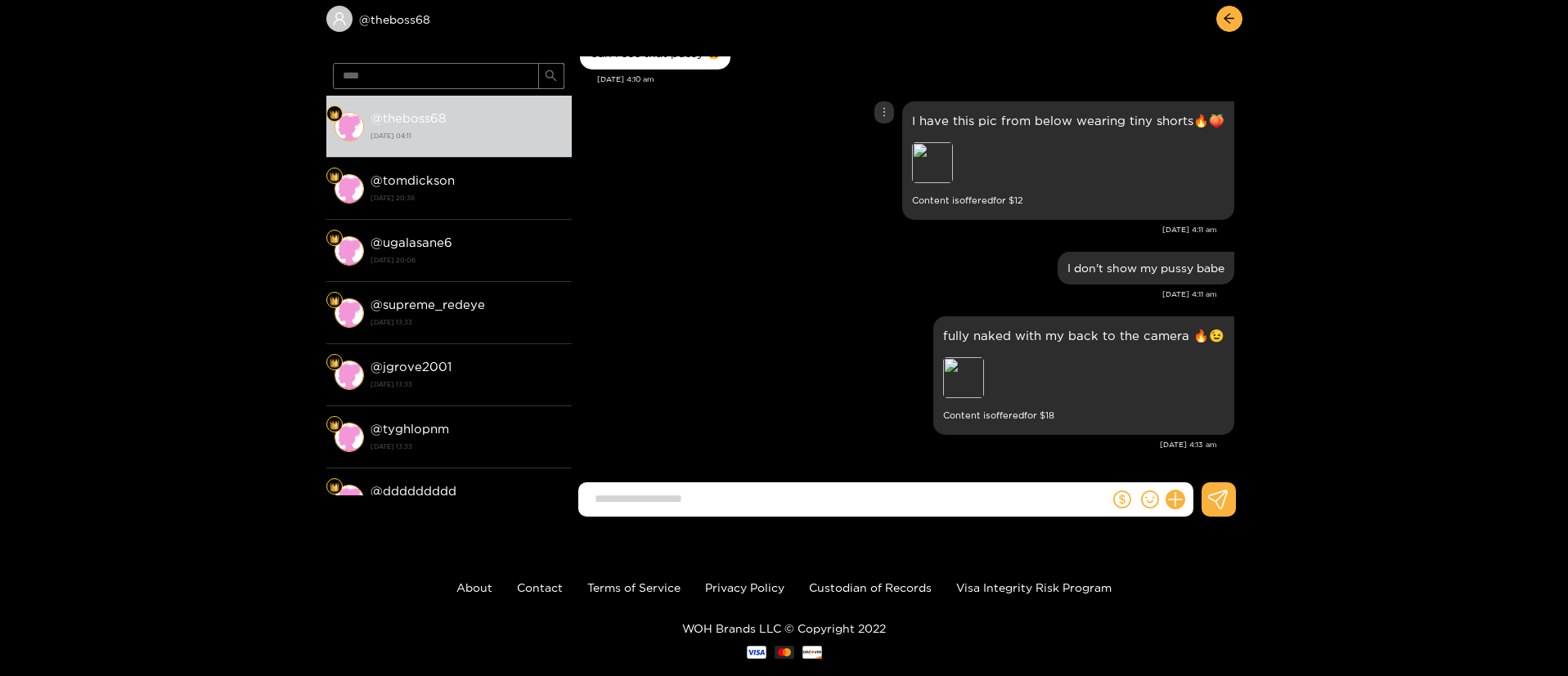
scroll to position [110, 0]
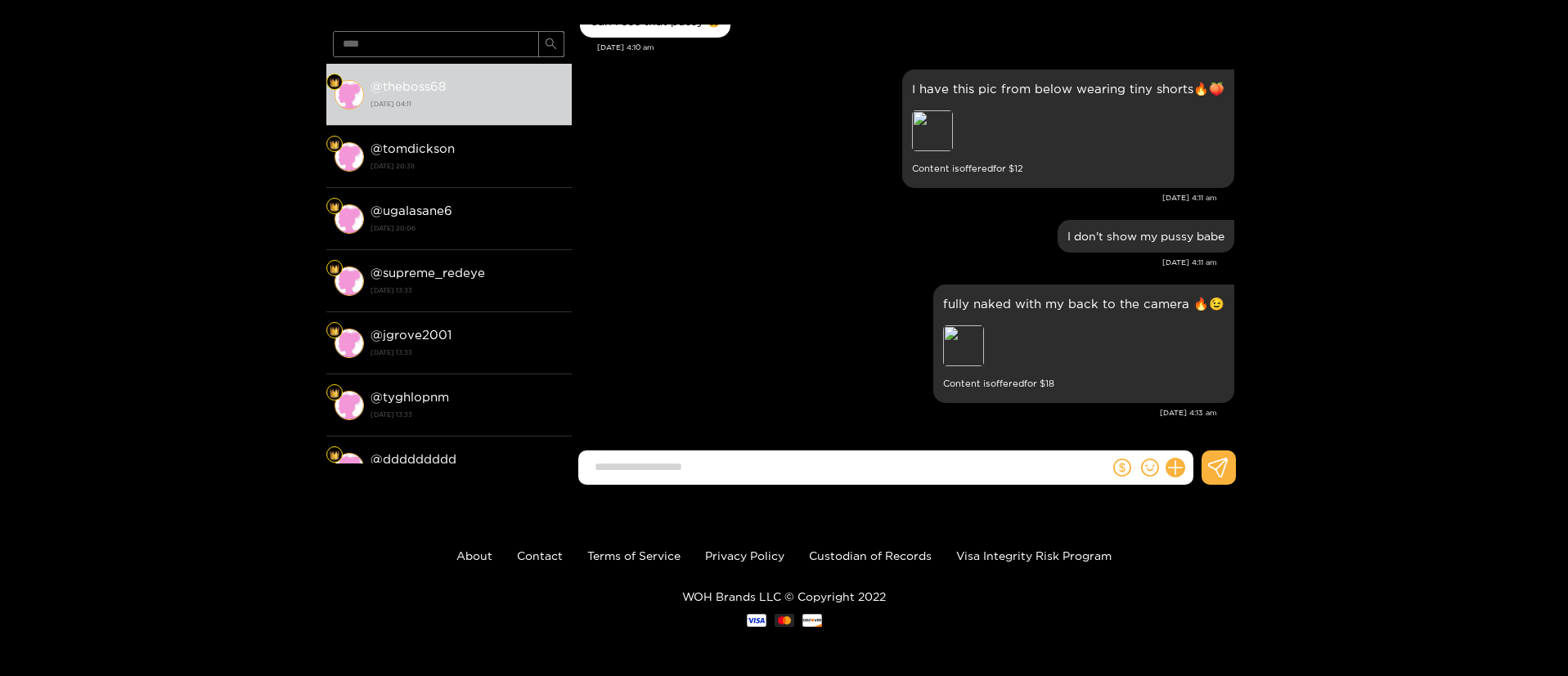
click at [731, 283] on div "fully naked with my back to the camera 🔥😉 Preview Content is offered for $ 18" at bounding box center [907, 343] width 654 height 127
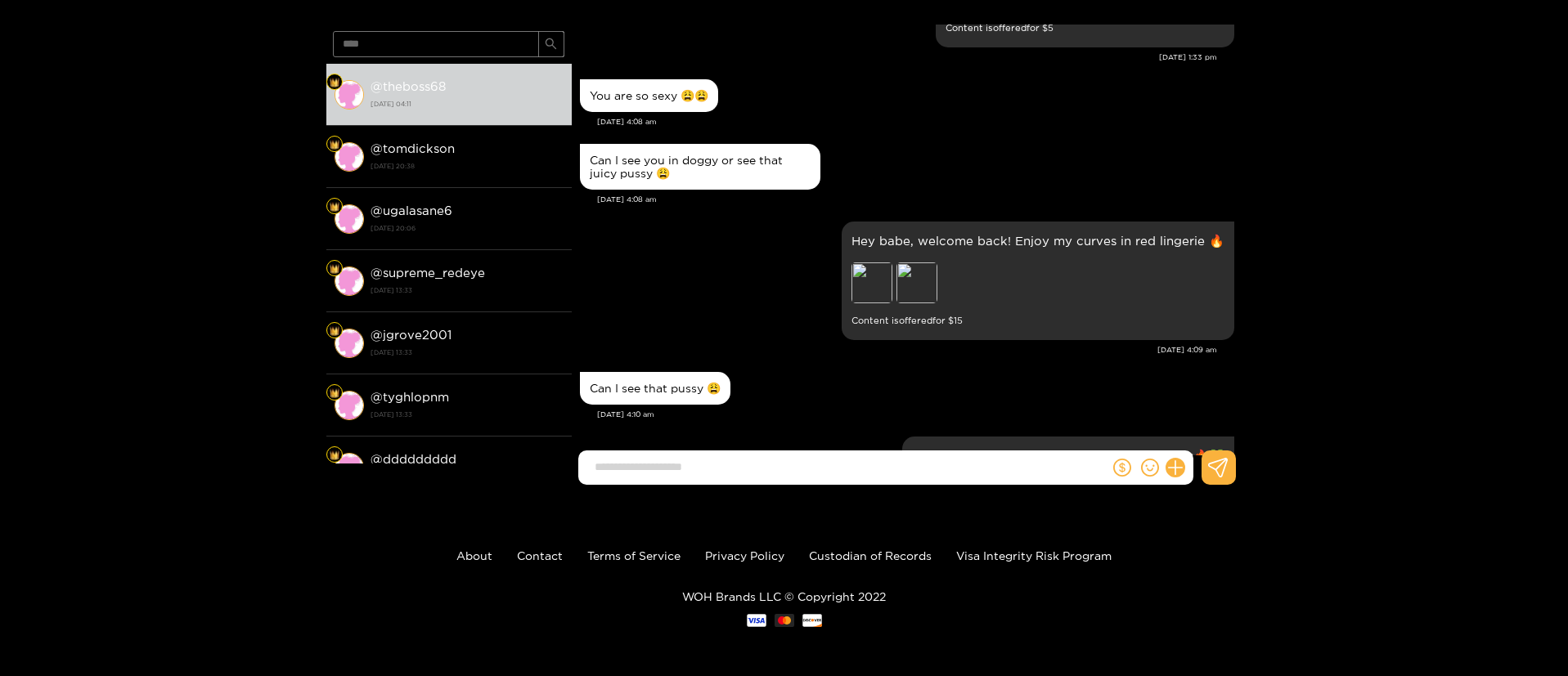
scroll to position [21309, 0]
click at [748, 289] on div "Hey babe, welcome back! Enjoy my curves in red lingerie 🔥 Preview Preview Conte…" at bounding box center [907, 281] width 654 height 127
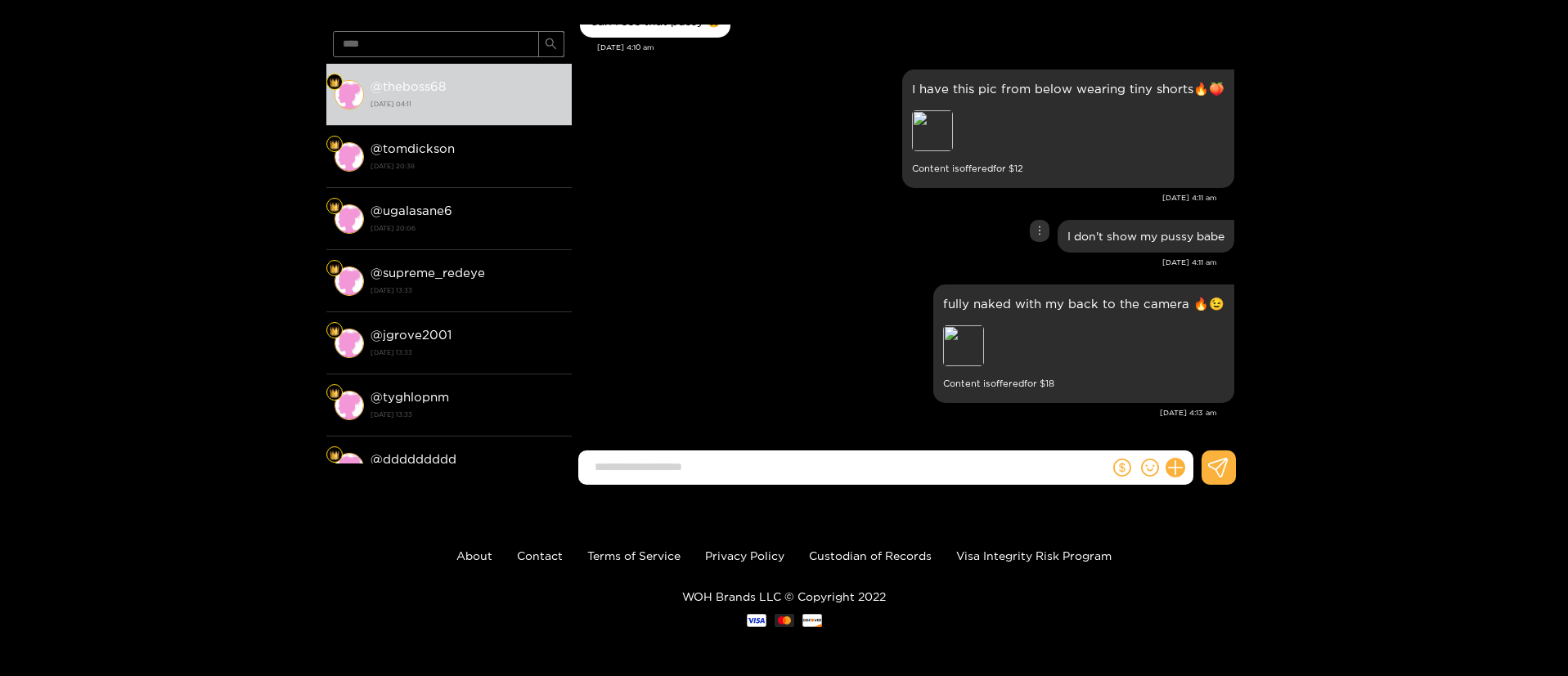
scroll to position [21187, 0]
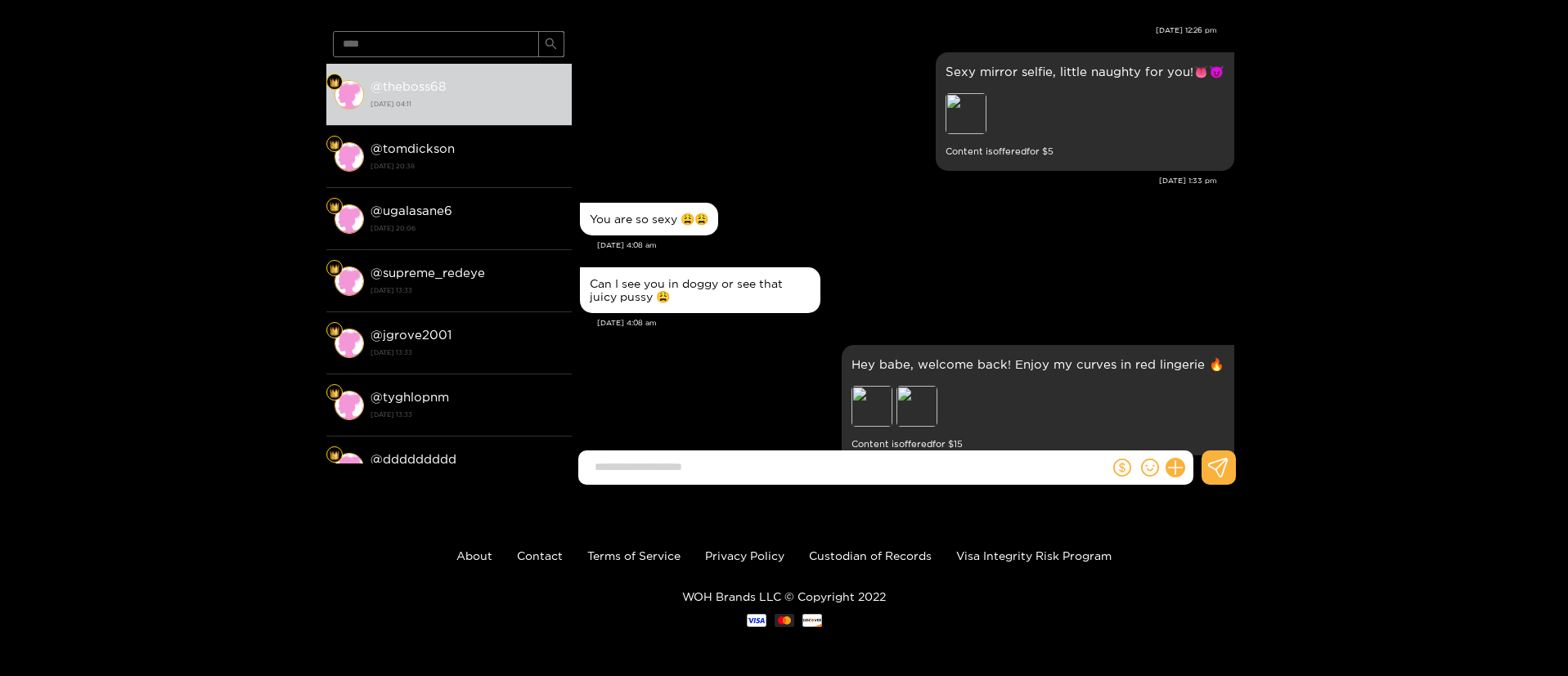
click at [1329, 86] on div "@ theboss68 **** @ theboss68 [DATE] 04:11 @ tomdickson [DATE] 20:38 @ [GEOGRAPH…" at bounding box center [784, 228] width 1568 height 540
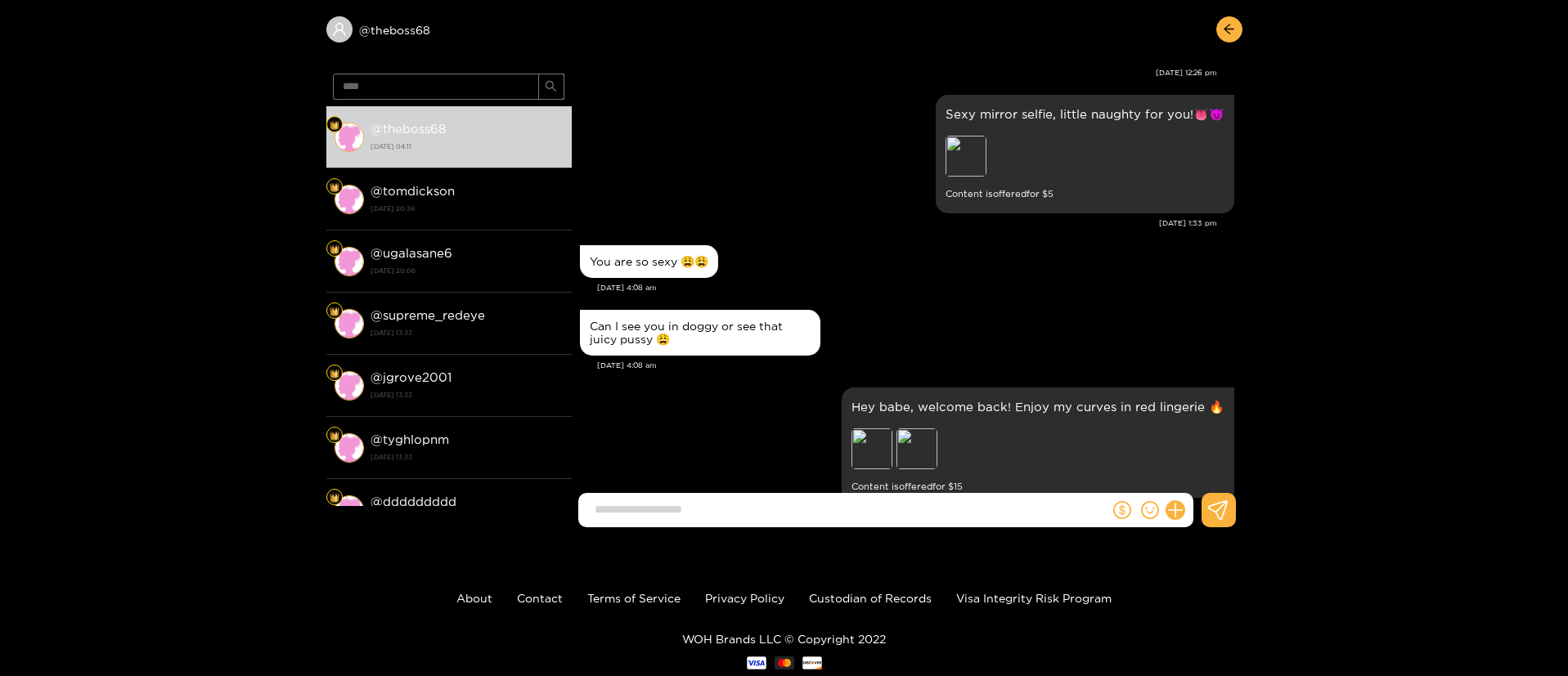
scroll to position [0, 0]
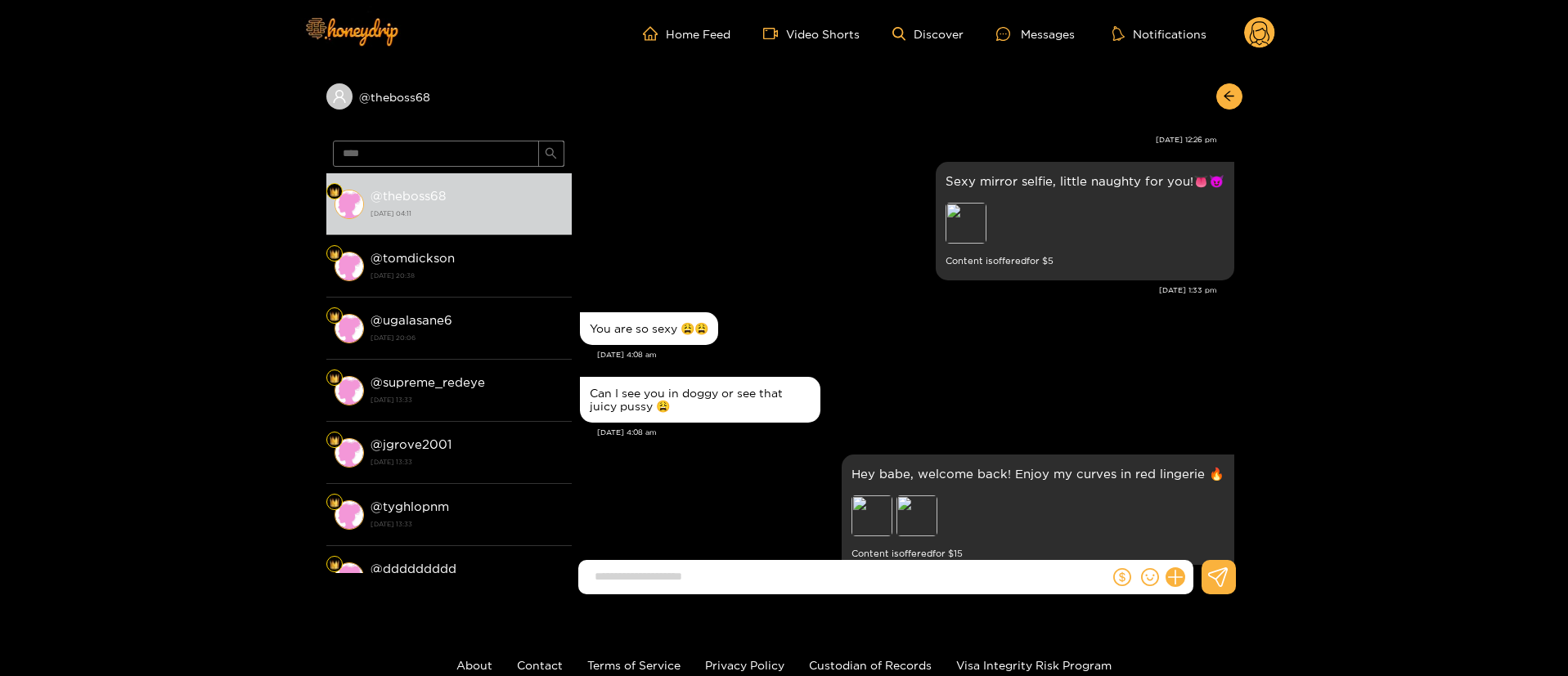
click at [1257, 14] on div "Home Feed Video Shorts Discover Messages Notifications 0" at bounding box center [784, 33] width 982 height 67
click at [1266, 32] on circle at bounding box center [1259, 32] width 31 height 31
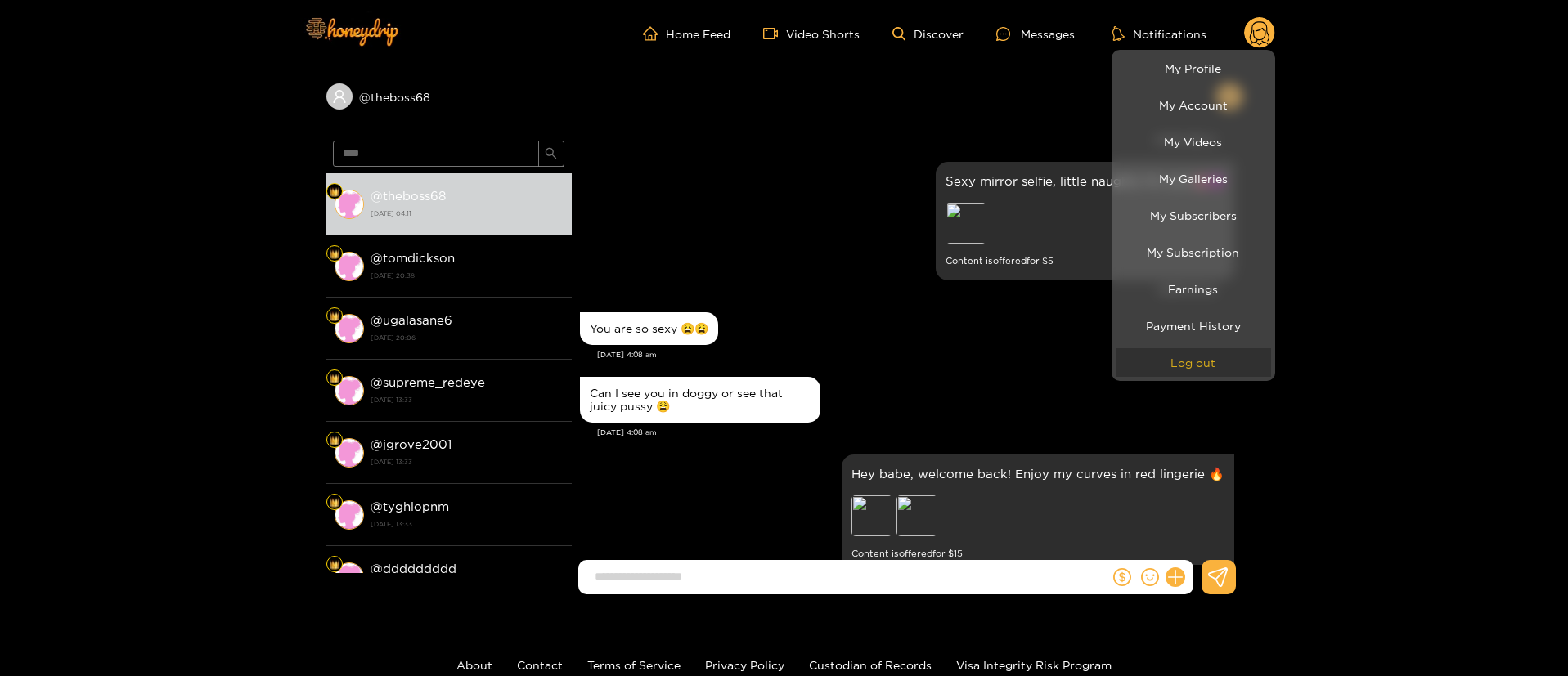
click at [1165, 358] on button "Log out" at bounding box center [1193, 363] width 156 height 29
